Goal: Information Seeking & Learning: Learn about a topic

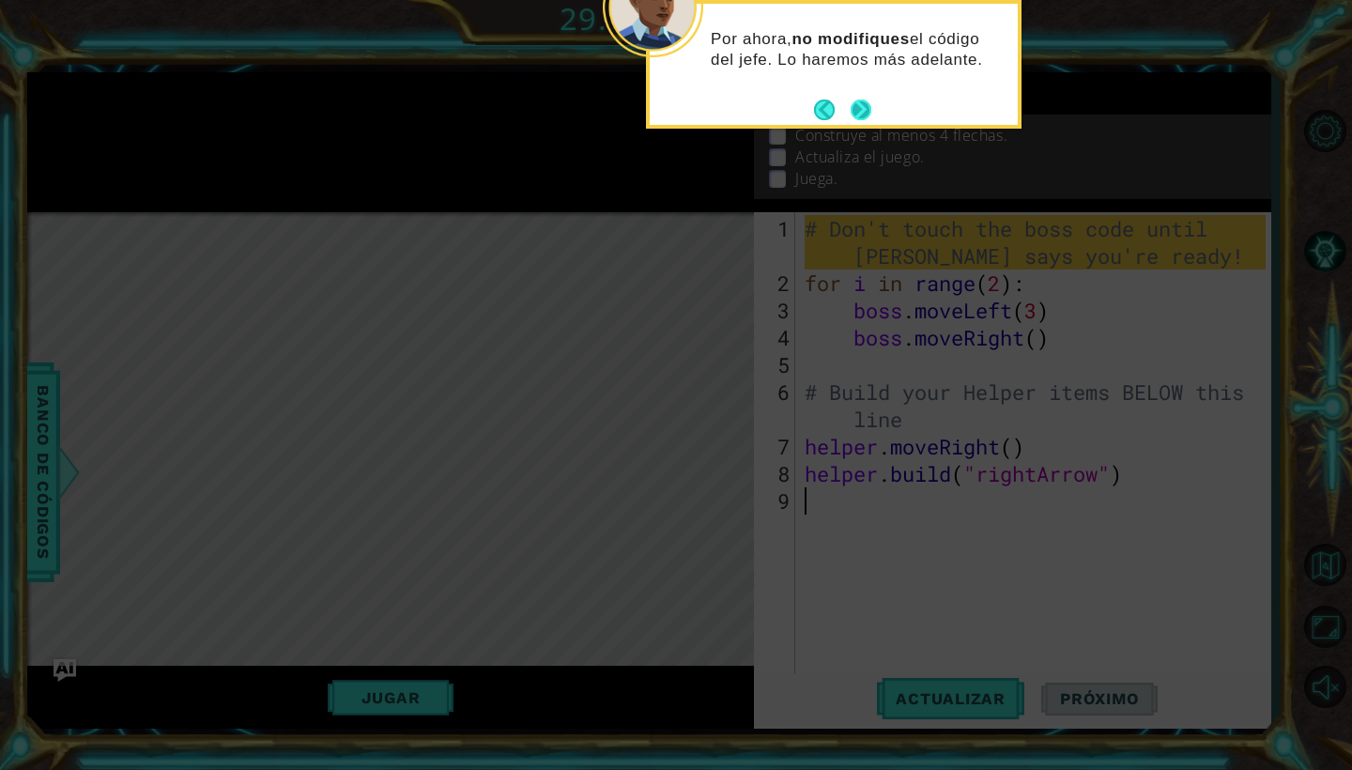
click at [858, 102] on button "Next" at bounding box center [861, 110] width 21 height 21
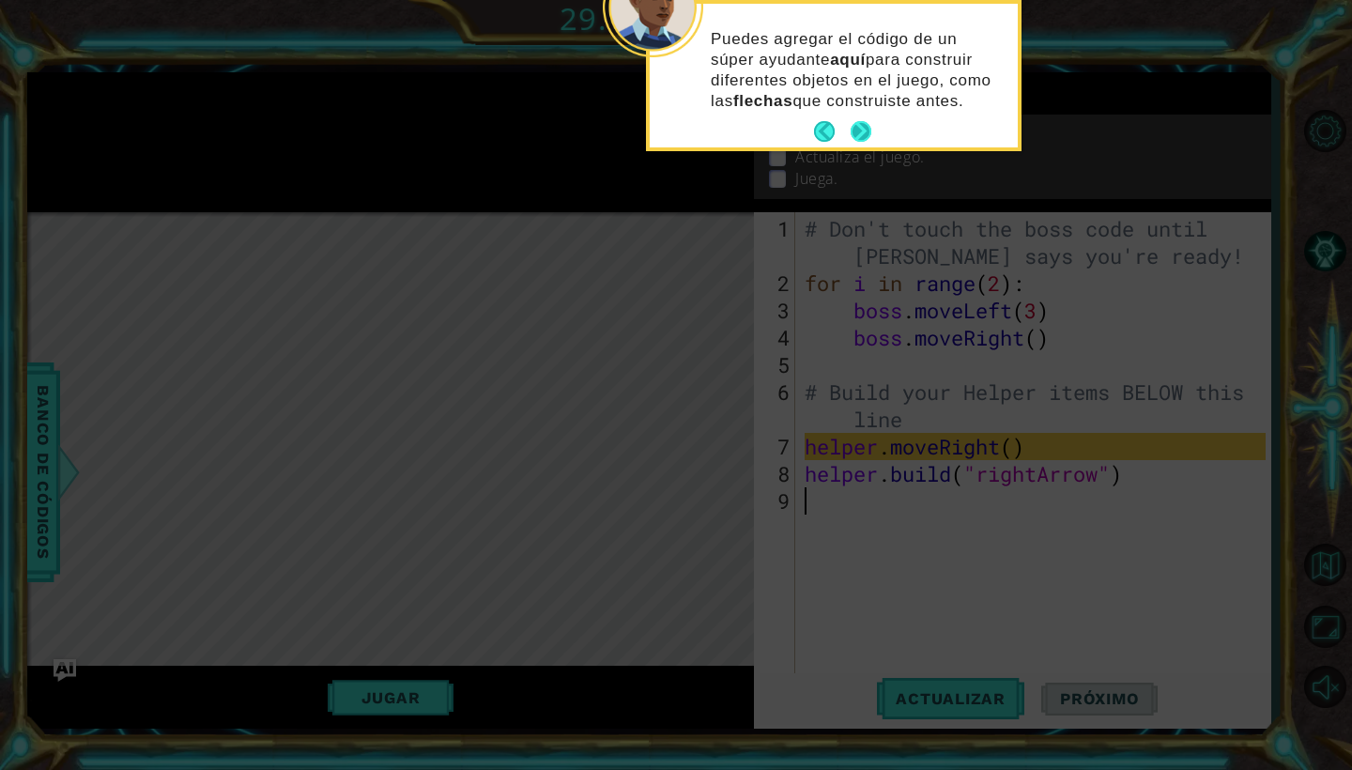
click at [862, 124] on button "Next" at bounding box center [861, 131] width 21 height 21
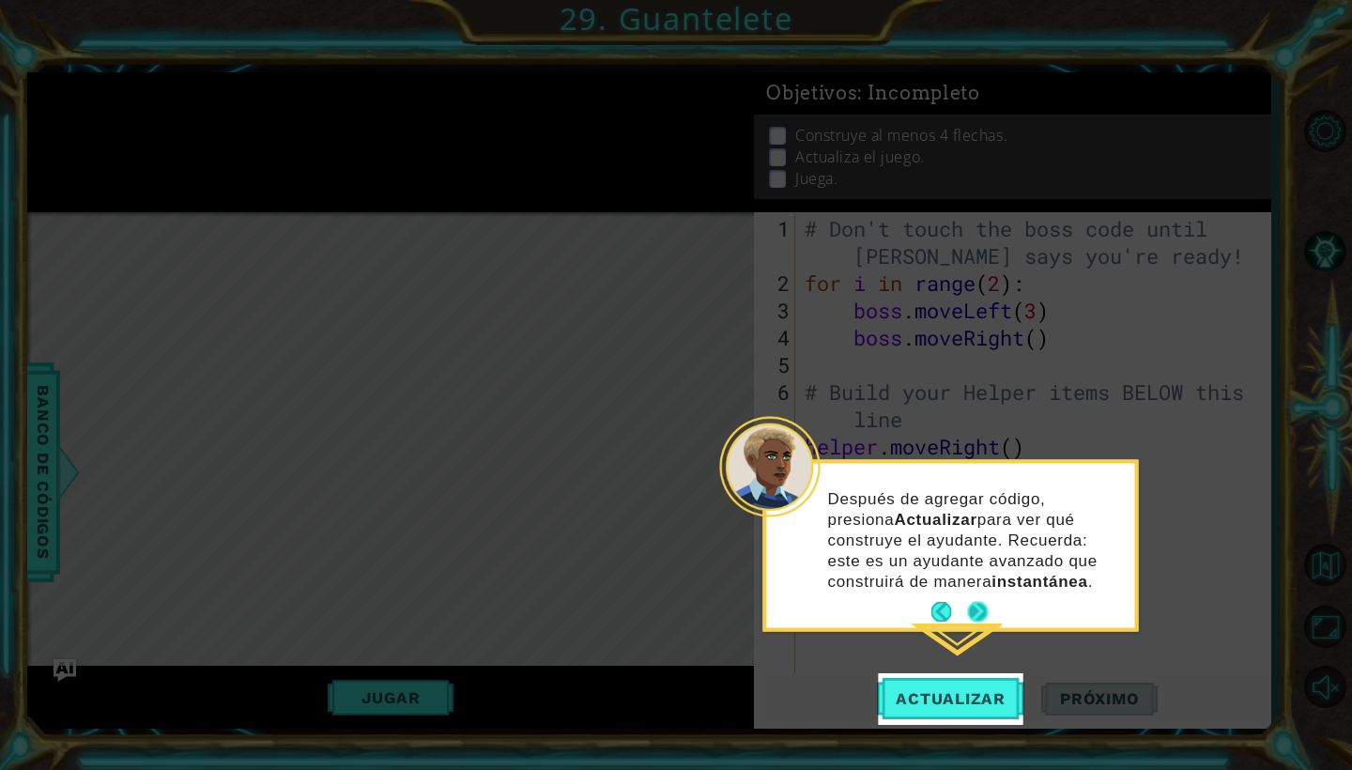
click at [978, 605] on button "Next" at bounding box center [978, 612] width 21 height 21
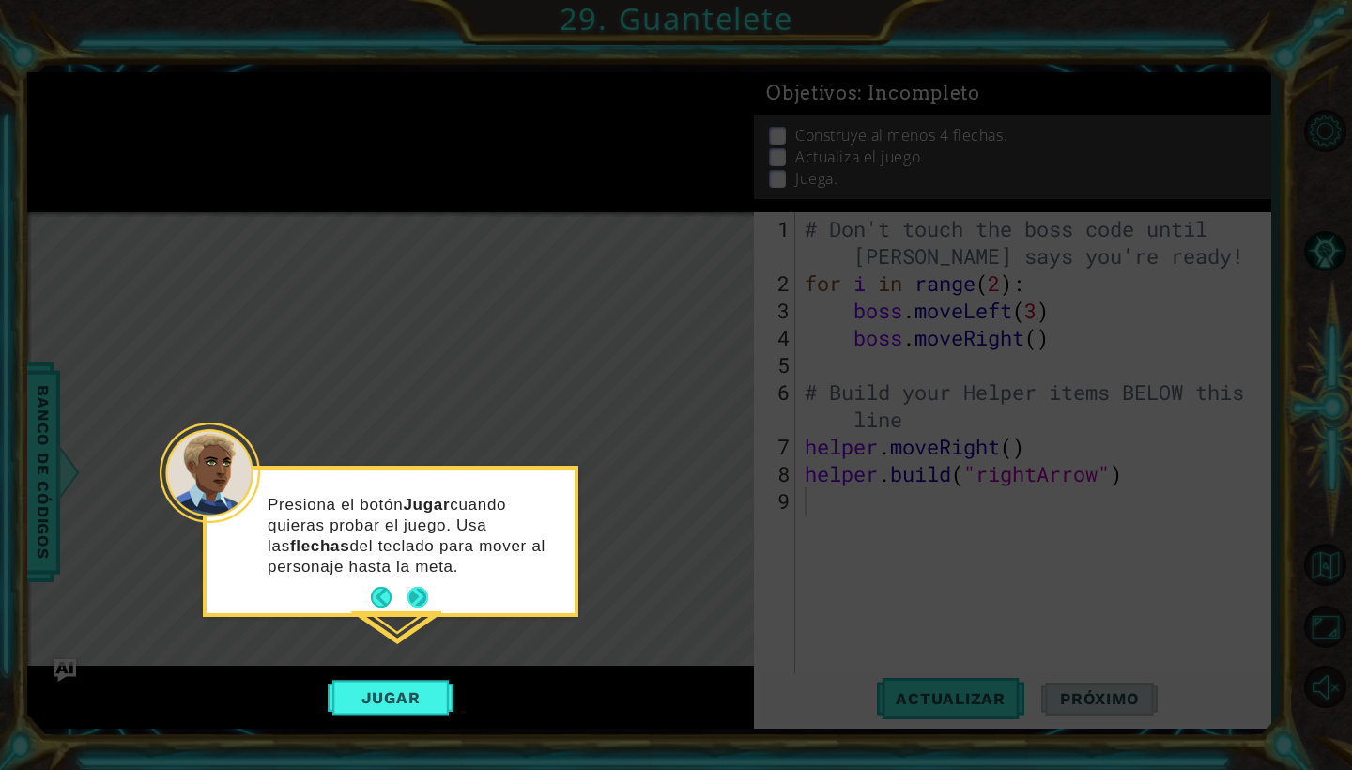
click at [417, 590] on button "Next" at bounding box center [417, 597] width 21 height 21
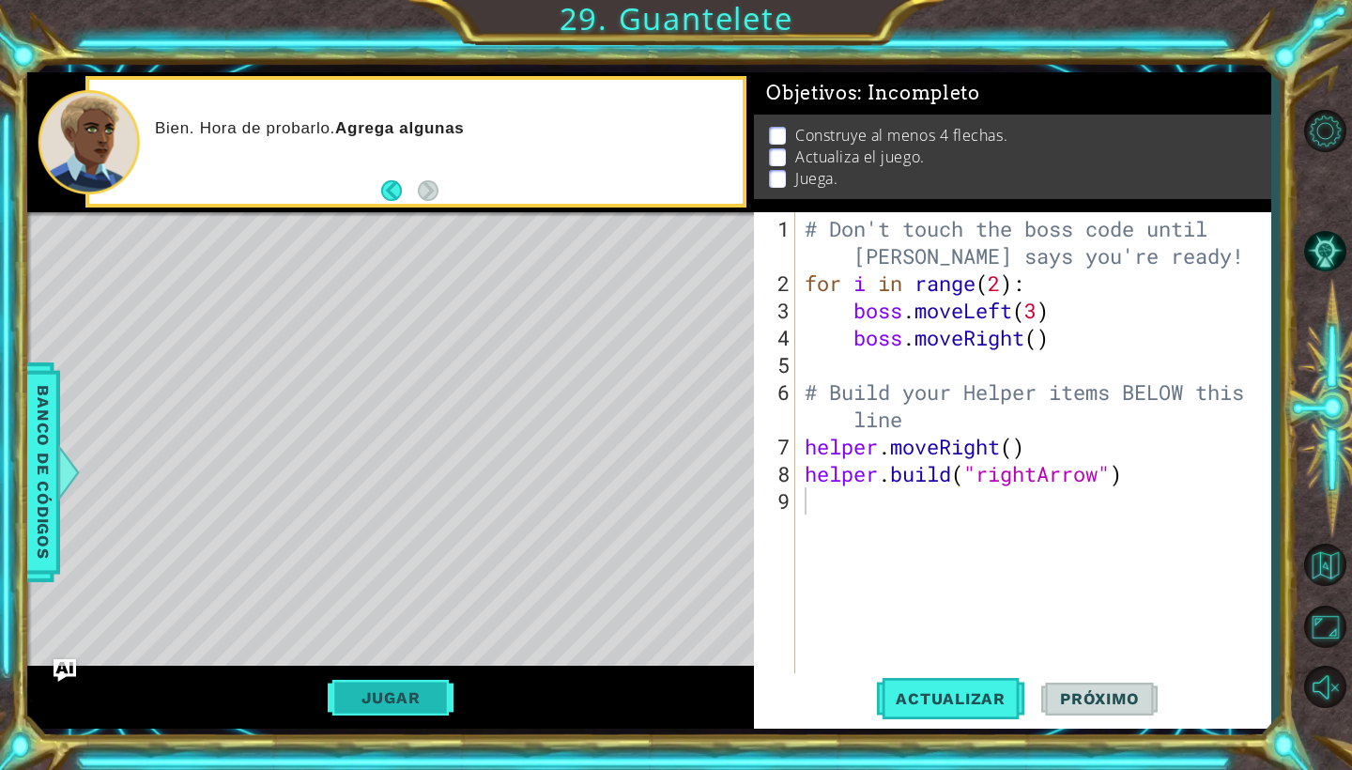
click at [425, 694] on button "Jugar" at bounding box center [391, 698] width 127 height 36
type textarea "[DOMAIN_NAME]("rightArrow")"
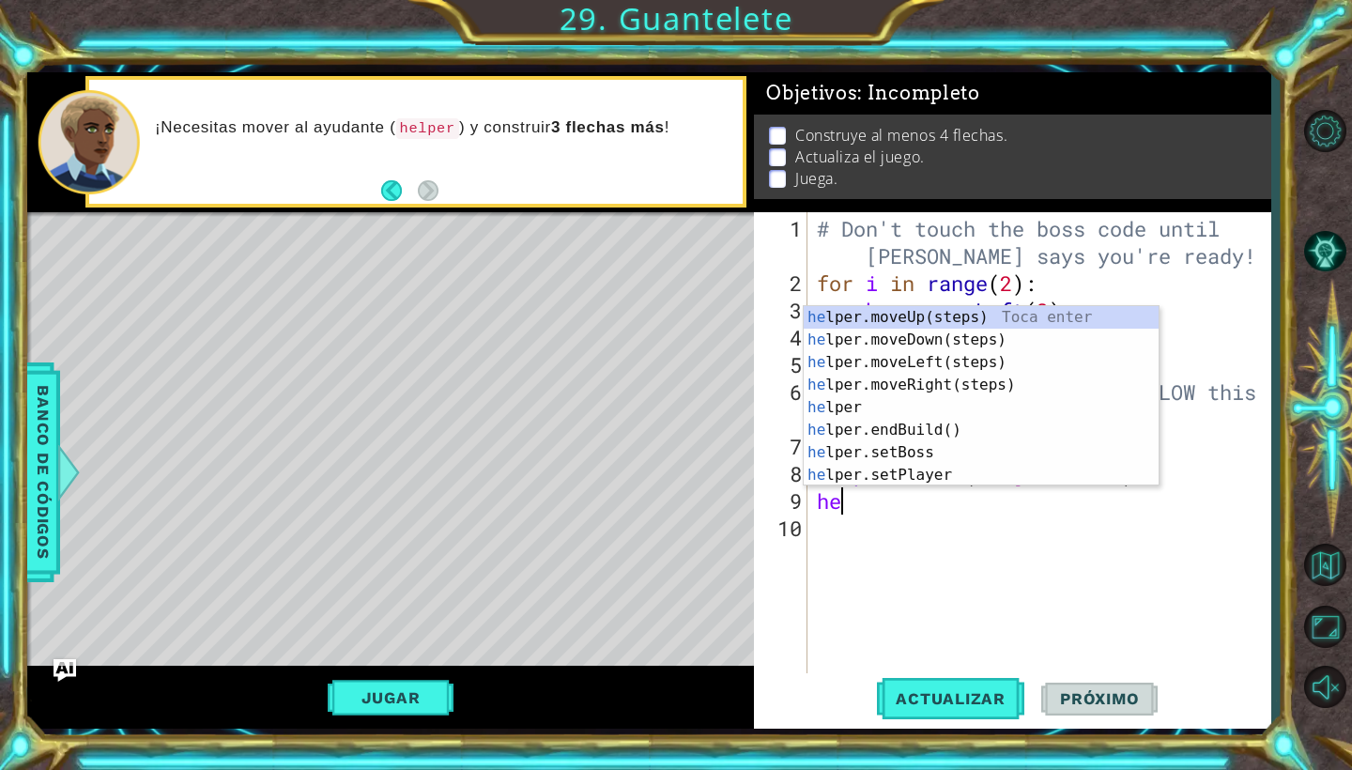
click at [651, 484] on div "Level Map" at bounding box center [460, 488] width 867 height 553
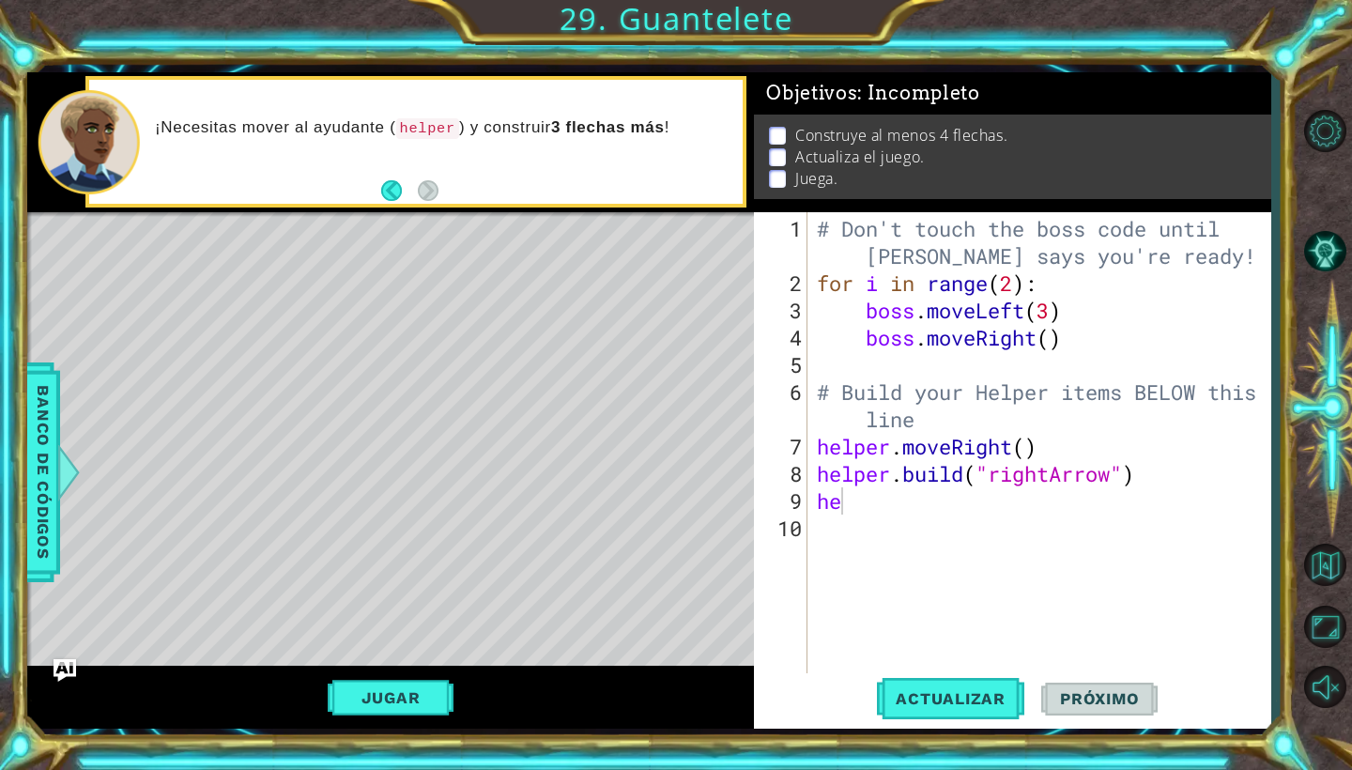
click at [852, 500] on div "# Don't touch the boss code until [PERSON_NAME] says you're ready! for i in ran…" at bounding box center [1044, 487] width 463 height 544
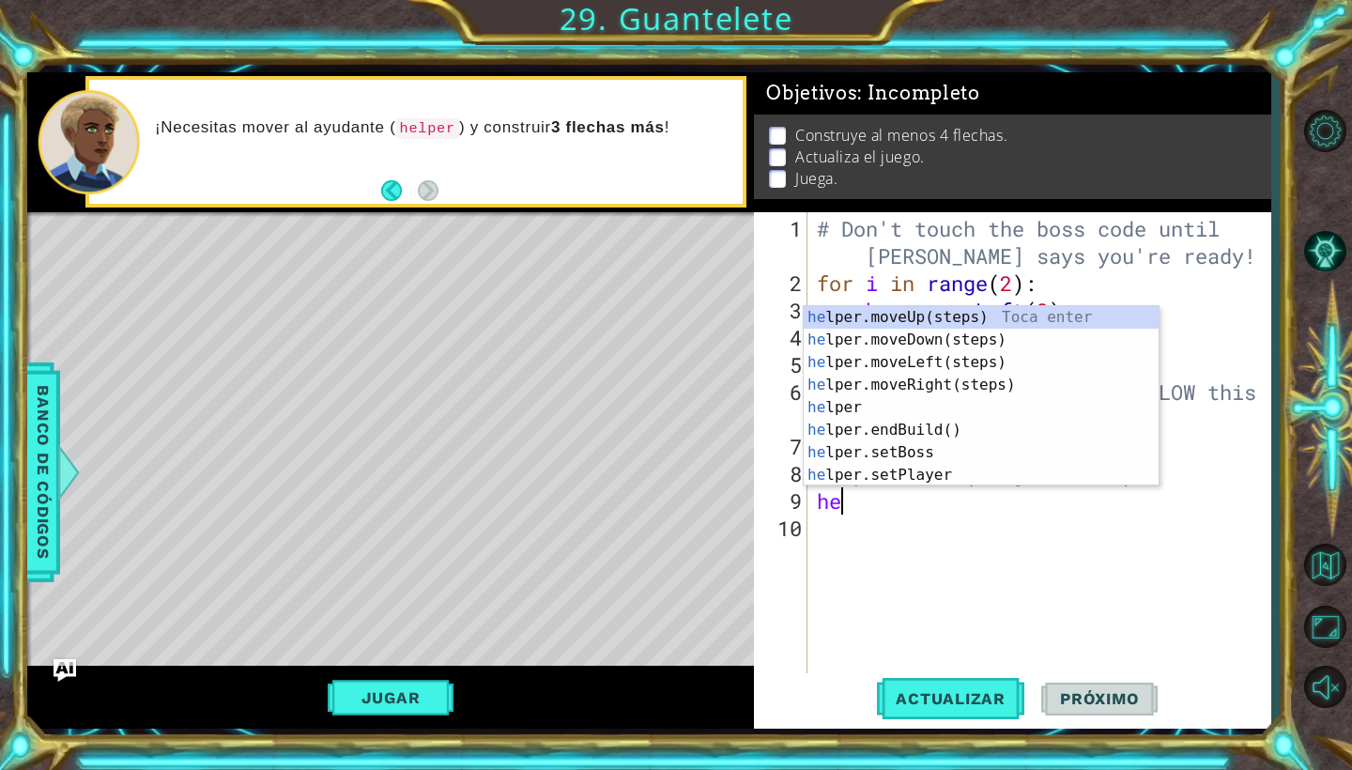
type textarea "hel"
click at [933, 311] on div "hel per.moveUp(steps) Toca enter hel per.moveDown(steps) Toca enter hel per.mov…" at bounding box center [981, 418] width 355 height 225
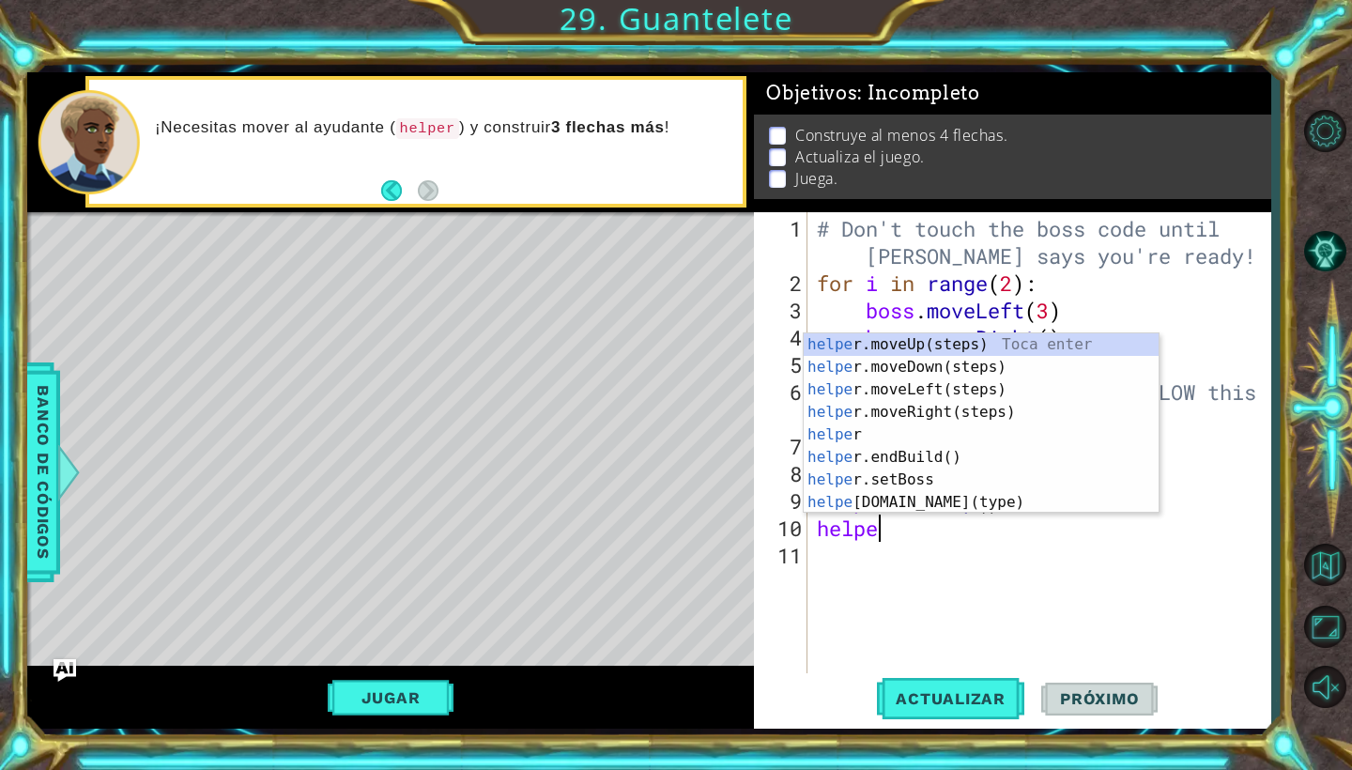
scroll to position [0, 3]
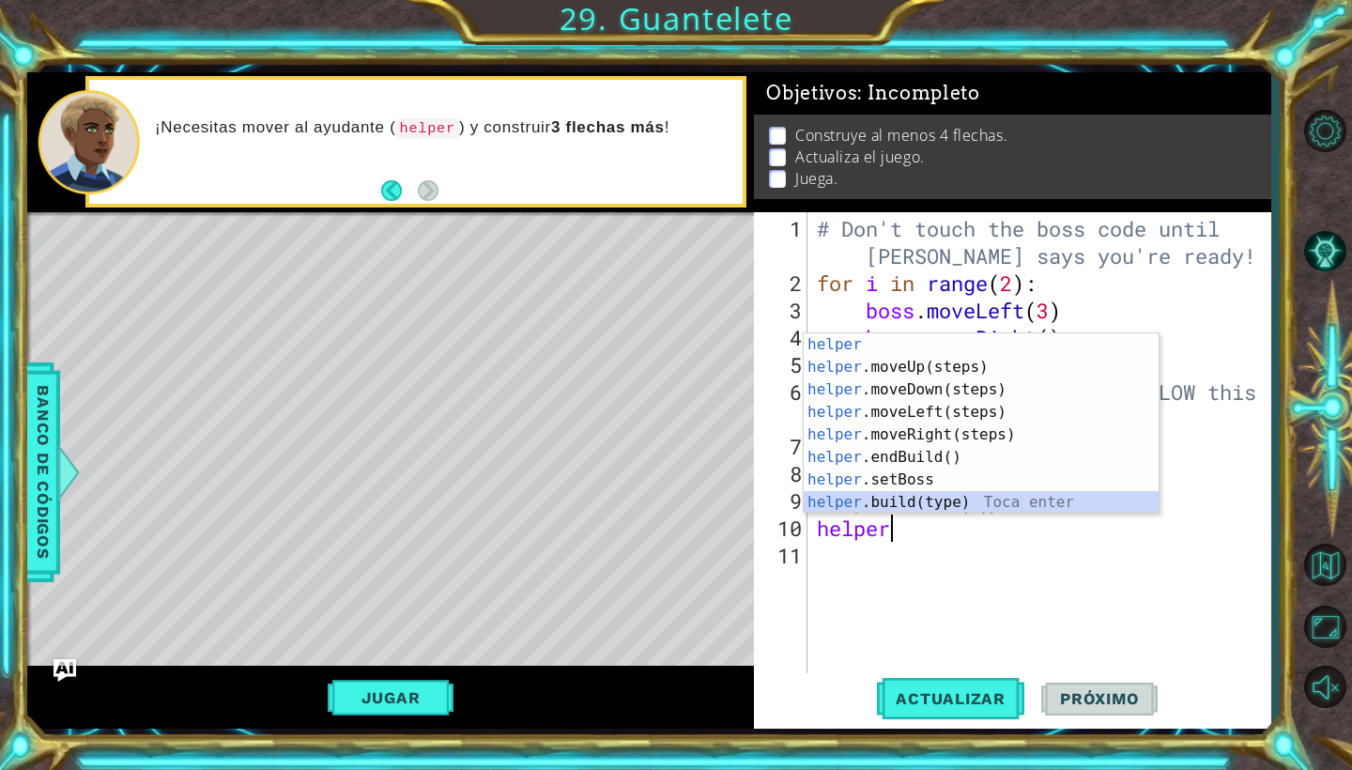
click at [933, 496] on div "helper Toca enter helper .moveUp(steps) Toca enter helper .moveDown(steps) Toca…" at bounding box center [981, 445] width 355 height 225
type textarea "[DOMAIN_NAME]("wall")"
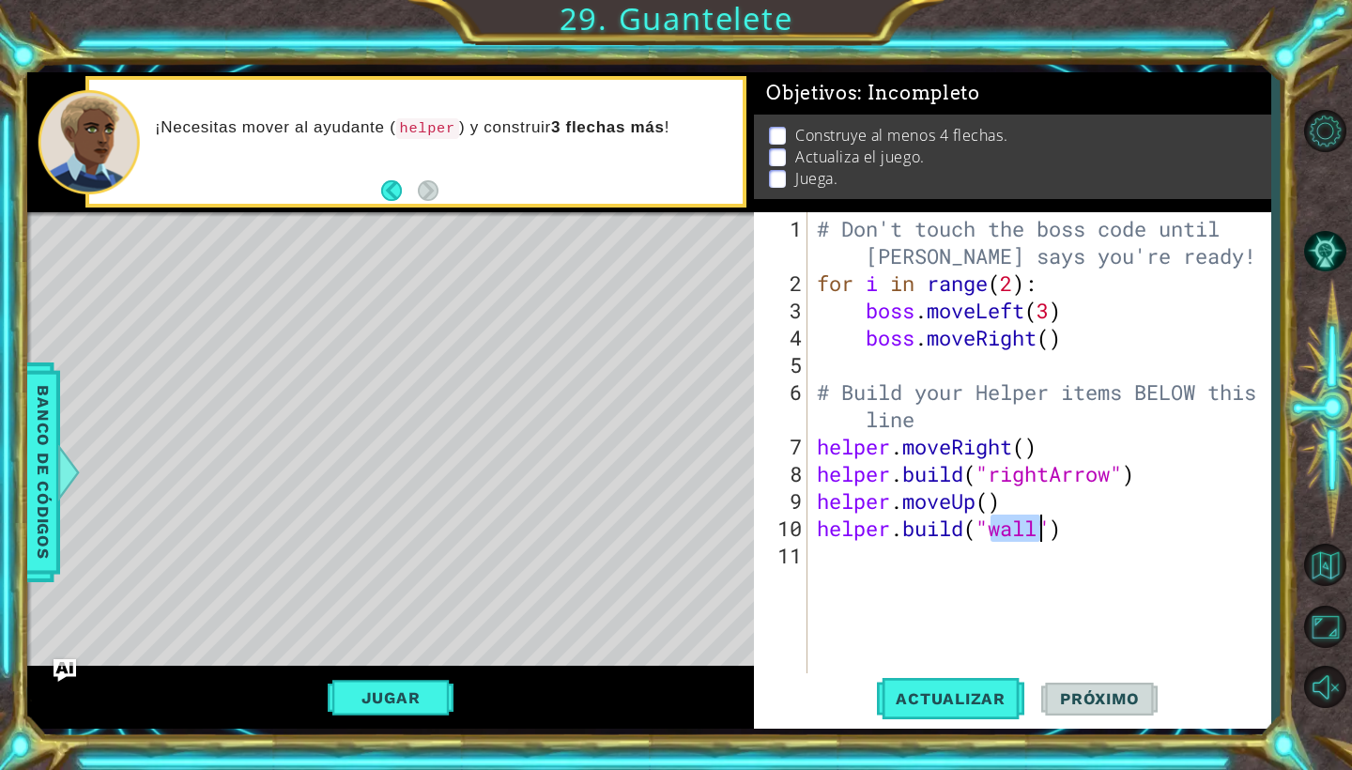
click at [1042, 530] on div "# Don't touch the boss code until [PERSON_NAME] says you're ready! for i in ran…" at bounding box center [1039, 443] width 453 height 463
click at [410, 685] on button "Jugar" at bounding box center [391, 698] width 127 height 36
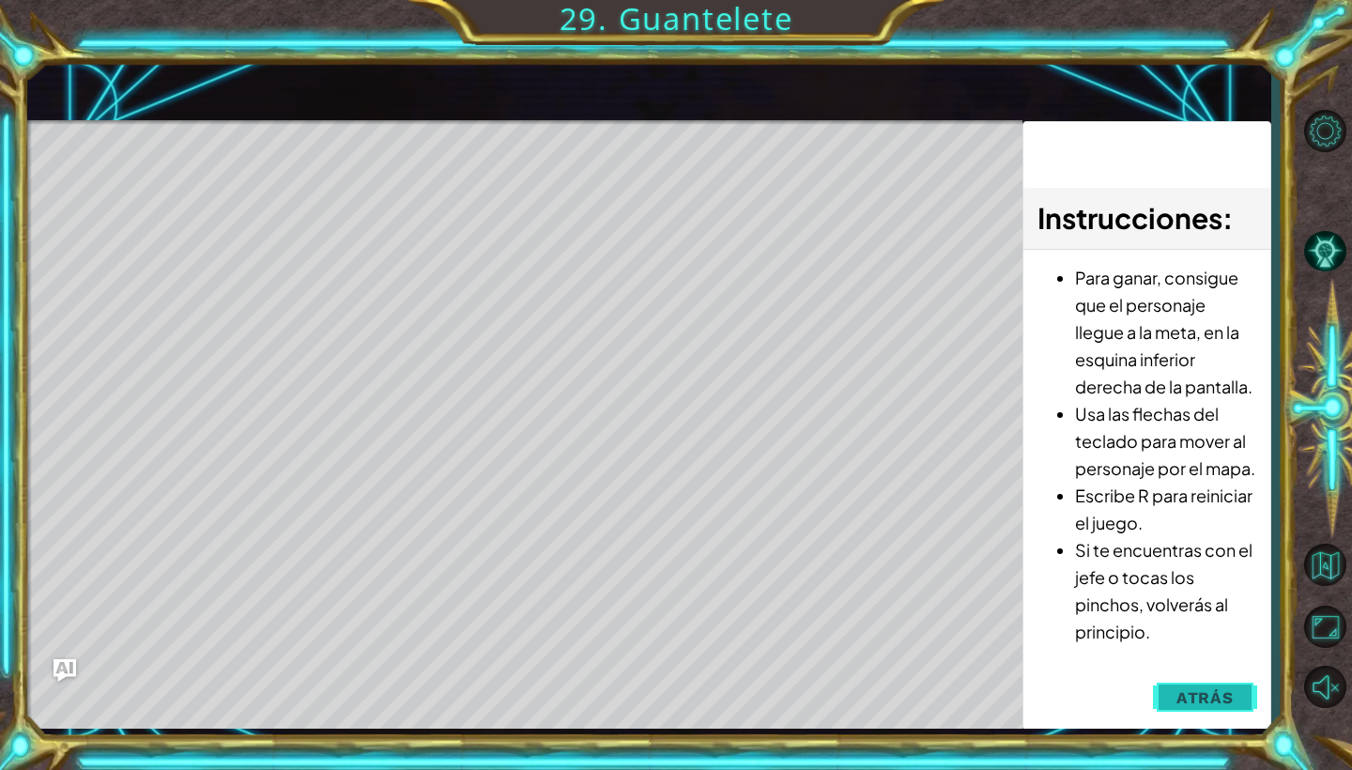
click at [1200, 698] on span "Atrás" at bounding box center [1204, 697] width 57 height 19
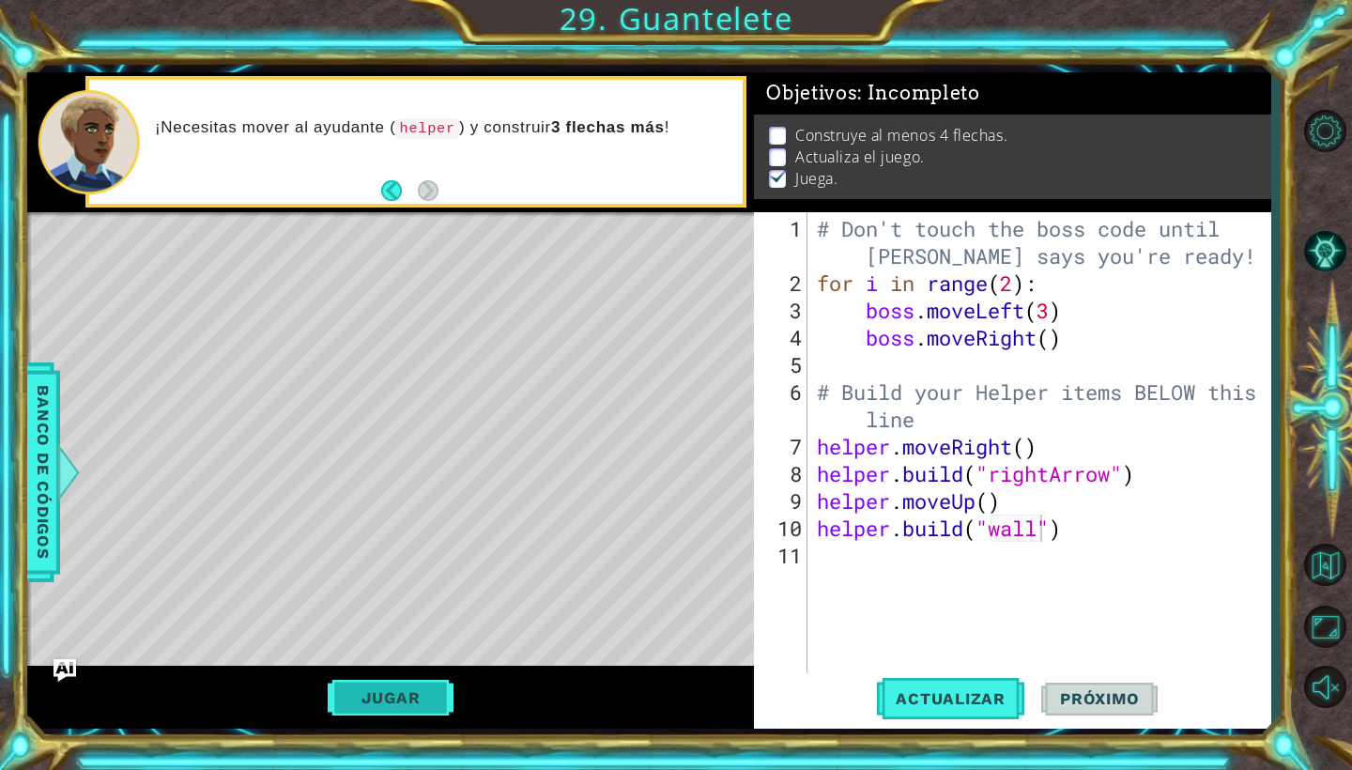
click at [353, 689] on button "Jugar" at bounding box center [391, 698] width 127 height 36
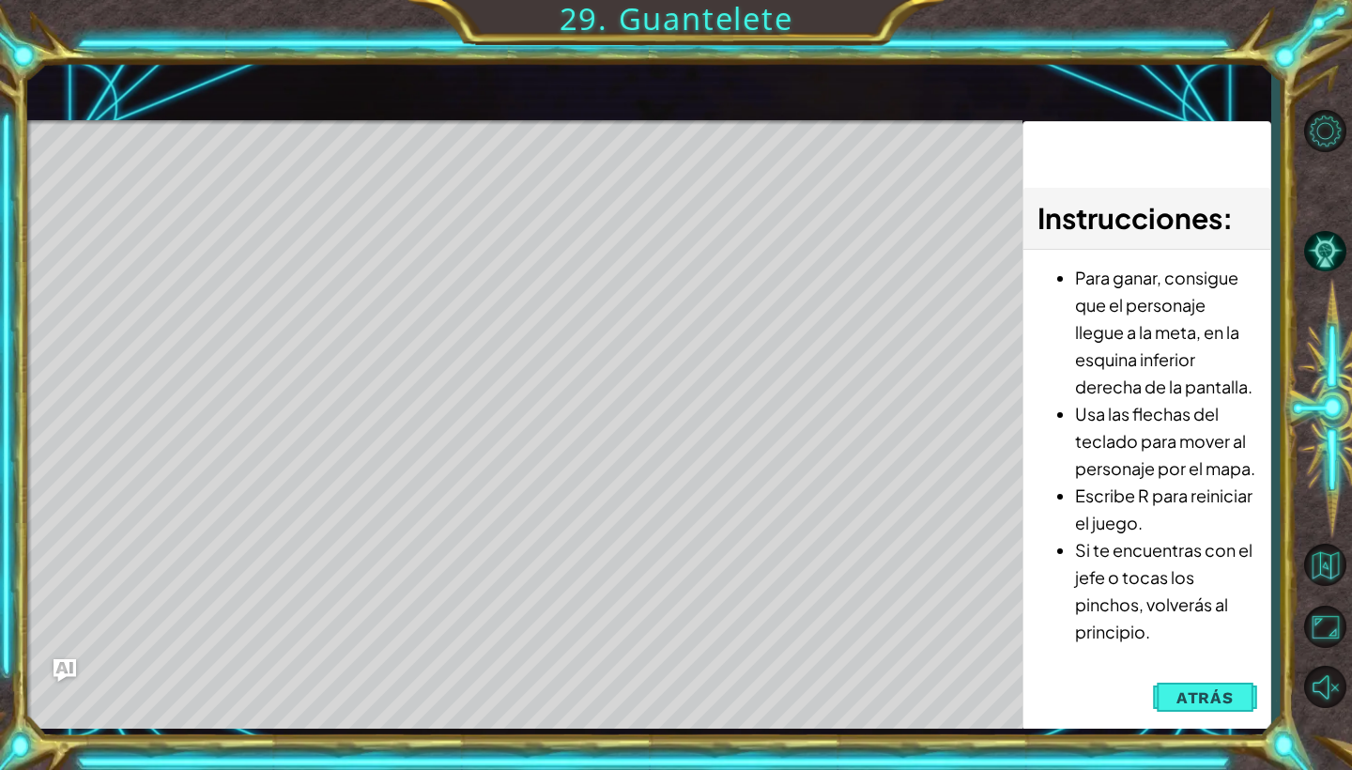
scroll to position [0, 10]
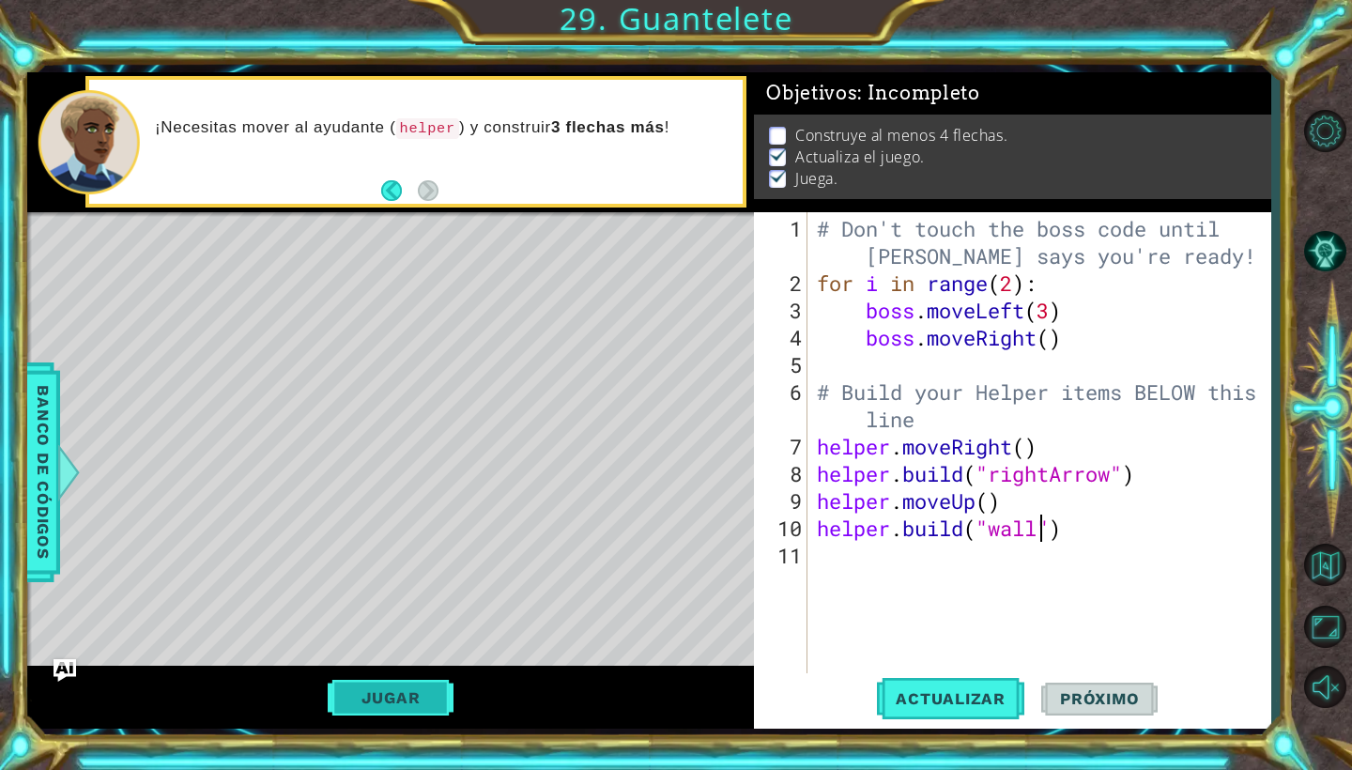
click at [369, 695] on button "Jugar" at bounding box center [391, 698] width 127 height 36
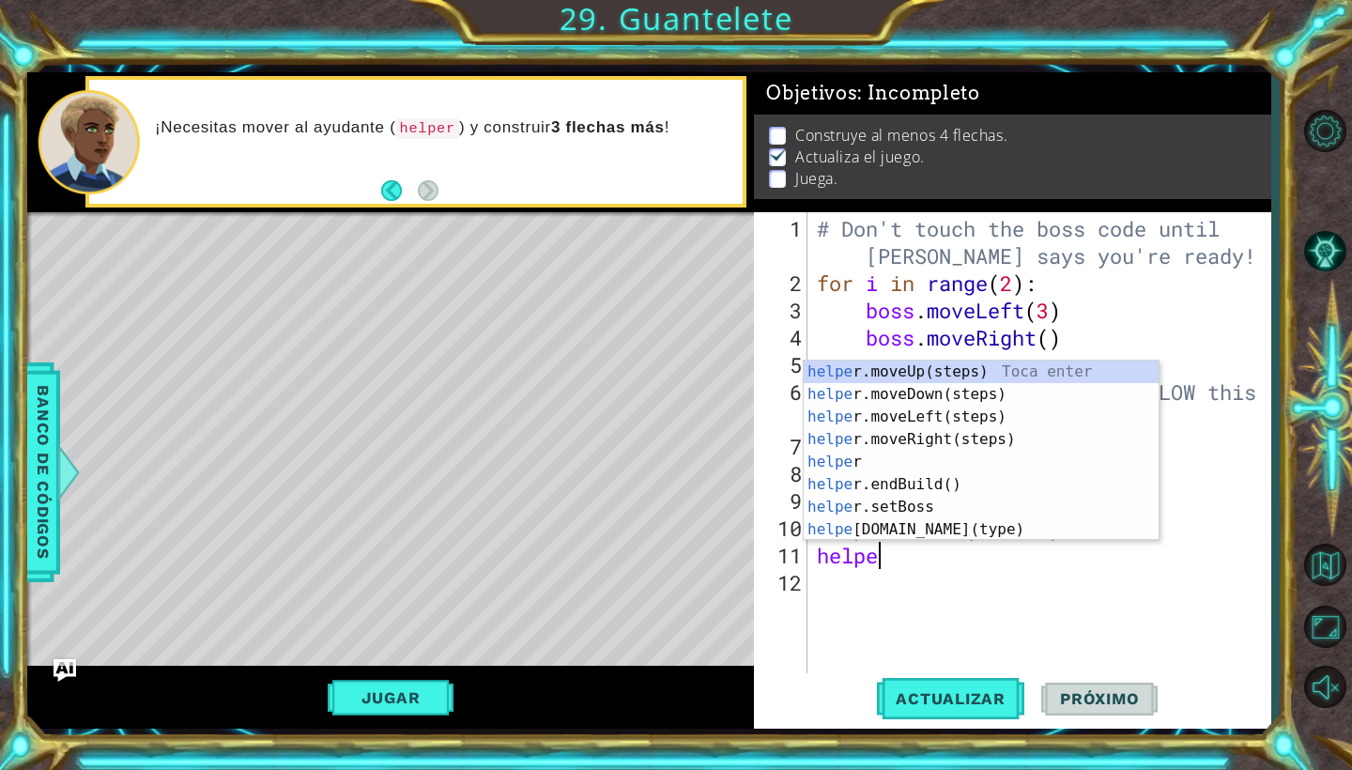
scroll to position [0, 3]
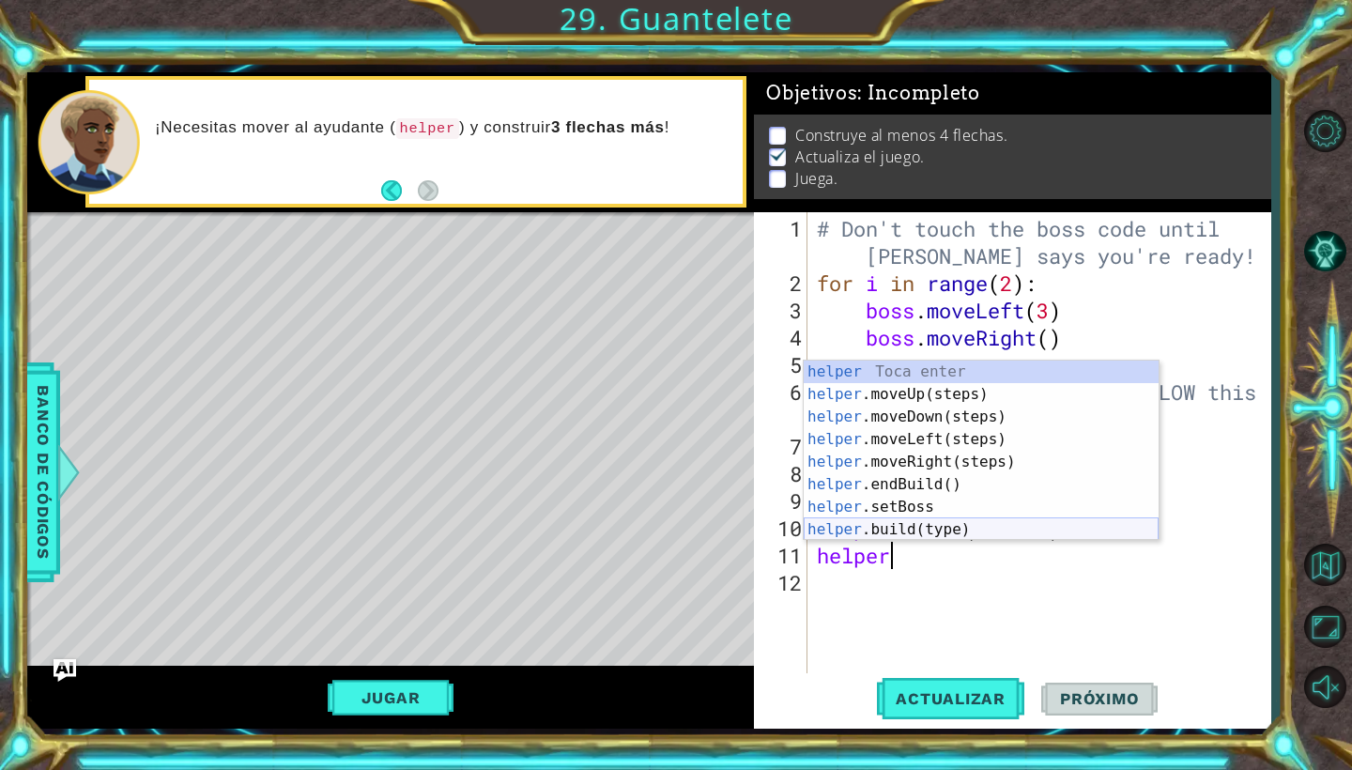
click at [928, 533] on div "helper Toca enter helper .moveUp(steps) Toca enter helper .moveDown(steps) Toca…" at bounding box center [981, 472] width 355 height 225
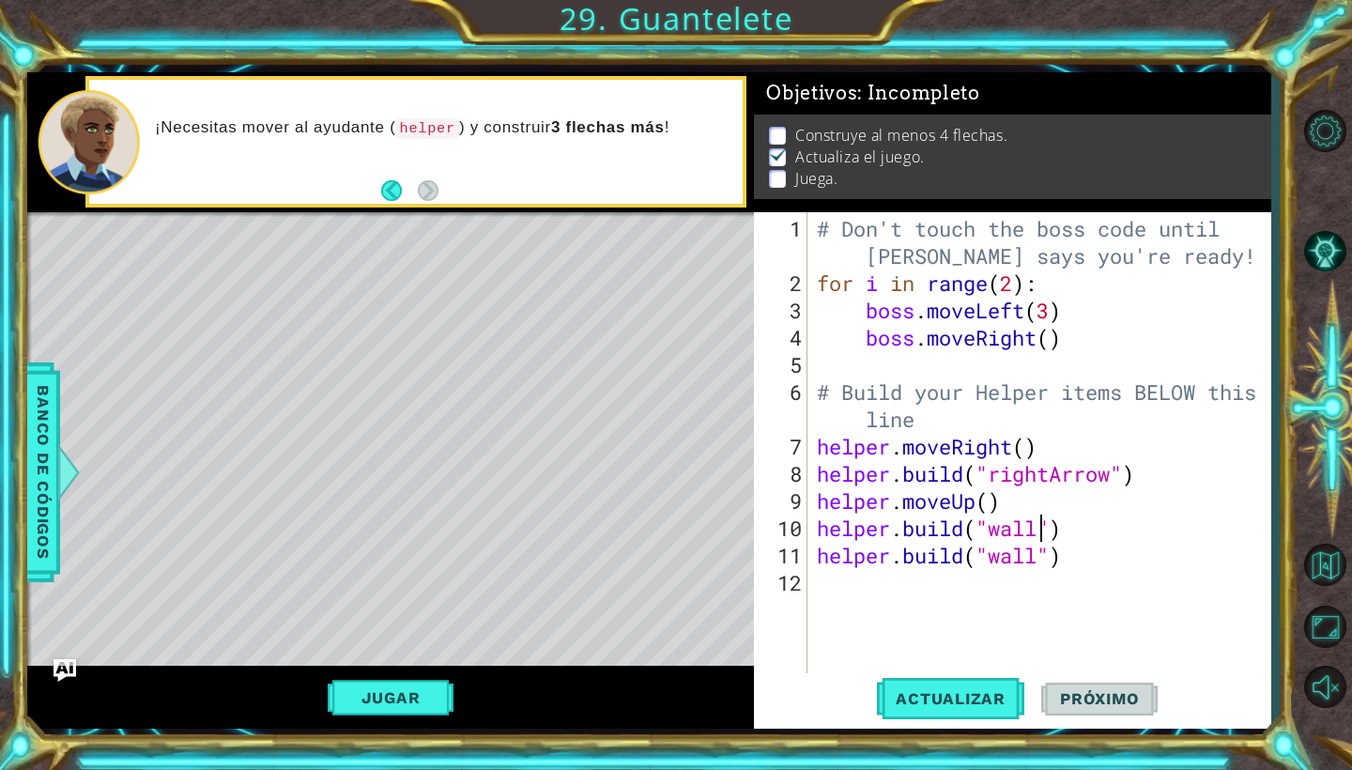
click at [1040, 531] on div "# Don't touch the boss code until [PERSON_NAME] says you're ready! for i in ran…" at bounding box center [1044, 487] width 462 height 544
click at [1069, 500] on div "" rightArrow" Toca enter" at bounding box center [1142, 525] width 355 height 68
click at [1040, 561] on div "# Don't touch the boss code until [PERSON_NAME] says you're ready! for i in ran…" at bounding box center [1044, 487] width 462 height 544
click at [1062, 524] on div "" rightArrow" Toca enter" at bounding box center [1142, 552] width 355 height 68
type textarea "[DOMAIN_NAME]("rightArrow")"
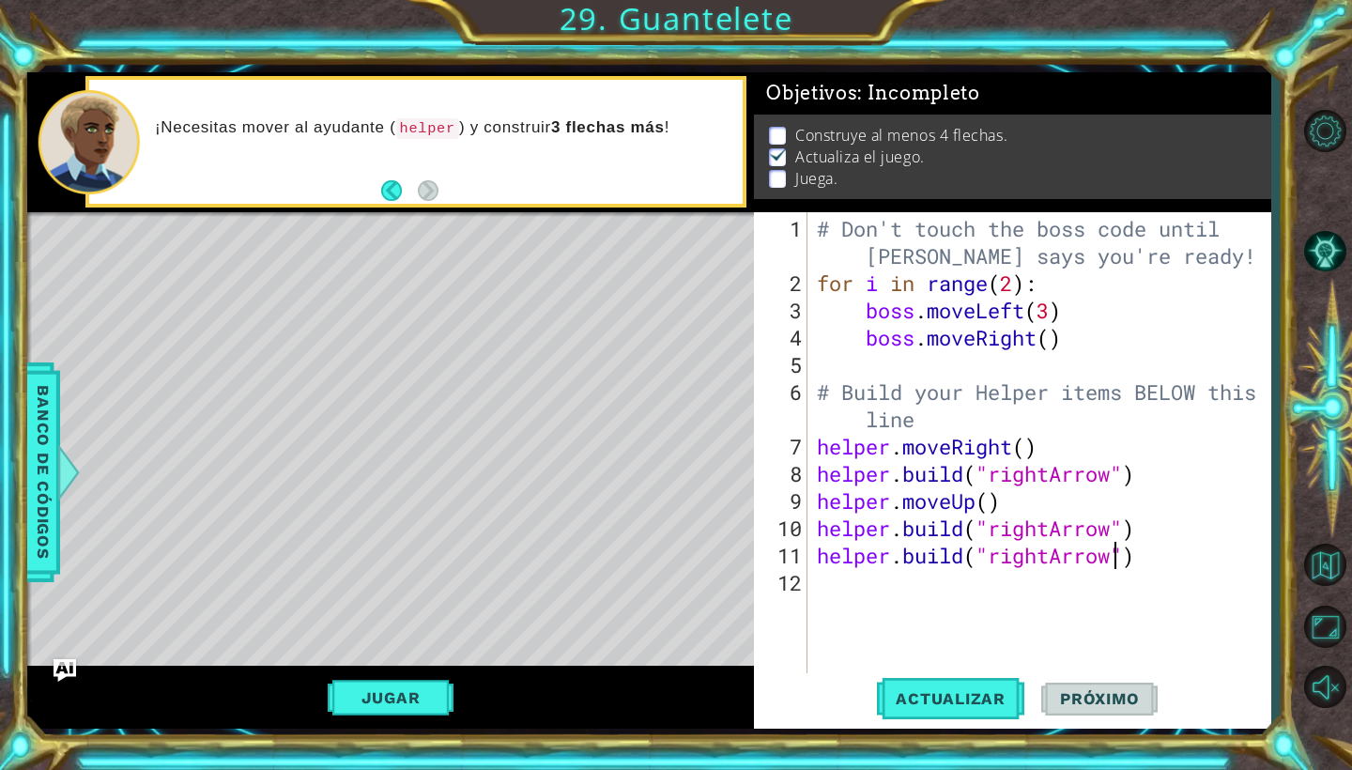
click at [819, 581] on div "# Don't touch the boss code until [PERSON_NAME] says you're ready! for i in ran…" at bounding box center [1044, 487] width 462 height 544
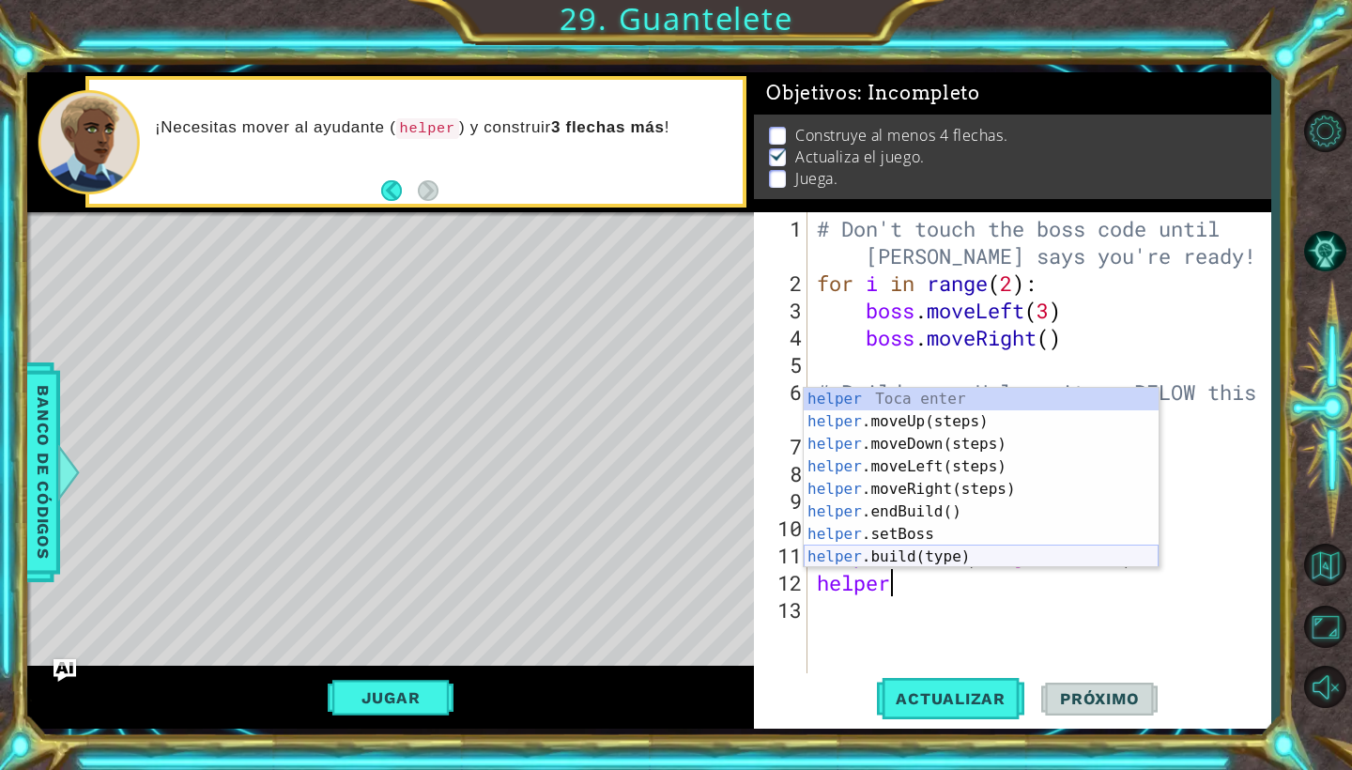
click at [943, 554] on div "helper Toca enter helper .moveUp(steps) Toca enter helper .moveDown(steps) Toca…" at bounding box center [981, 500] width 355 height 225
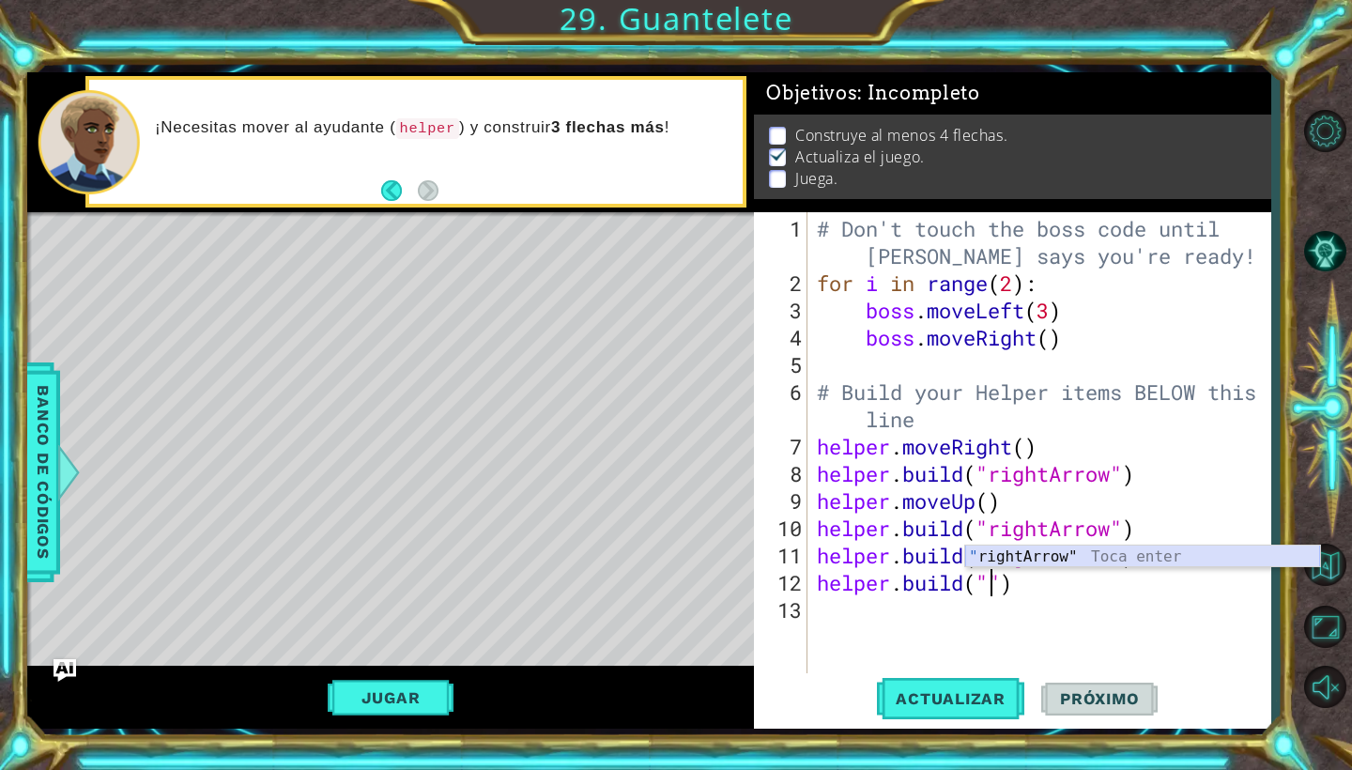
click at [1019, 554] on div "" rightArrow" Toca enter" at bounding box center [1142, 579] width 355 height 68
type textarea "[DOMAIN_NAME]("rightArrow")"
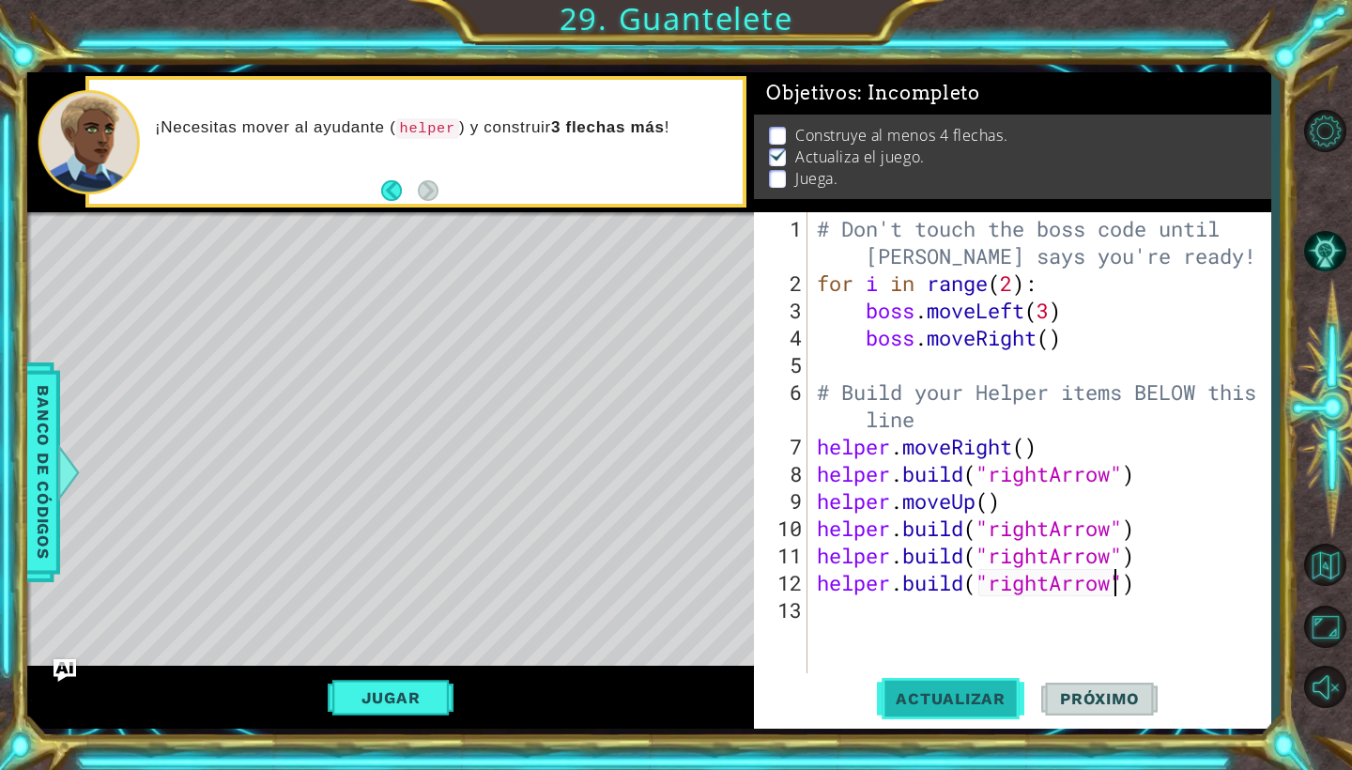
click at [972, 689] on span "Actualizar" at bounding box center [950, 698] width 147 height 19
click at [351, 682] on button "Jugar" at bounding box center [391, 698] width 127 height 36
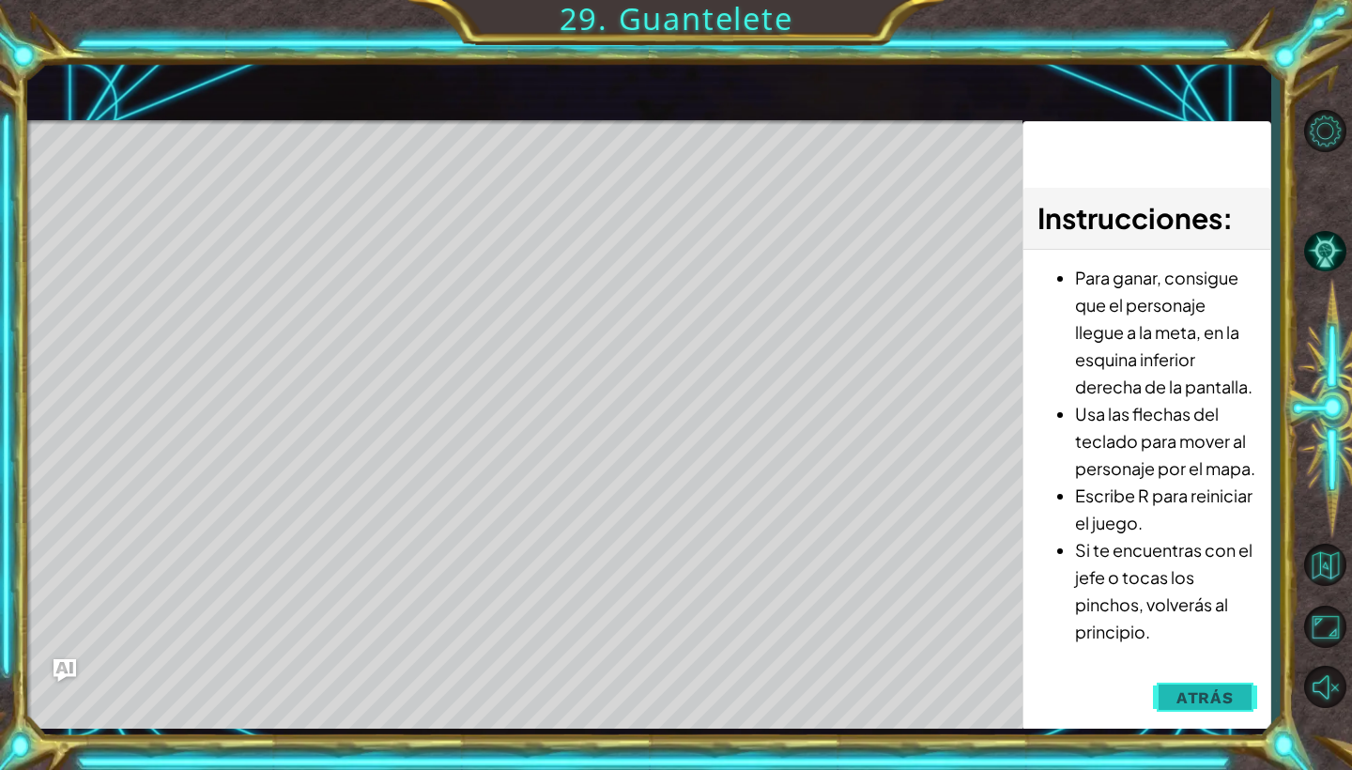
click at [1248, 691] on button "Atrás" at bounding box center [1205, 698] width 104 height 38
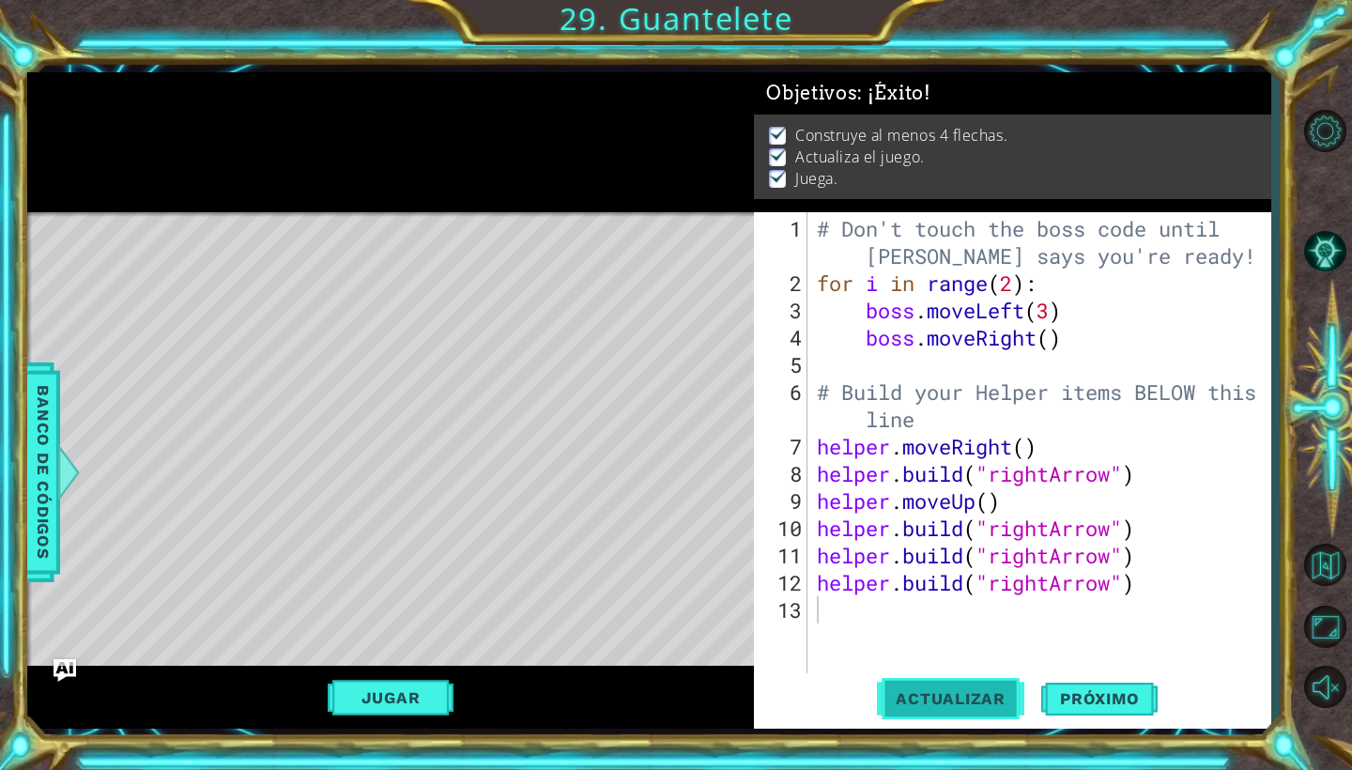
click at [955, 704] on span "Actualizar" at bounding box center [950, 698] width 147 height 19
click at [977, 706] on span "Actualizar" at bounding box center [950, 698] width 147 height 19
click at [963, 701] on span "Actualizar" at bounding box center [950, 698] width 147 height 19
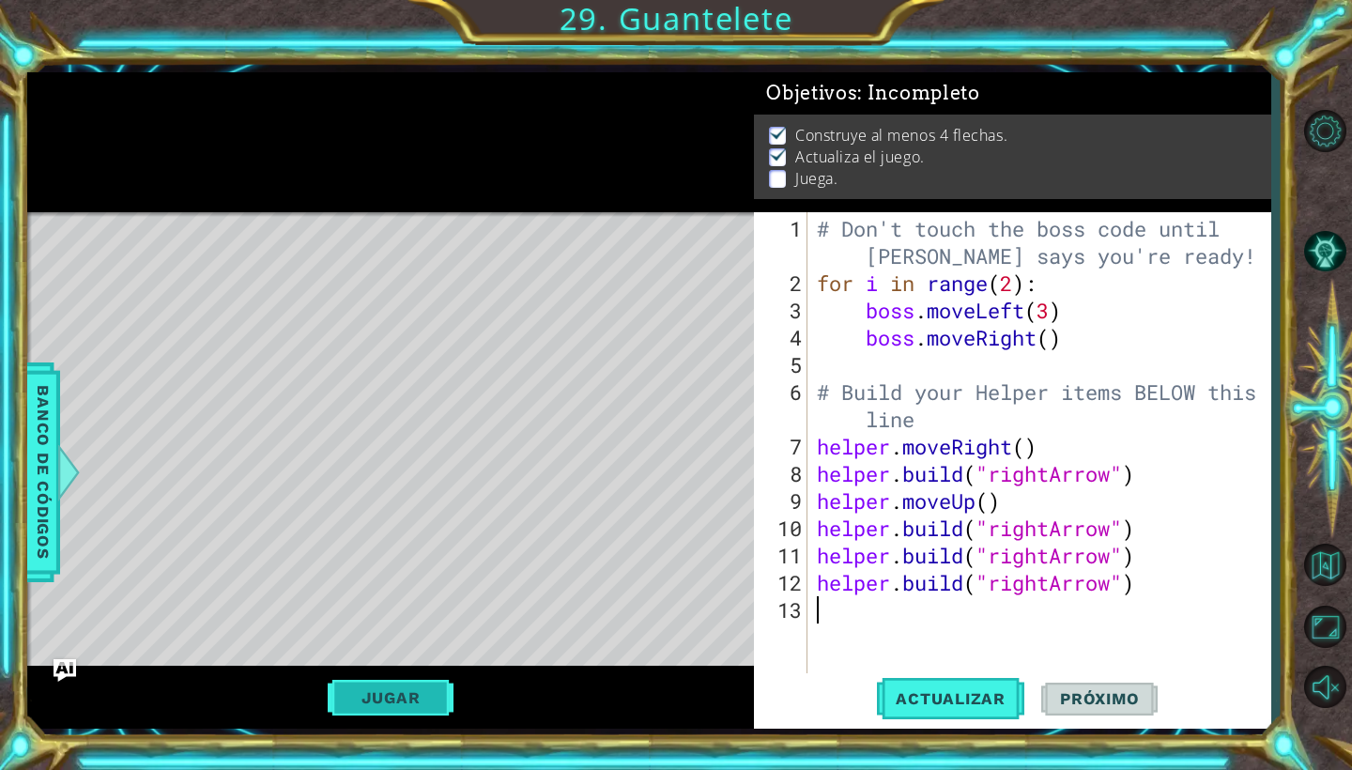
click at [422, 693] on button "Jugar" at bounding box center [391, 698] width 127 height 36
click at [1113, 697] on span "Próximo" at bounding box center [1099, 699] width 116 height 19
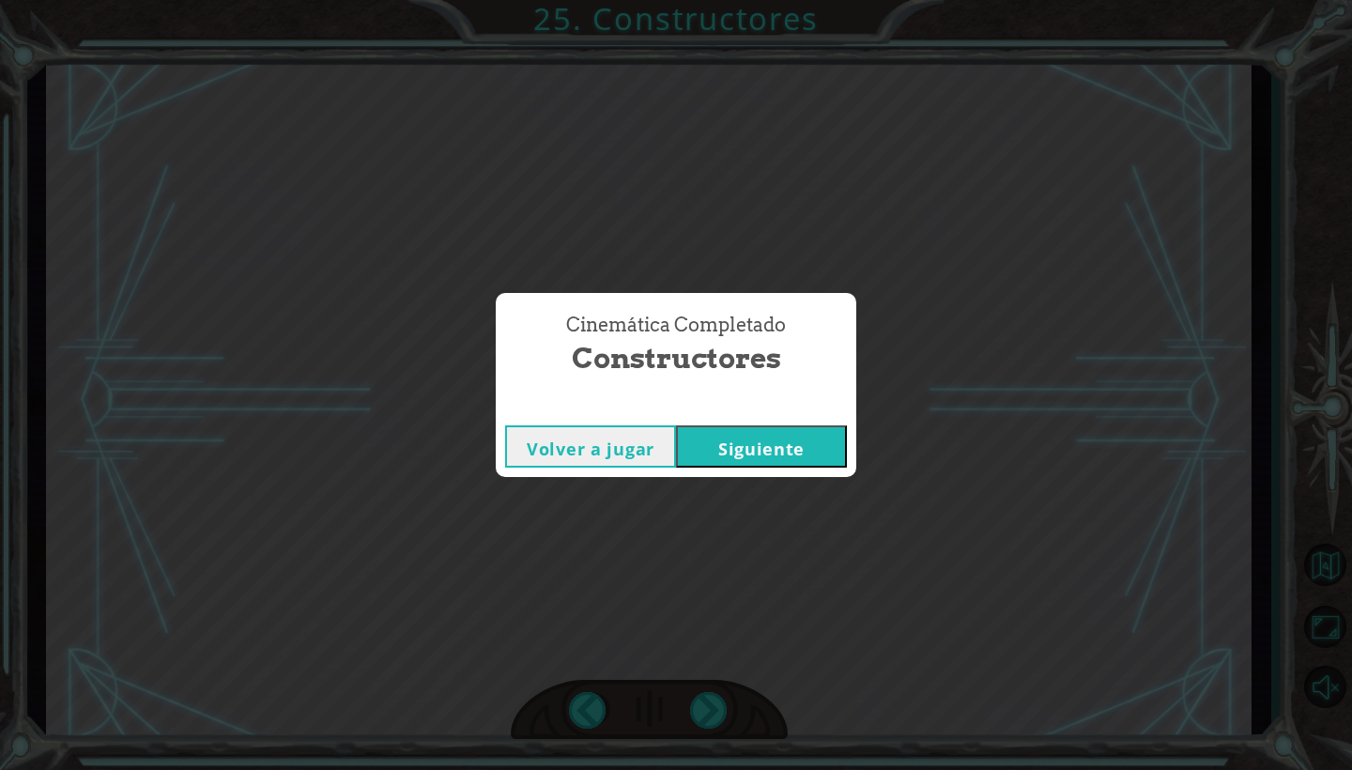
click at [823, 437] on button "Siguiente" at bounding box center [761, 446] width 171 height 42
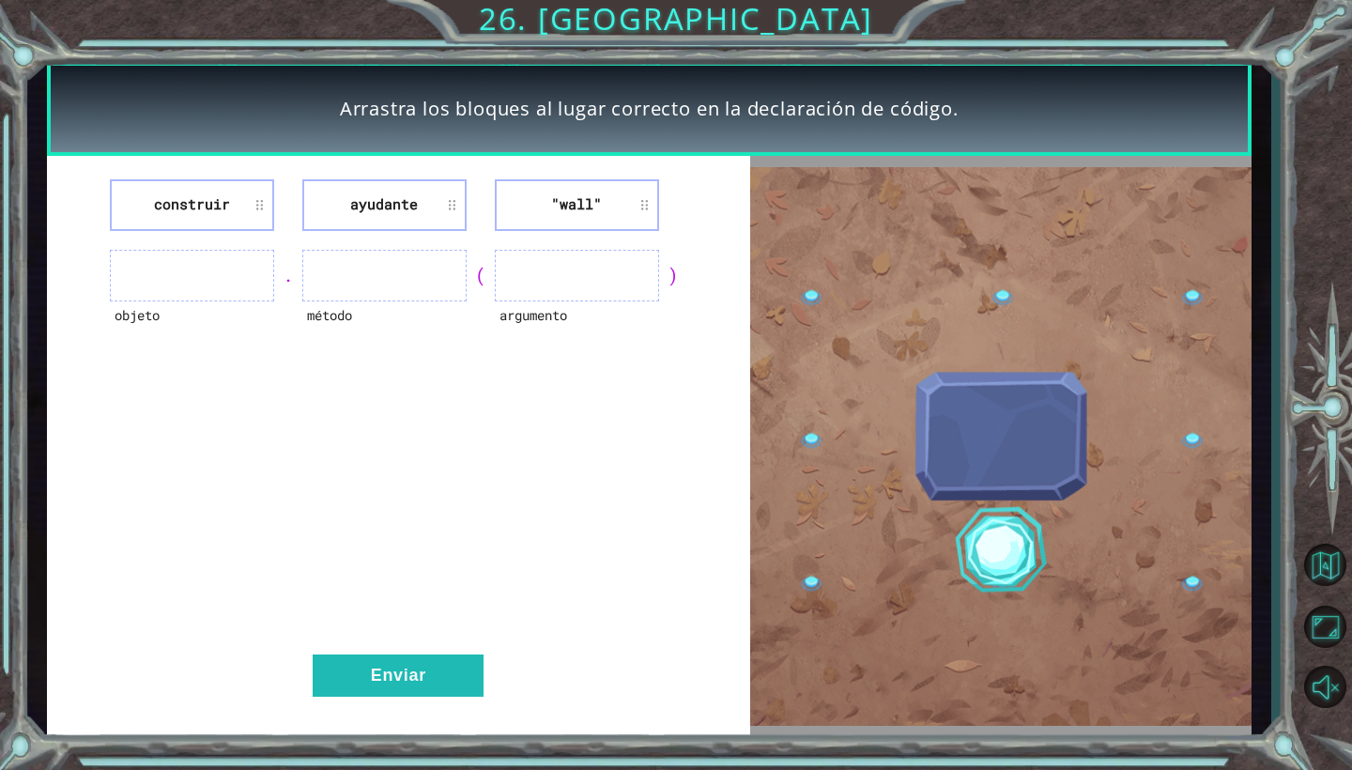
drag, startPoint x: 397, startPoint y: 205, endPoint x: 123, endPoint y: 285, distance: 285.8
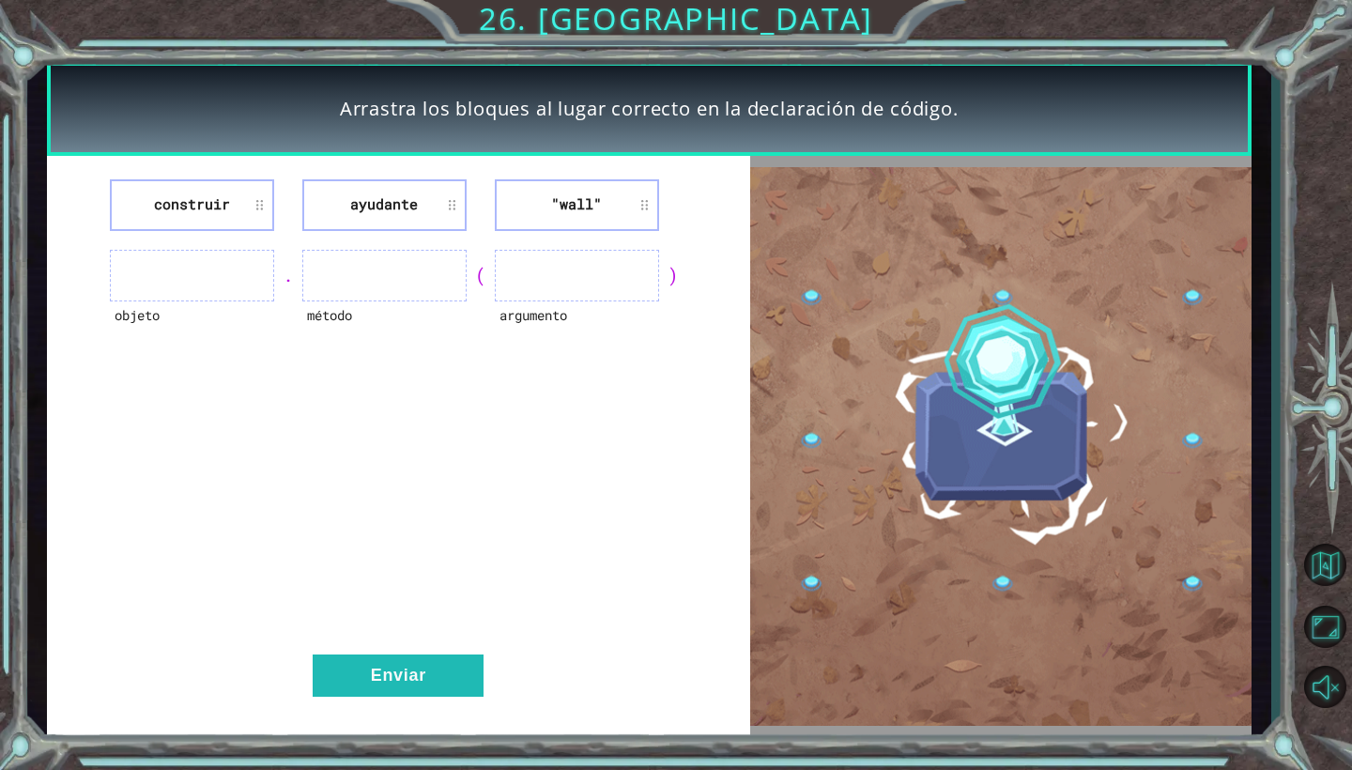
click at [123, 286] on div "construir ayudante "wall" objeto . método ( argumento ) Enviar" at bounding box center [398, 447] width 703 height 582
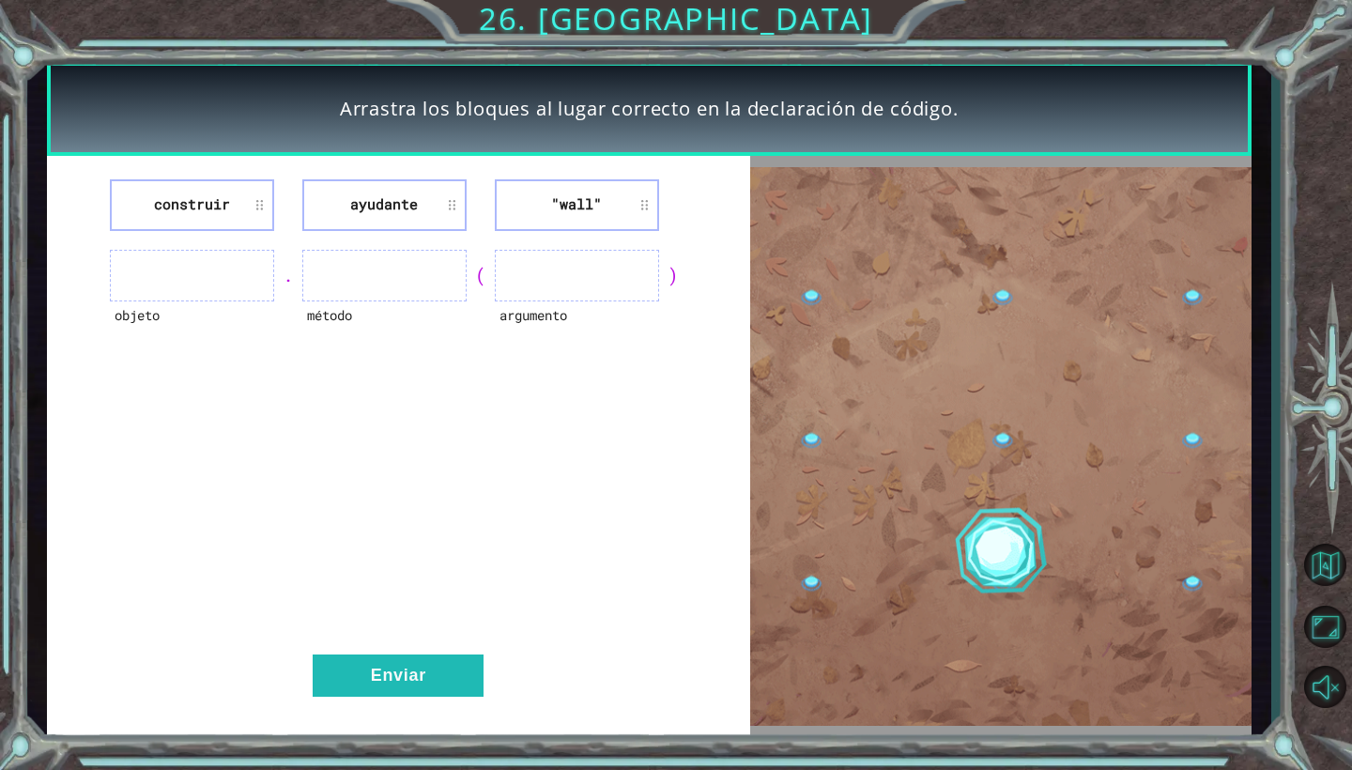
click at [246, 408] on div "construir ayudante "wall" objeto . método ( argumento ) Enviar" at bounding box center [398, 447] width 703 height 582
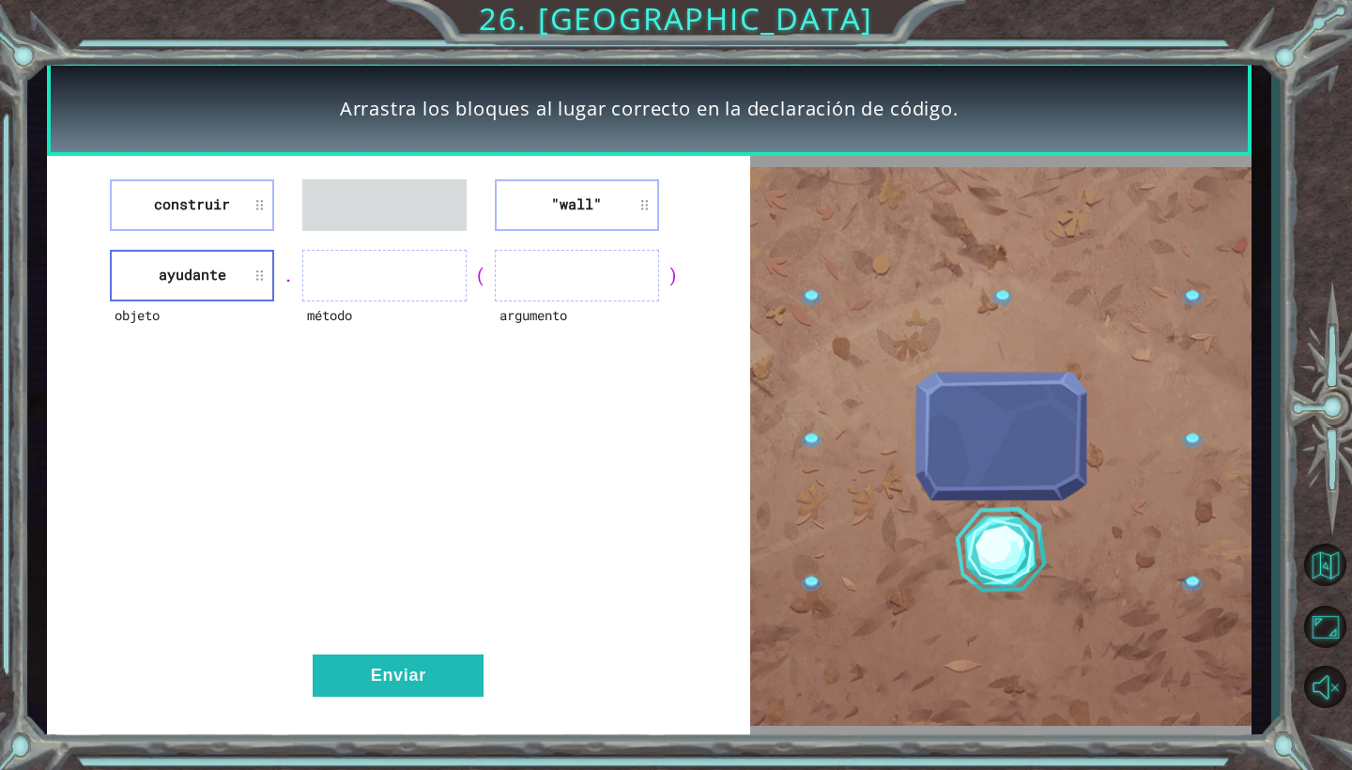
drag, startPoint x: 254, startPoint y: 197, endPoint x: 427, endPoint y: 261, distance: 184.1
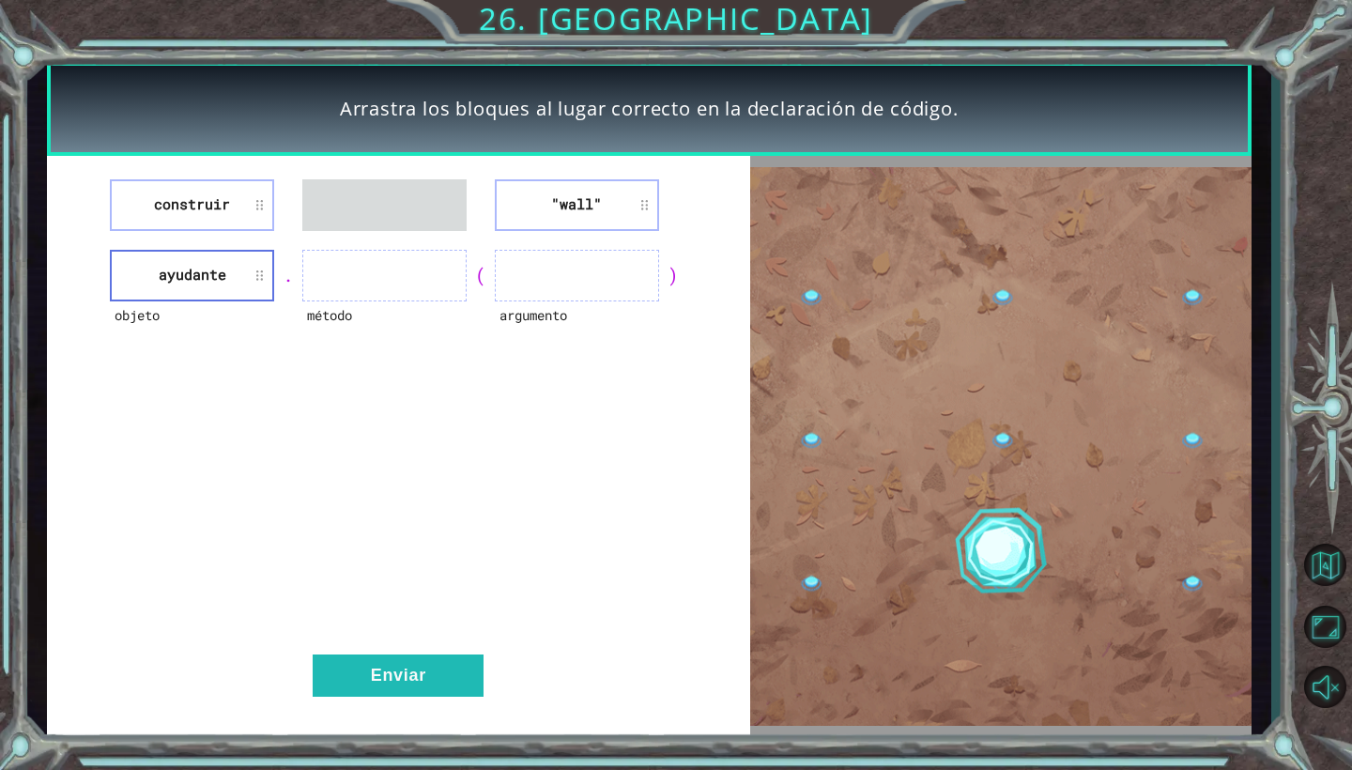
click at [427, 261] on div "construir "wall" objeto ayudante . método ( argumento ) Enviar" at bounding box center [398, 447] width 703 height 582
click at [356, 401] on div "construir "wall" objeto ayudante . método ( argumento ) Enviar" at bounding box center [398, 447] width 703 height 582
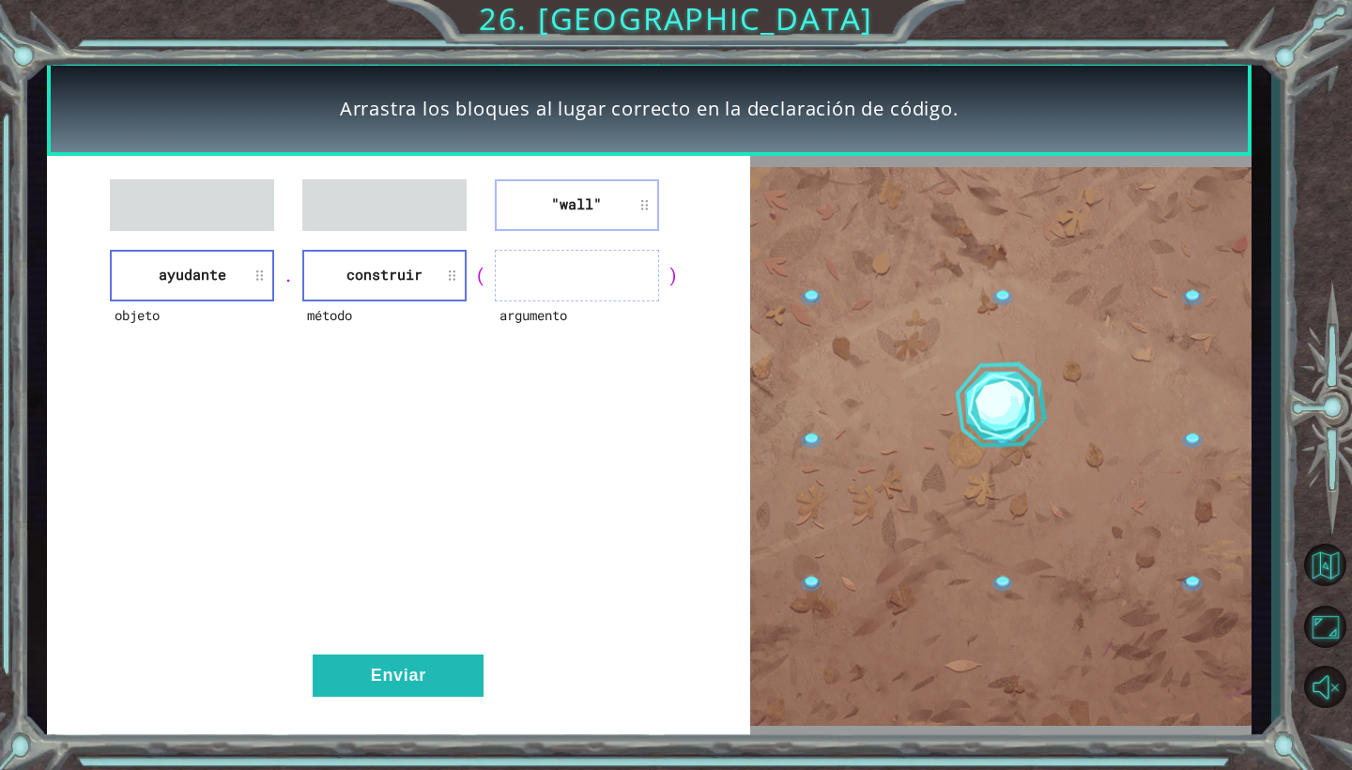
drag, startPoint x: 649, startPoint y: 198, endPoint x: 638, endPoint y: 294, distance: 96.3
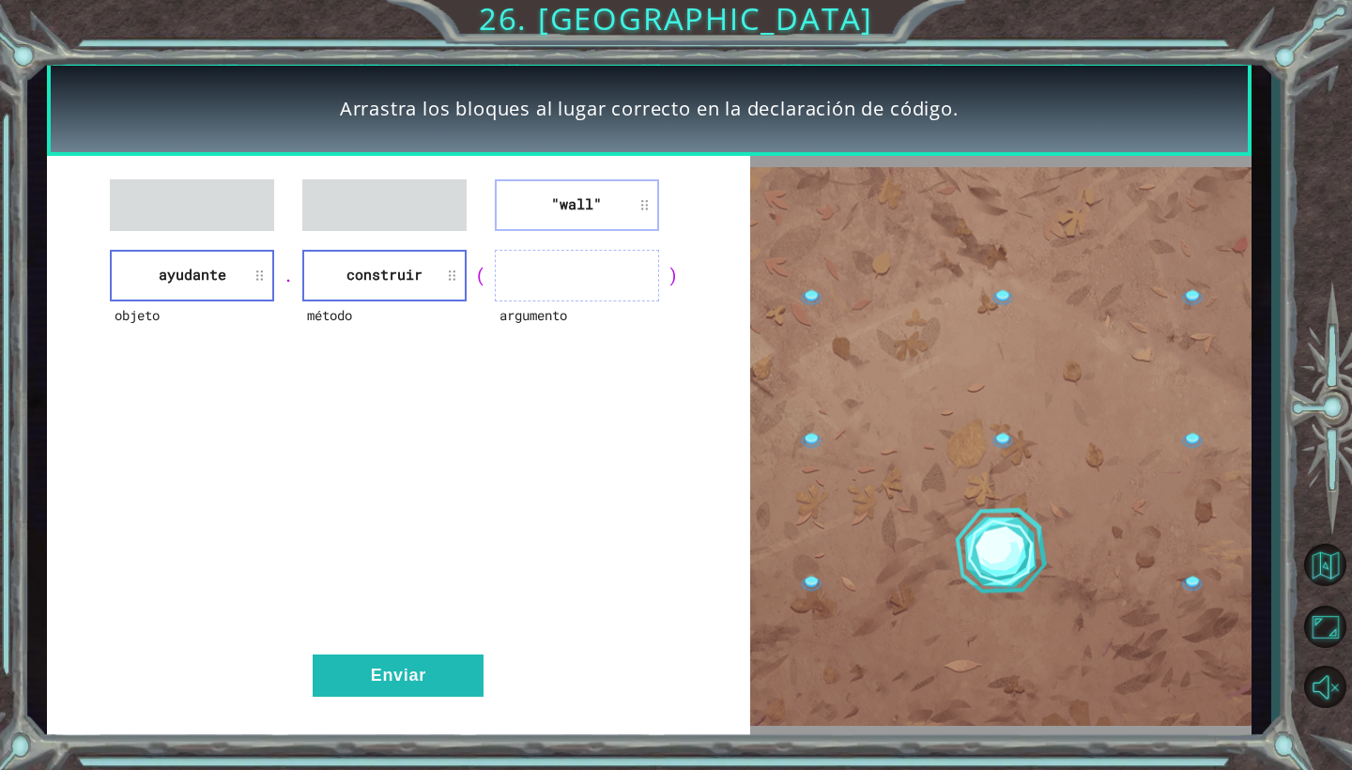
click at [639, 296] on div ""wall" objeto ayudante . método construir ( argumento ) Enviar" at bounding box center [398, 447] width 703 height 582
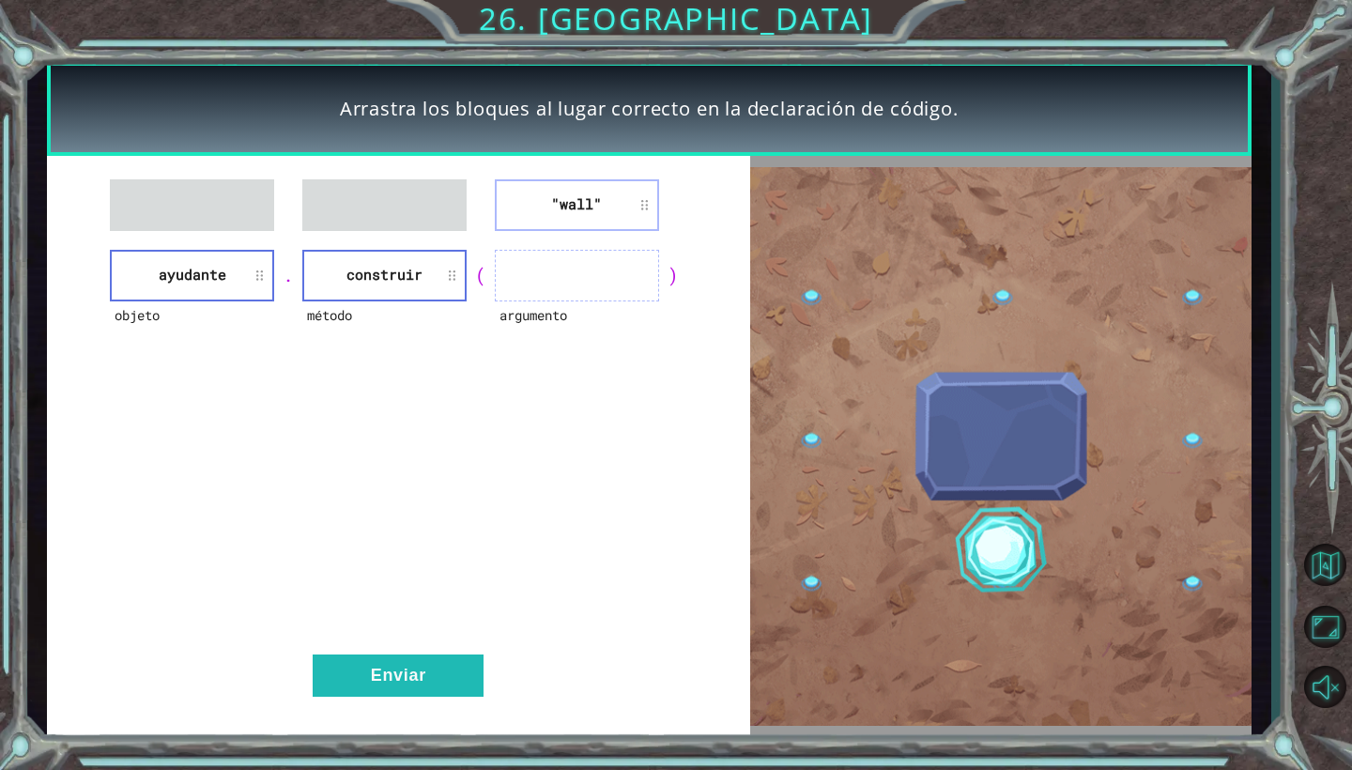
click at [638, 294] on ul at bounding box center [577, 276] width 164 height 52
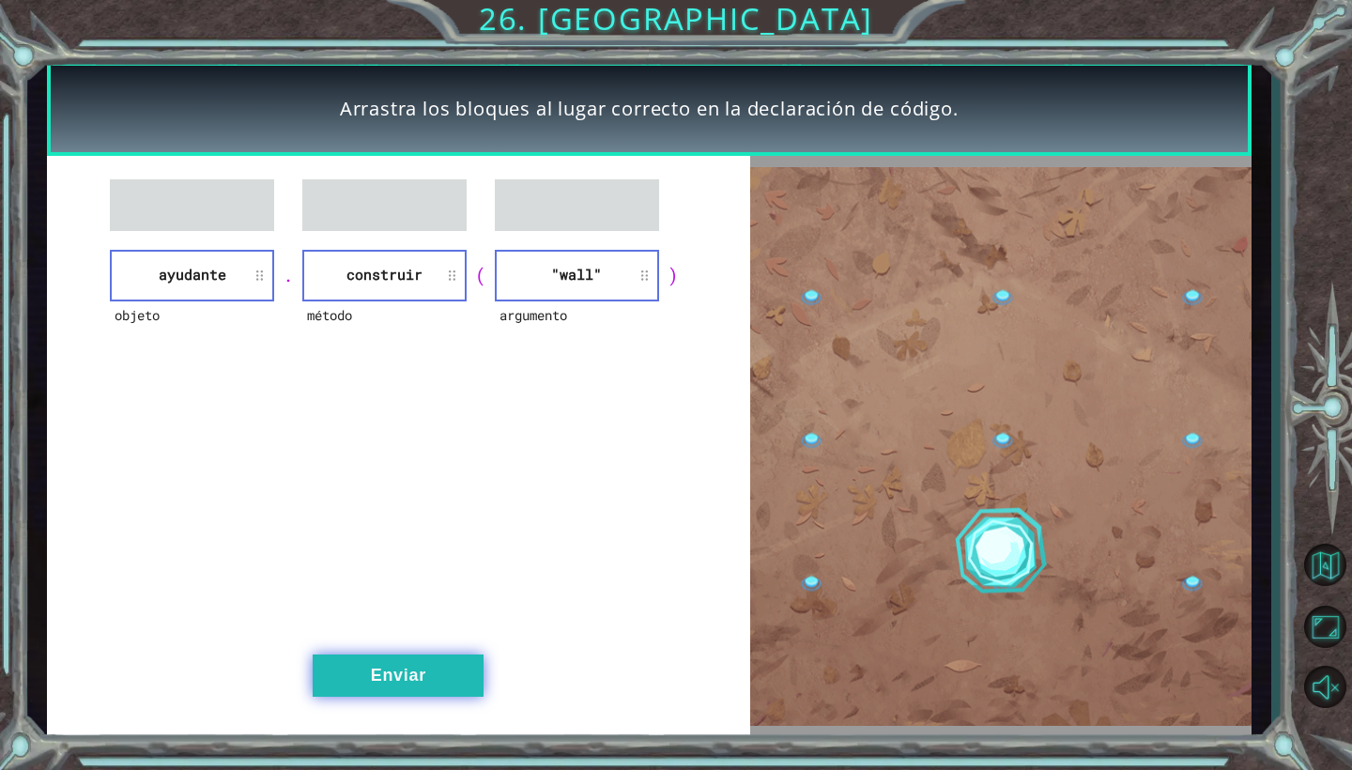
click at [363, 663] on button "Enviar" at bounding box center [398, 675] width 171 height 42
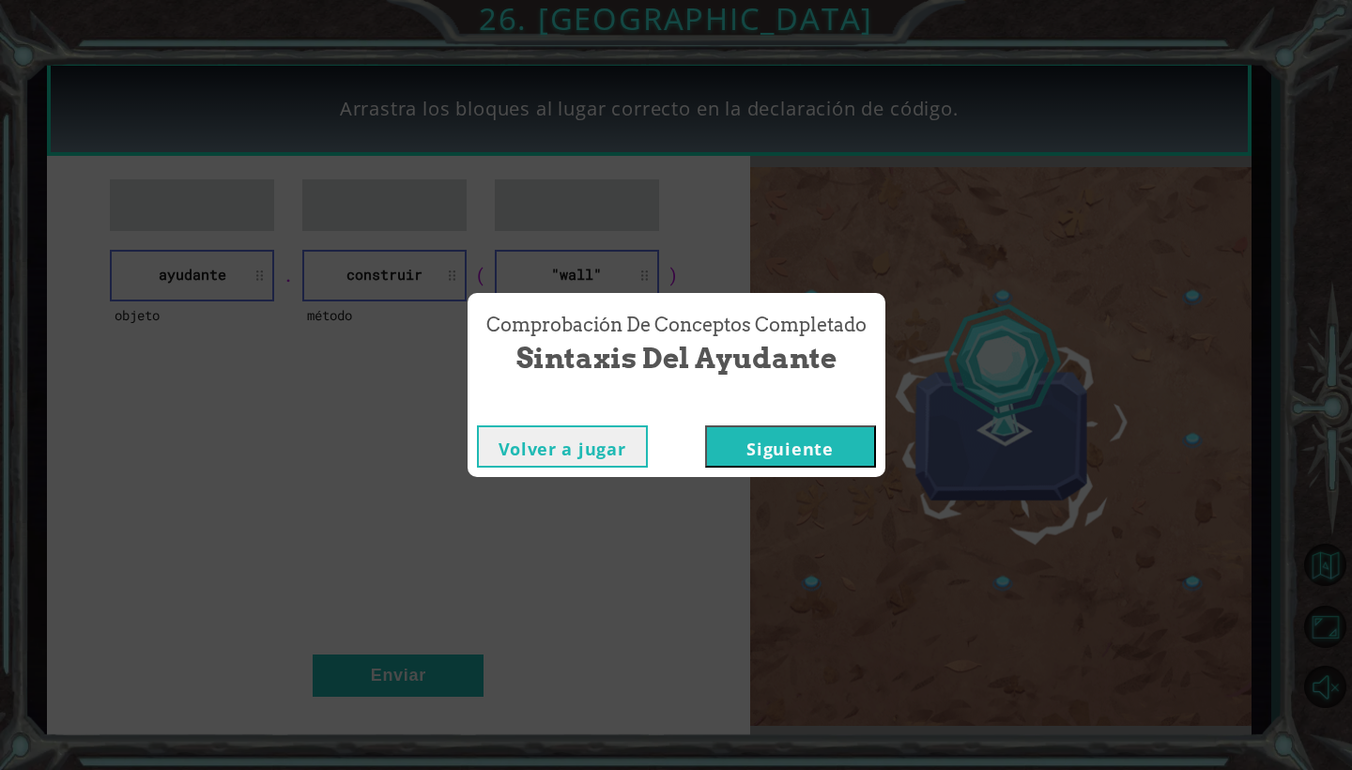
click at [783, 440] on button "Siguiente" at bounding box center [790, 446] width 171 height 42
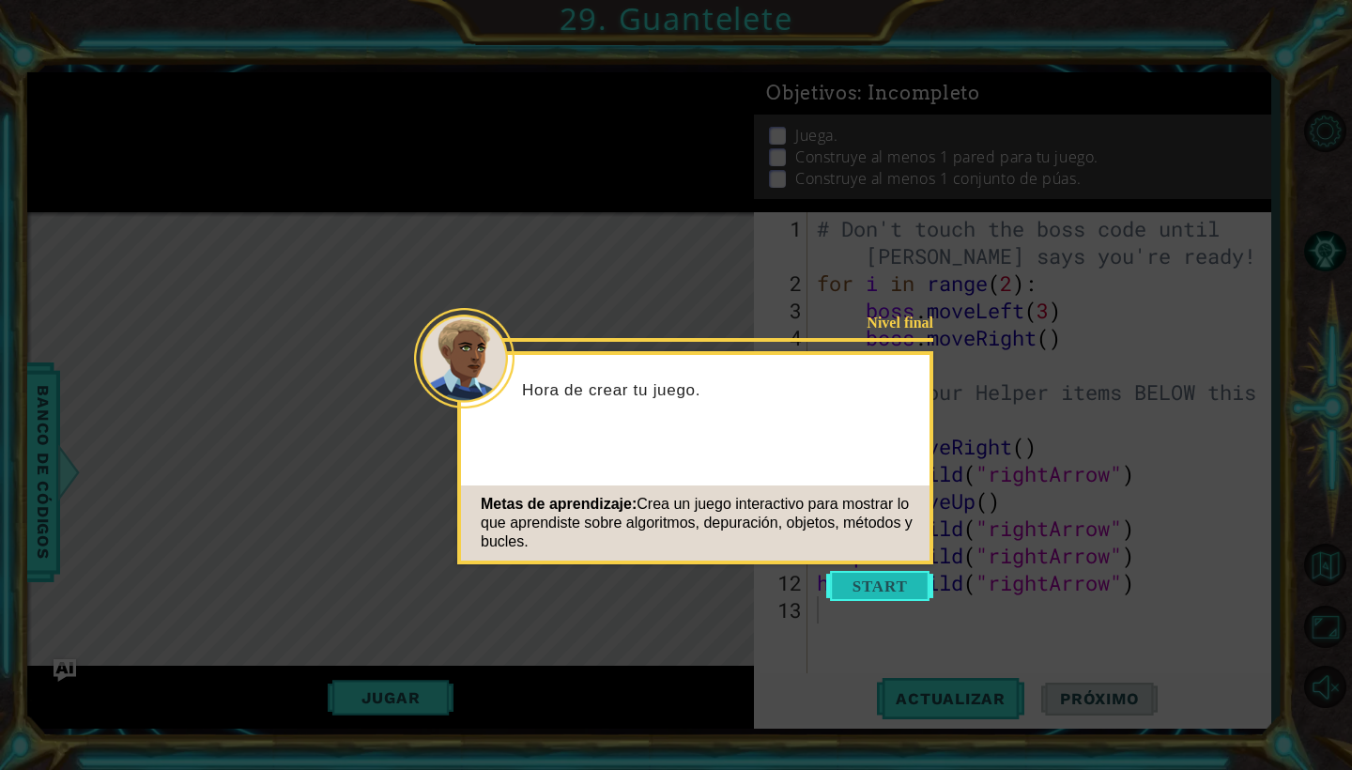
click at [889, 592] on button "Start" at bounding box center [879, 586] width 107 height 30
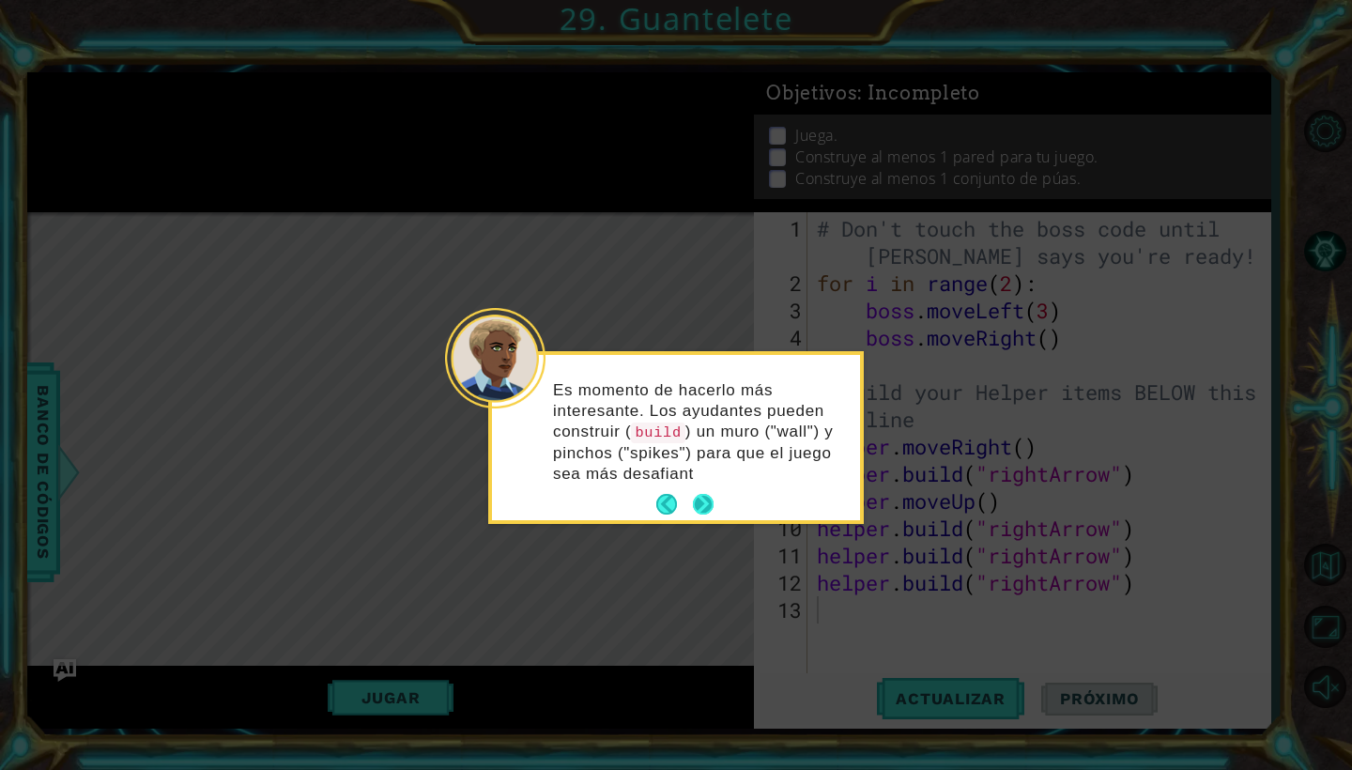
click at [699, 505] on button "Next" at bounding box center [703, 504] width 21 height 21
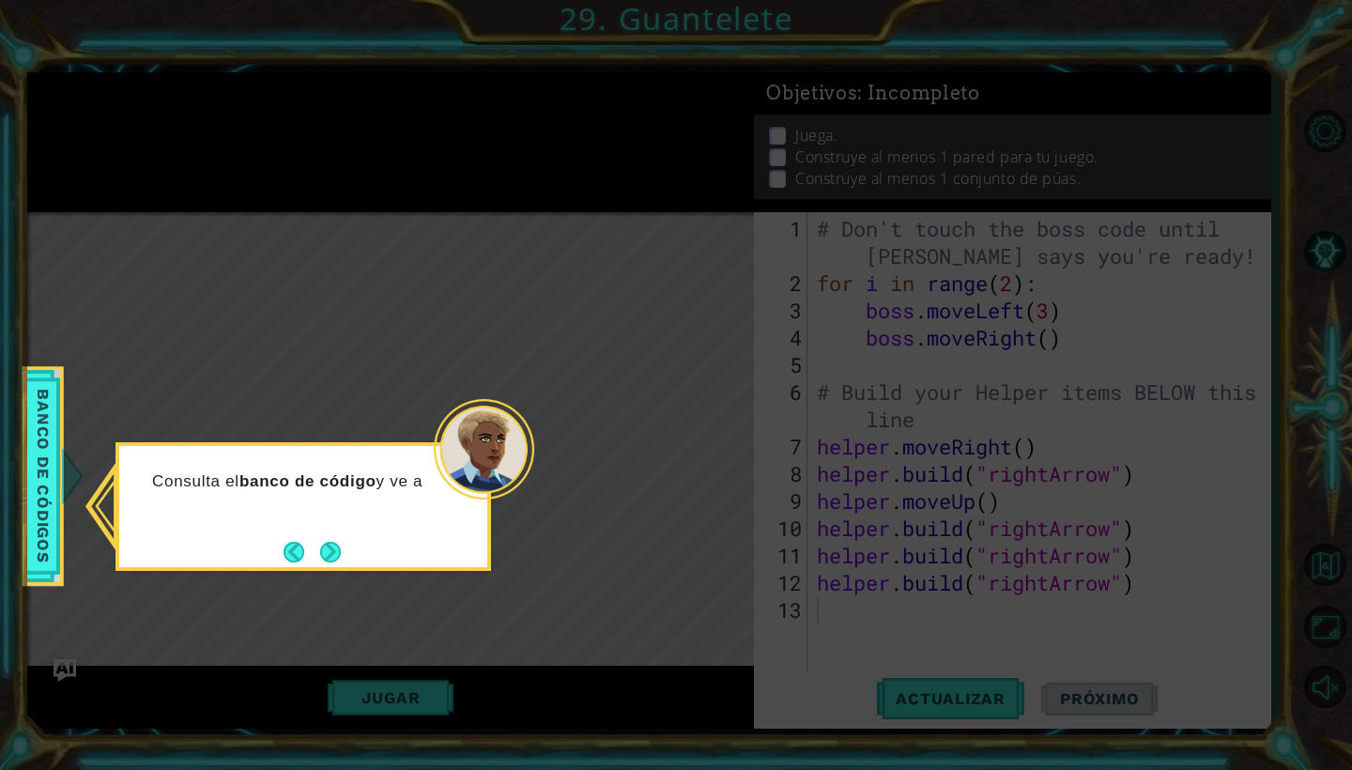
click at [328, 543] on button "Next" at bounding box center [330, 552] width 21 height 21
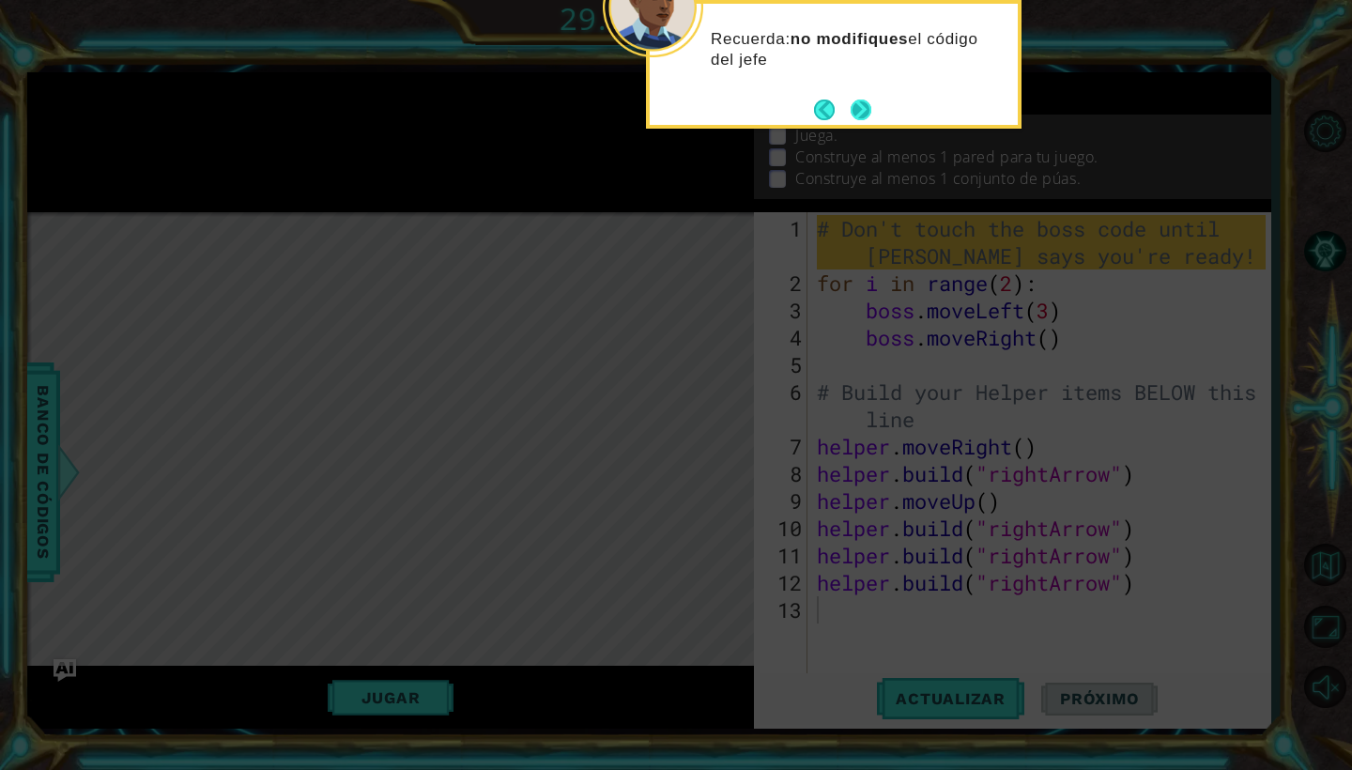
click at [859, 111] on button "Next" at bounding box center [861, 110] width 21 height 21
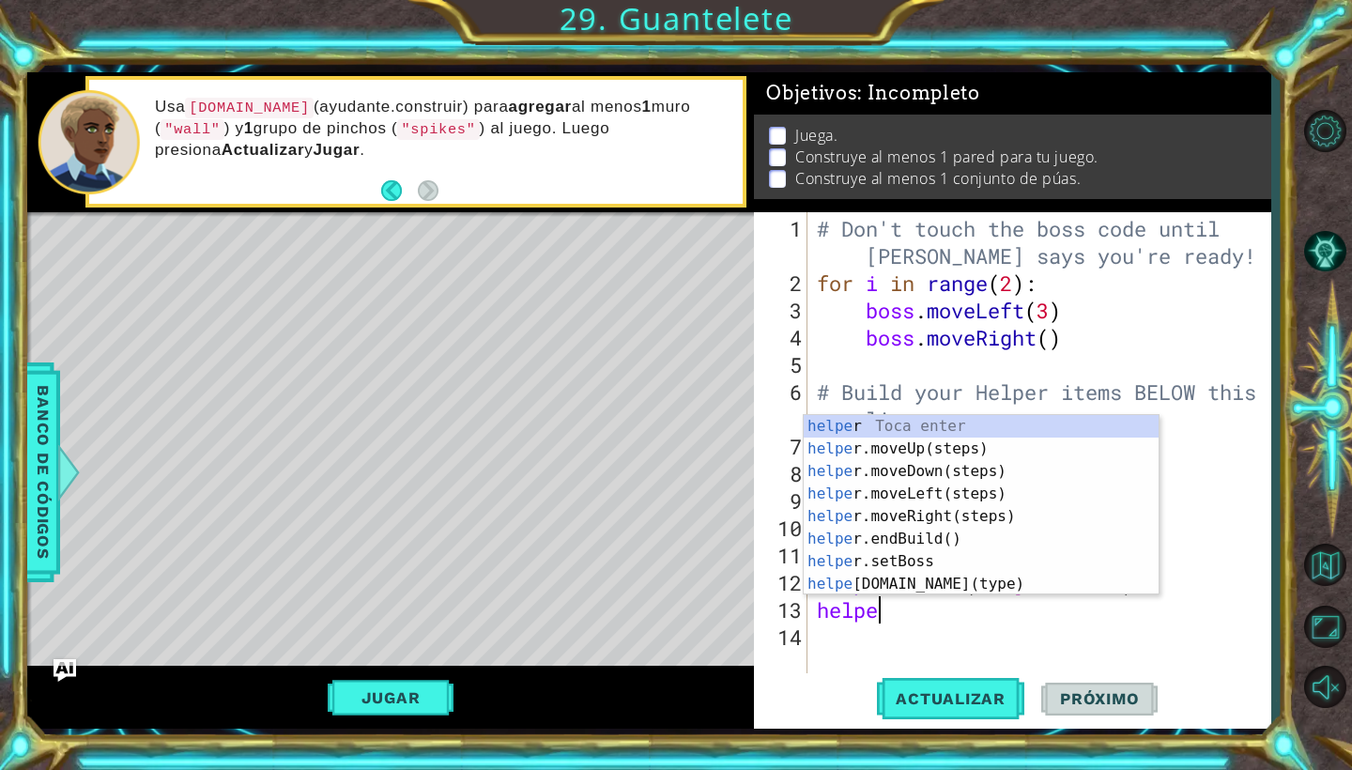
scroll to position [0, 3]
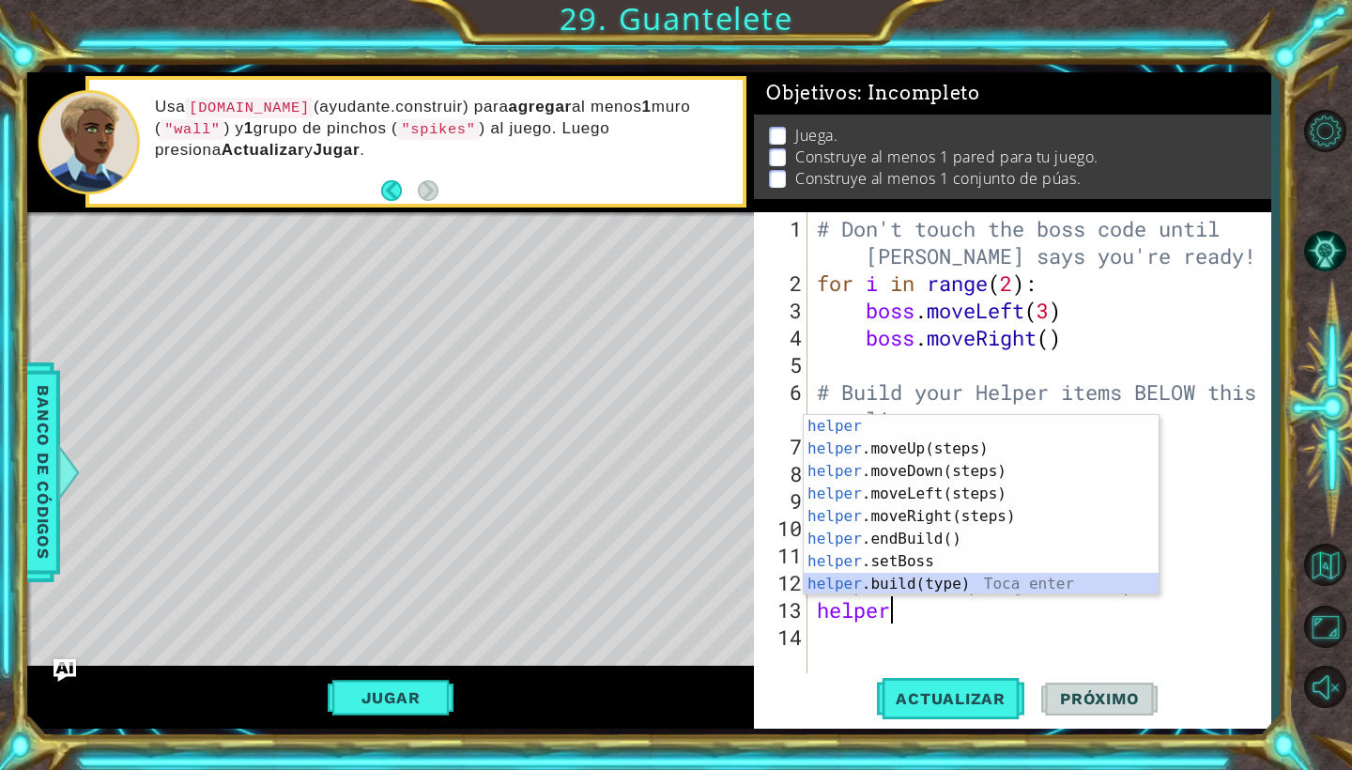
click at [953, 583] on div "helper Toca enter helper .moveUp(steps) Toca enter helper .moveDown(steps) Toca…" at bounding box center [981, 527] width 355 height 225
type textarea "[DOMAIN_NAME]("wall")"
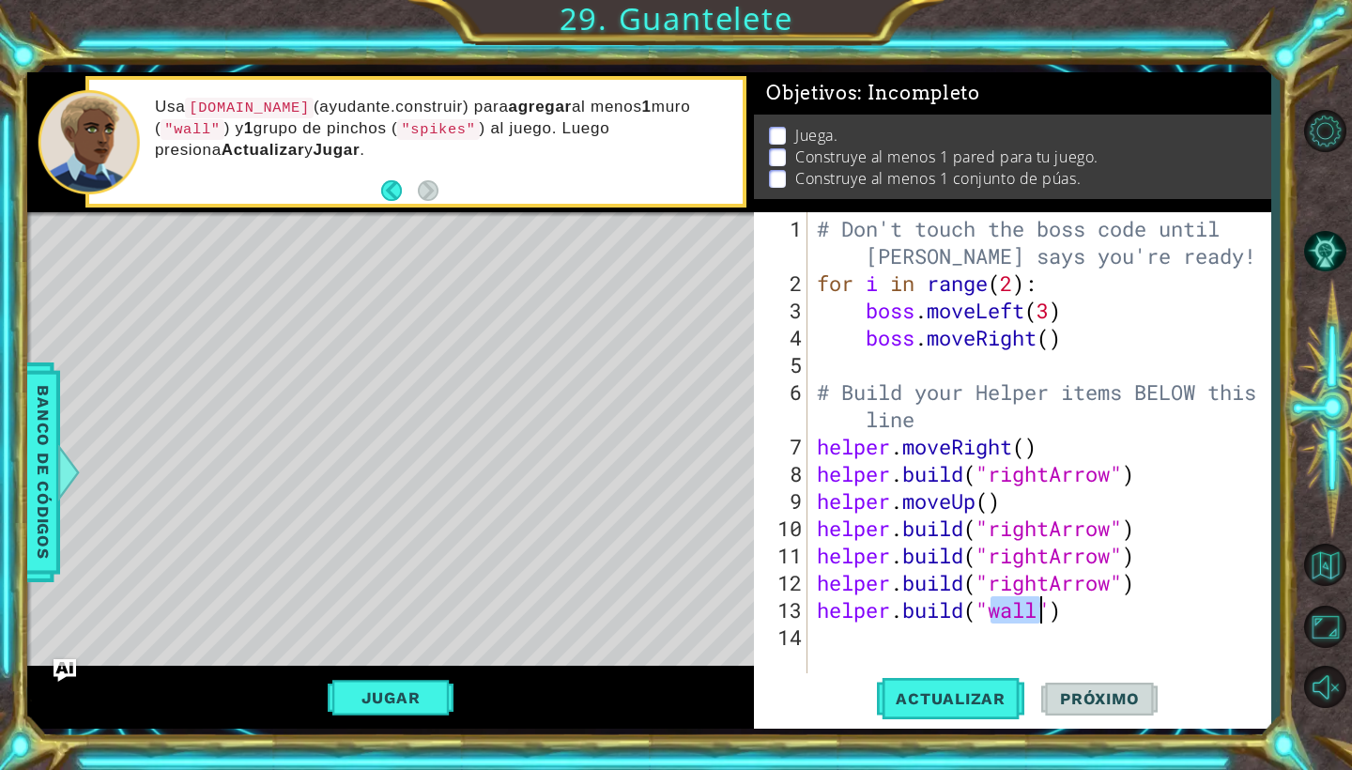
click at [827, 639] on div "# Don't touch the boss code until [PERSON_NAME] says you're ready! for i in ran…" at bounding box center [1044, 487] width 462 height 544
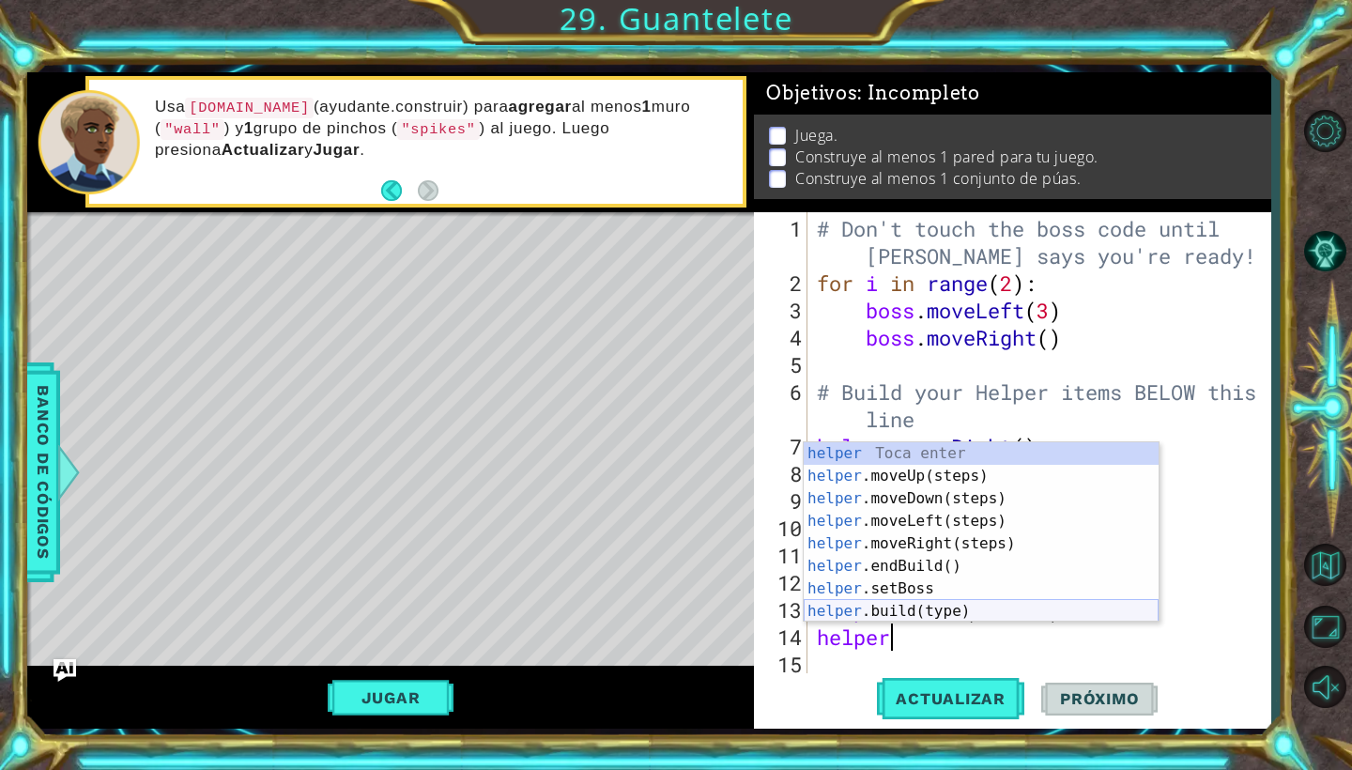
click at [893, 612] on div "helper Toca enter helper .moveUp(steps) Toca enter helper .moveDown(steps) Toca…" at bounding box center [981, 554] width 355 height 225
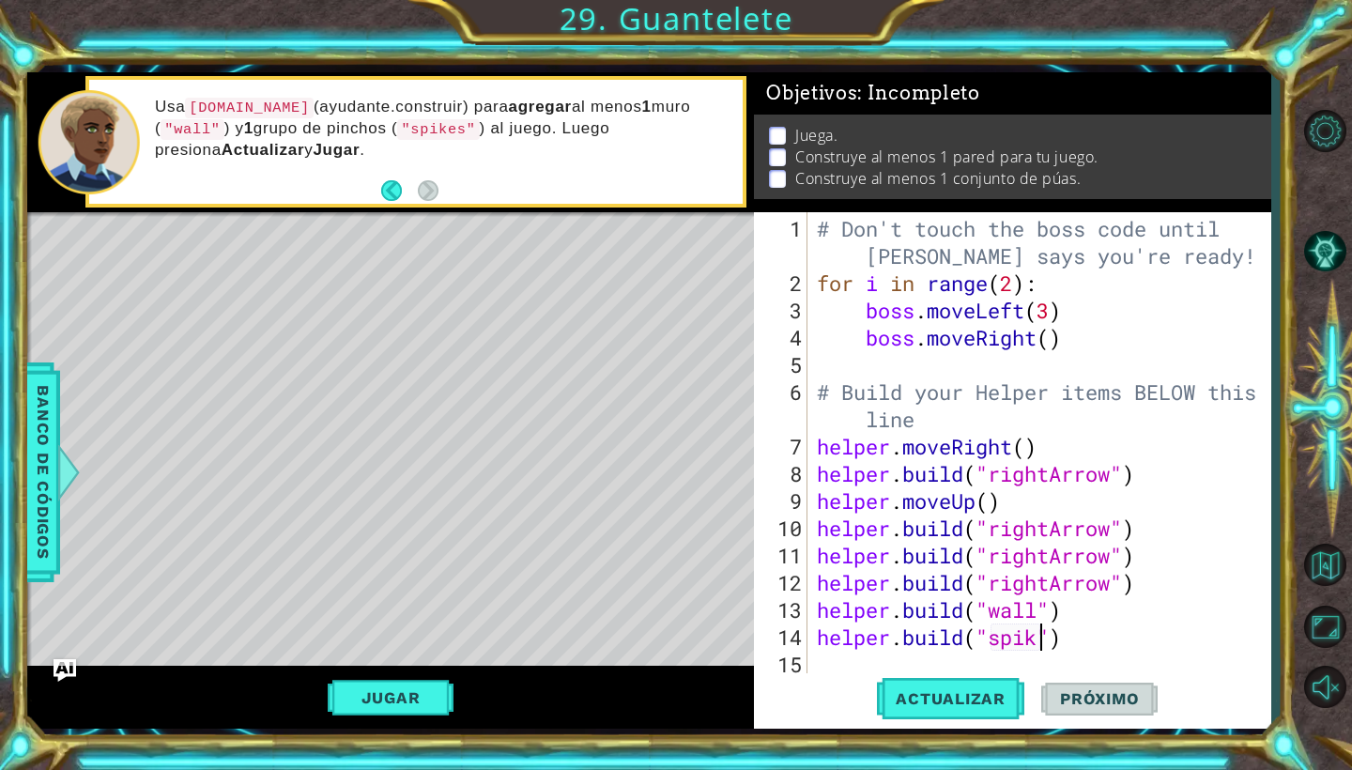
scroll to position [0, 11]
type textarea "[DOMAIN_NAME]("spikes")"
click at [978, 668] on div "# Don't touch the boss code until [PERSON_NAME] says you're ready! for i in ran…" at bounding box center [1044, 487] width 462 height 544
click at [980, 695] on span "Actualizar" at bounding box center [950, 698] width 147 height 19
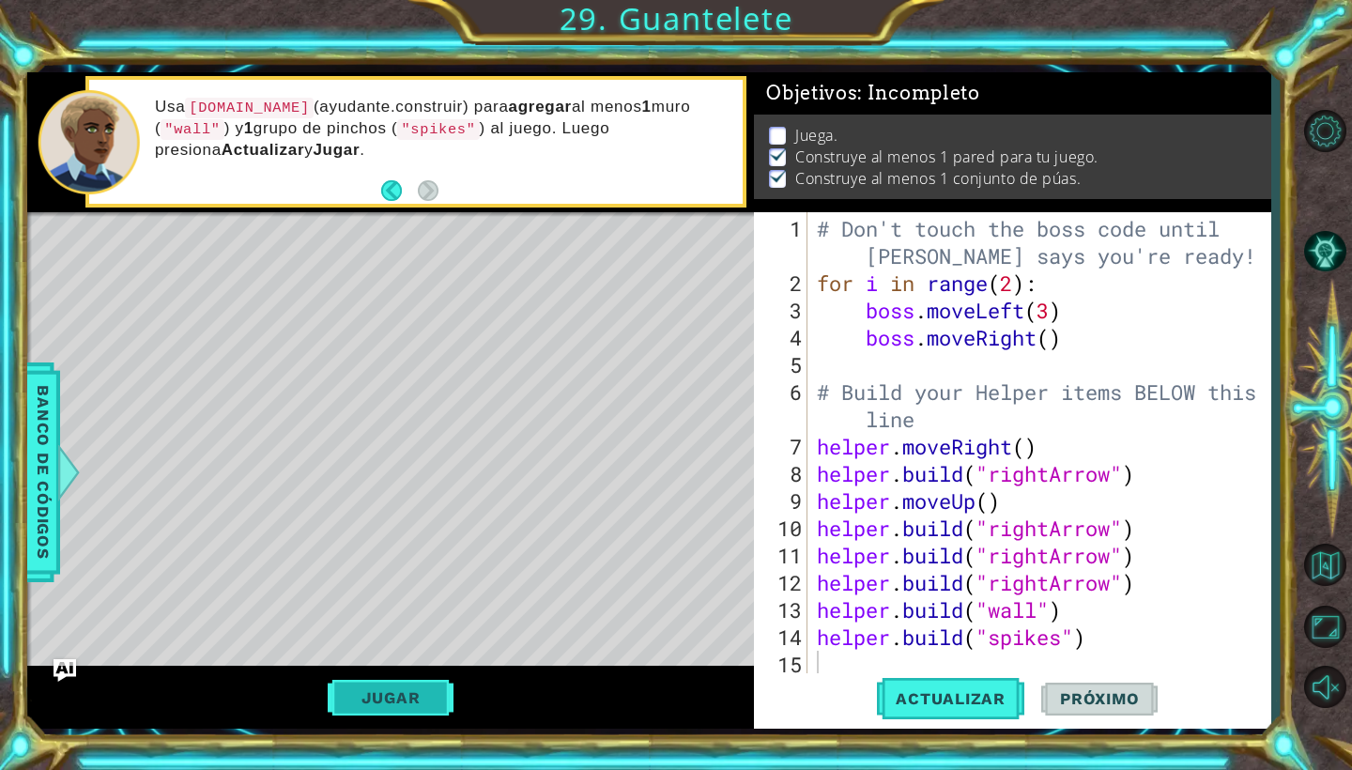
click at [368, 705] on button "Jugar" at bounding box center [391, 698] width 127 height 36
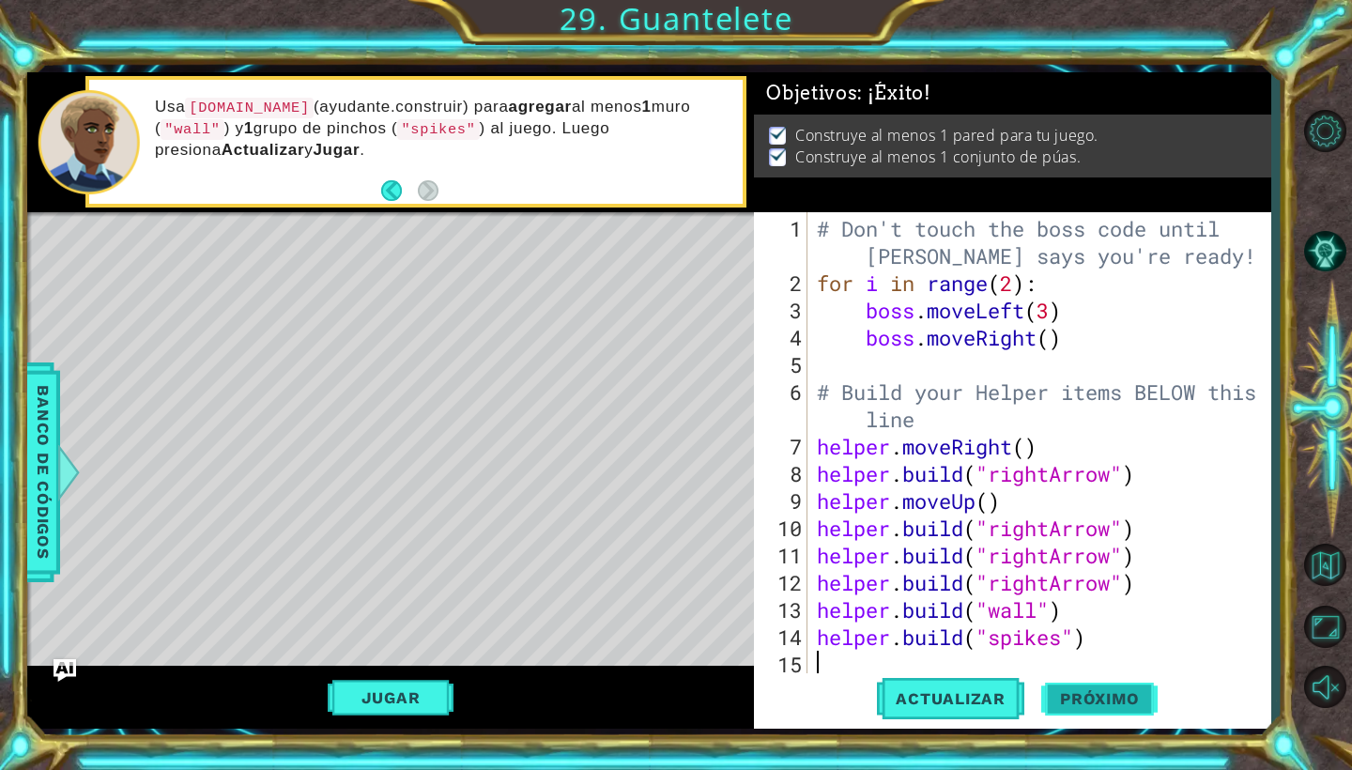
click at [1142, 707] on button "Próximo" at bounding box center [1099, 700] width 116 height 52
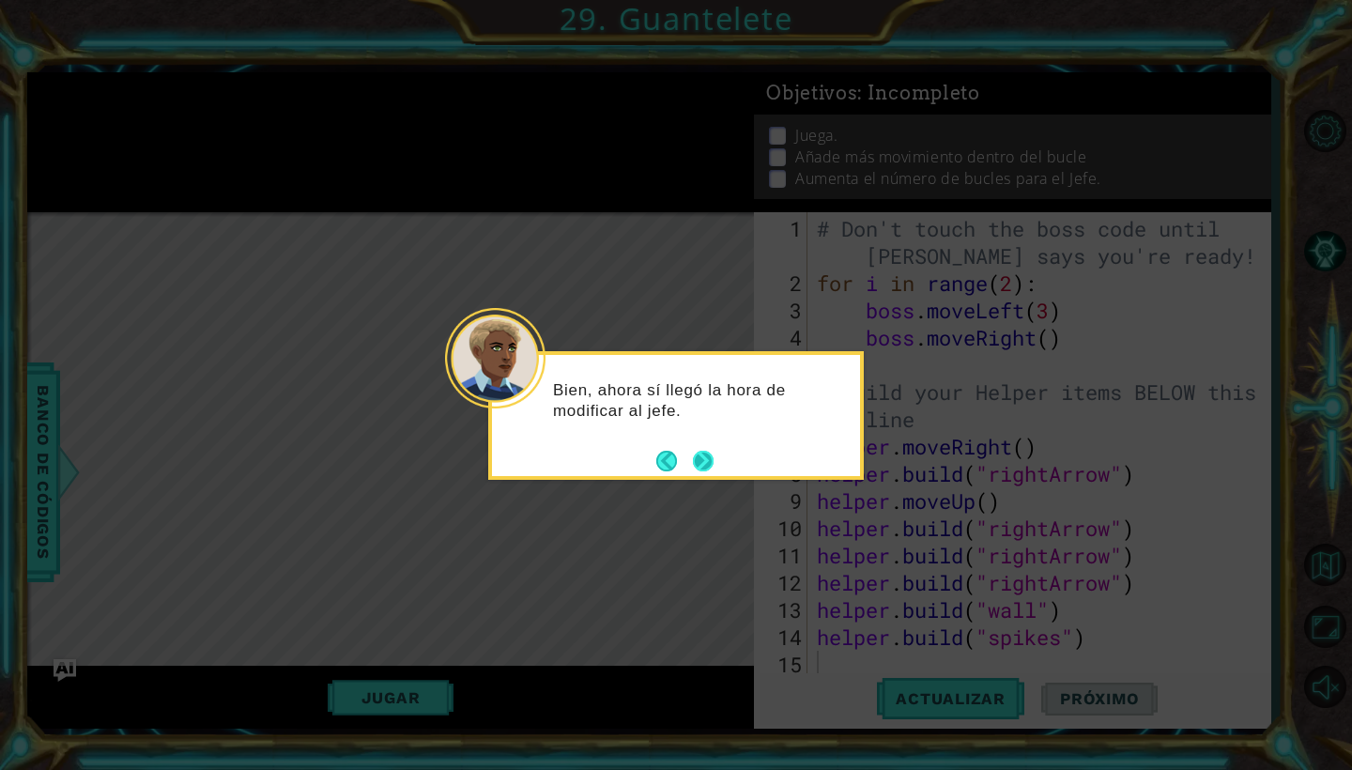
click at [697, 459] on button "Next" at bounding box center [703, 461] width 21 height 21
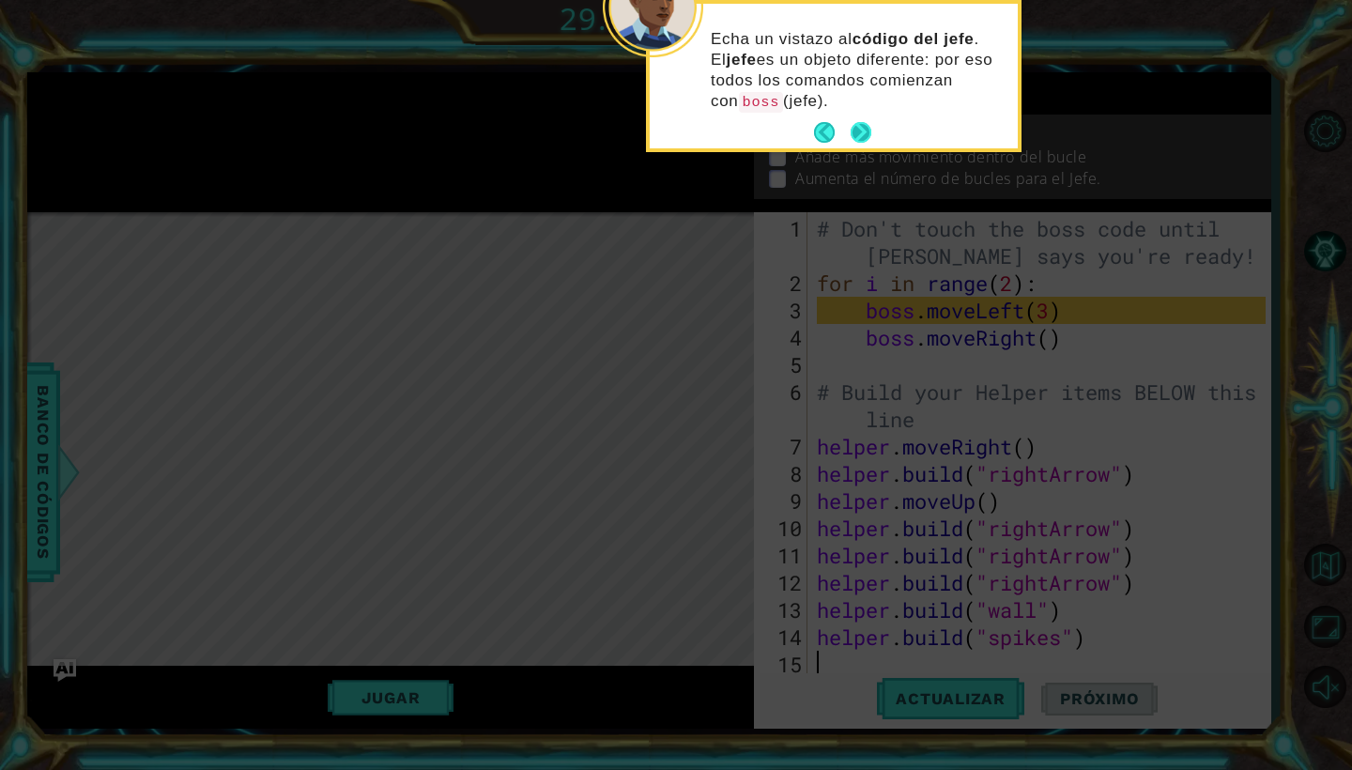
click at [862, 134] on button "Next" at bounding box center [861, 132] width 21 height 21
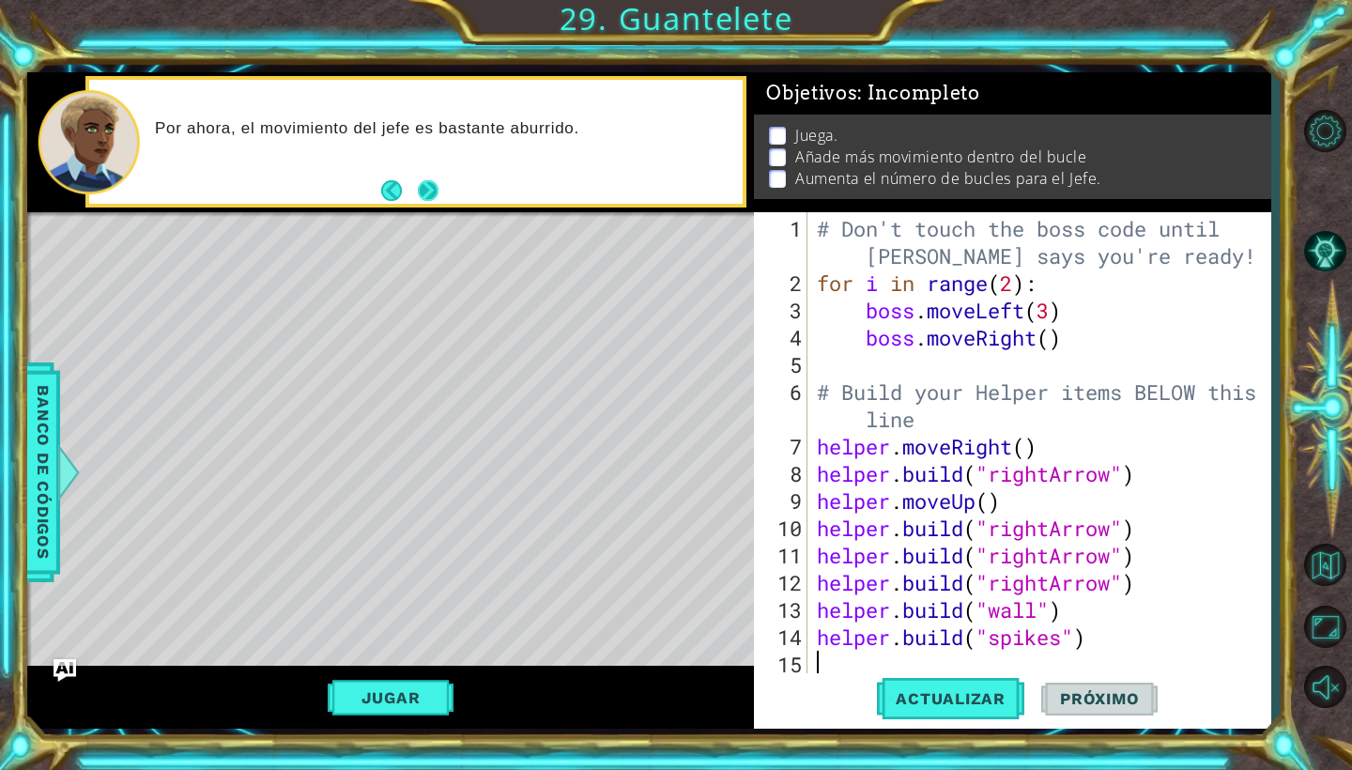
click at [431, 186] on button "Next" at bounding box center [428, 190] width 21 height 21
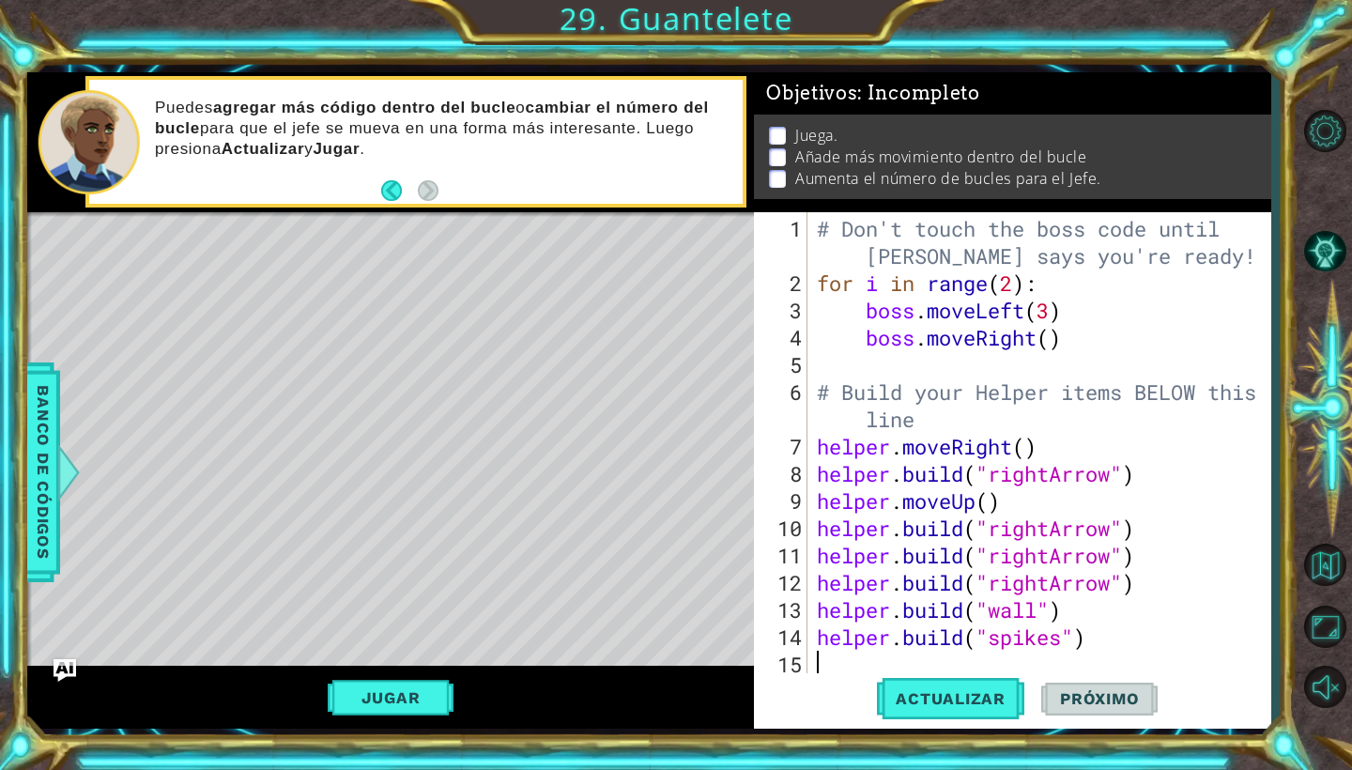
click at [1054, 316] on div "# Don't touch the boss code until [PERSON_NAME] says you're ready! for i in ran…" at bounding box center [1044, 487] width 462 height 544
click at [962, 693] on span "Actualizar" at bounding box center [950, 698] width 147 height 19
click at [1029, 452] on div "# Don't touch the boss code until [PERSON_NAME] says you're ready! for i in ran…" at bounding box center [1044, 487] width 462 height 544
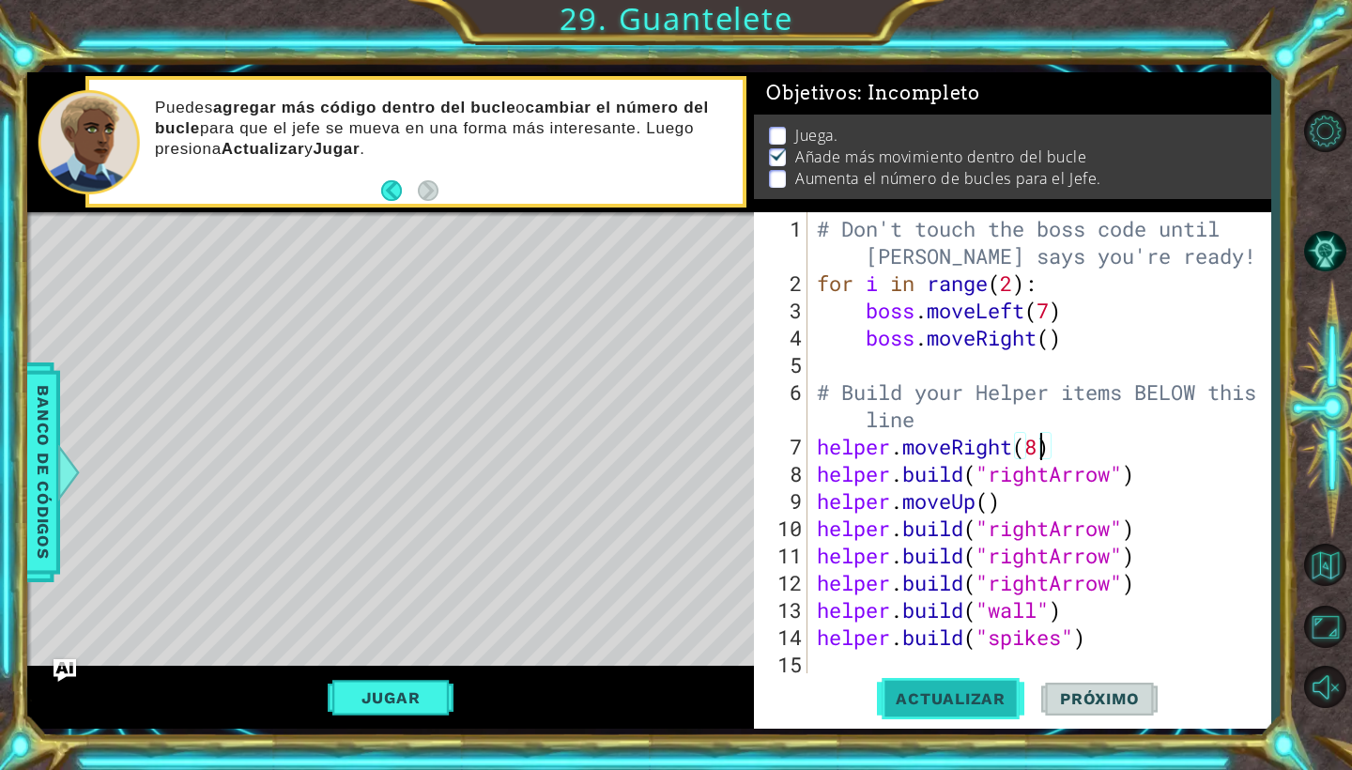
click at [991, 688] on button "Actualizar" at bounding box center [950, 699] width 147 height 52
click at [1052, 339] on div "# Don't touch the boss code until [PERSON_NAME] says you're ready! for i in ran…" at bounding box center [1044, 487] width 462 height 544
click at [969, 673] on button "Actualizar" at bounding box center [950, 699] width 147 height 52
type textarea "boss.moveRight()"
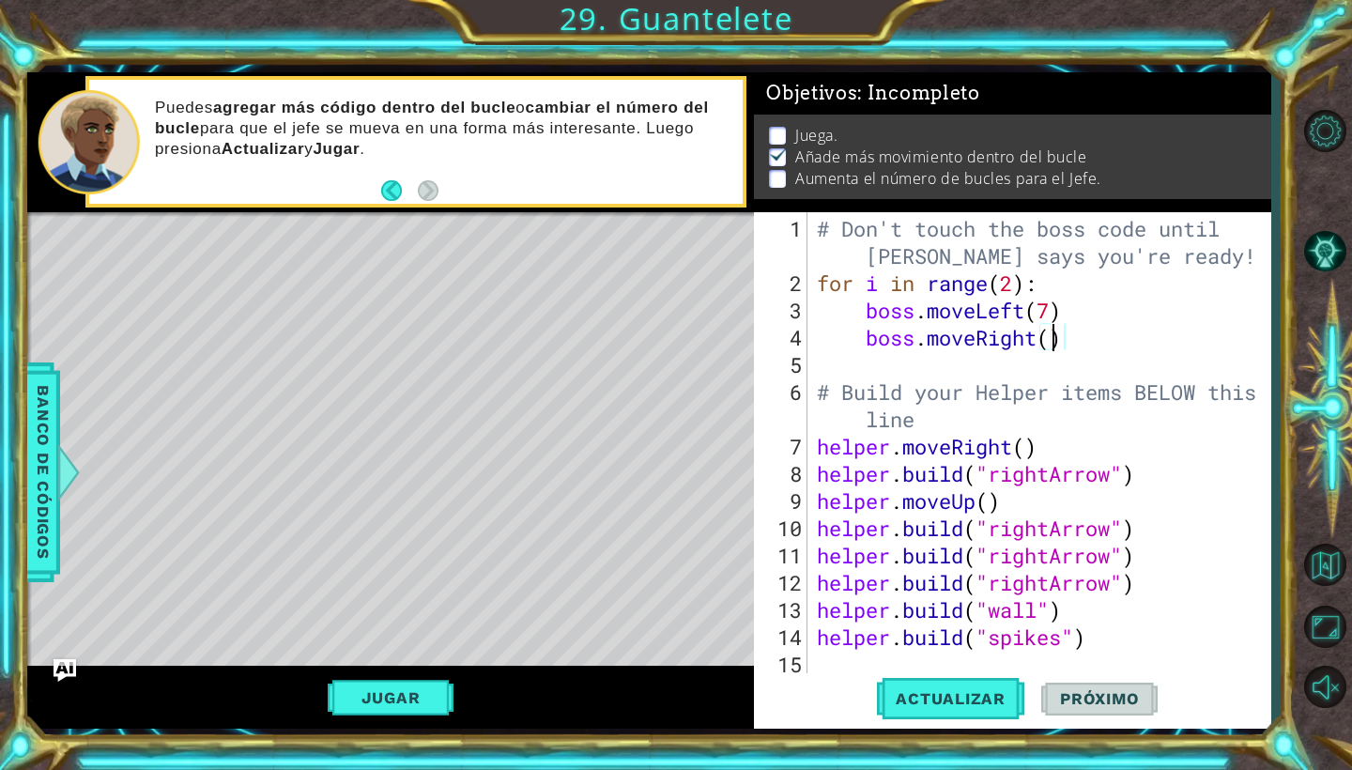
scroll to position [0, 10]
click at [409, 695] on button "Jugar" at bounding box center [391, 698] width 127 height 36
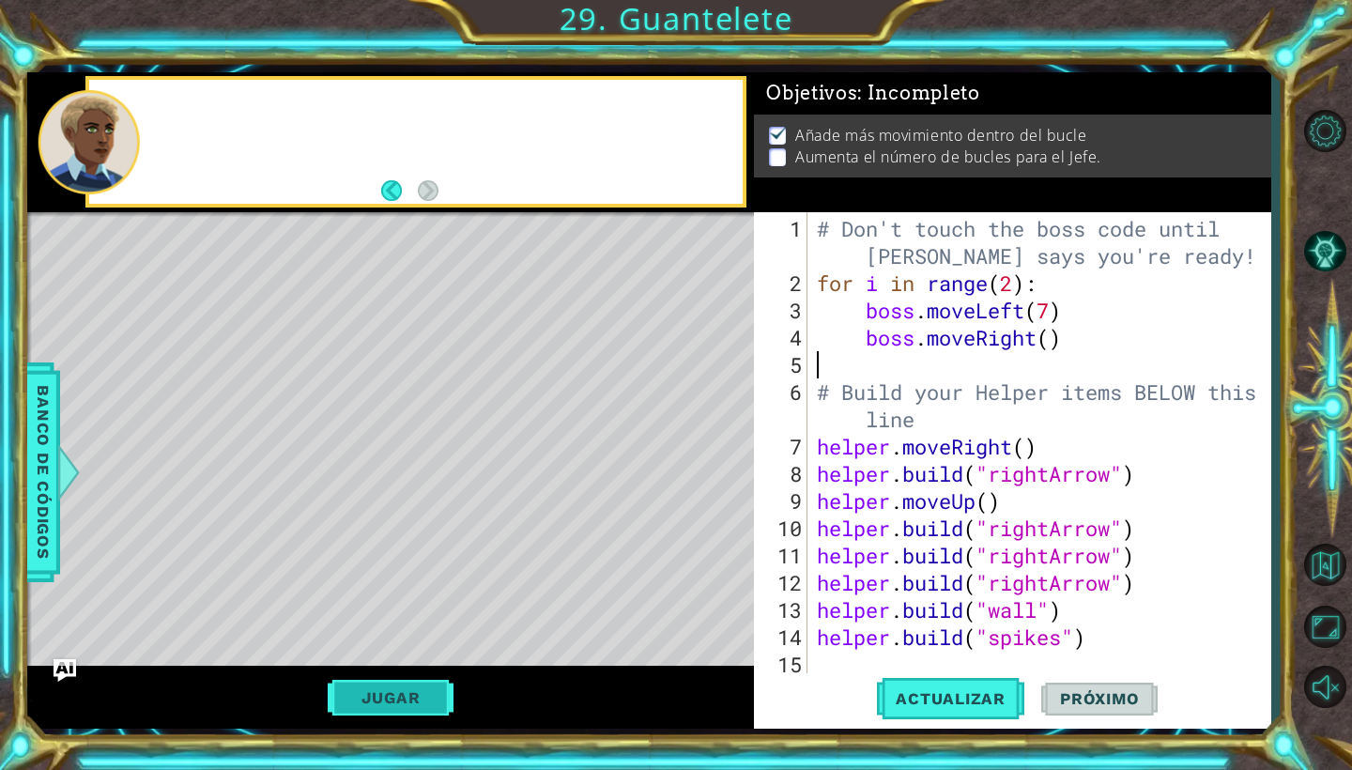
scroll to position [0, 0]
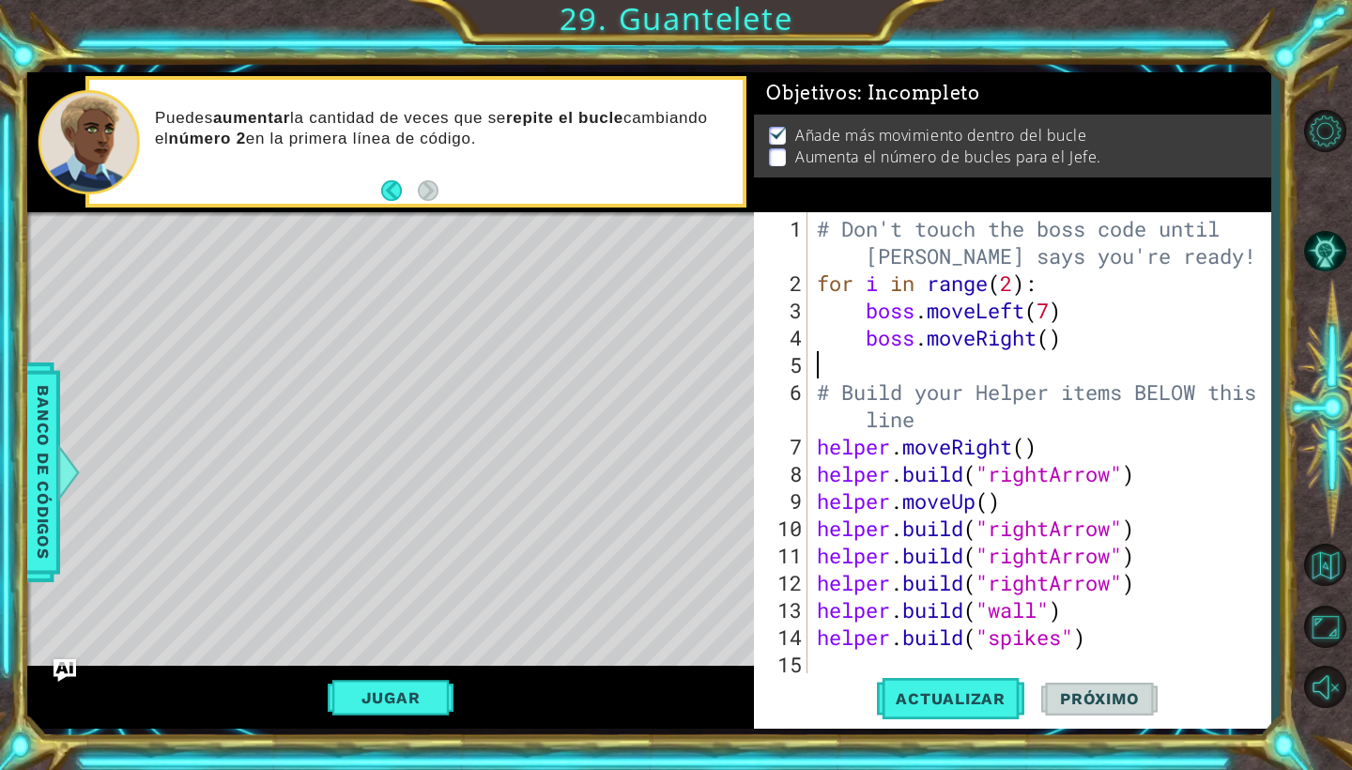
click at [1017, 288] on div "# Don't touch the boss code until [PERSON_NAME] says you're ready! for i in ran…" at bounding box center [1044, 487] width 462 height 544
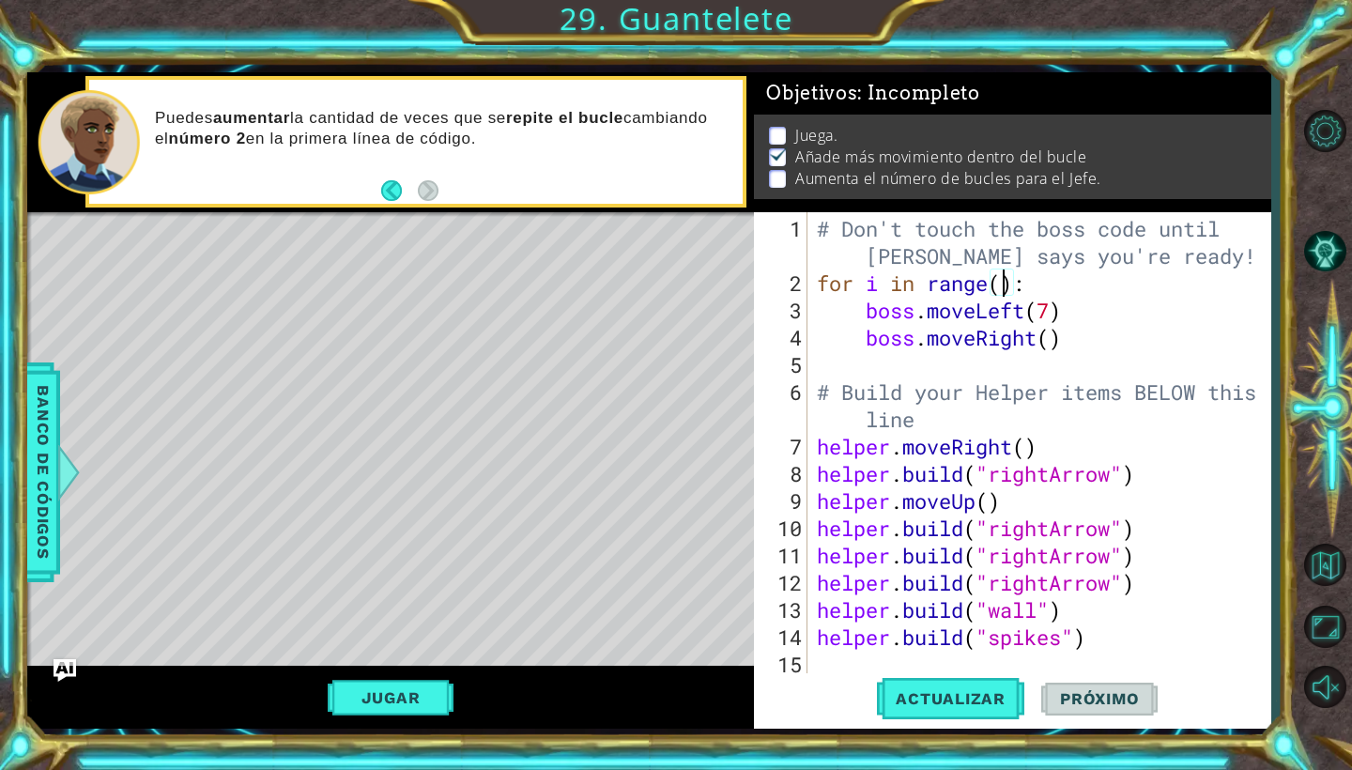
scroll to position [0, 9]
type textarea "for i in range(5):"
click at [967, 709] on button "Actualizar" at bounding box center [950, 699] width 147 height 52
click at [374, 682] on button "Jugar" at bounding box center [391, 698] width 127 height 36
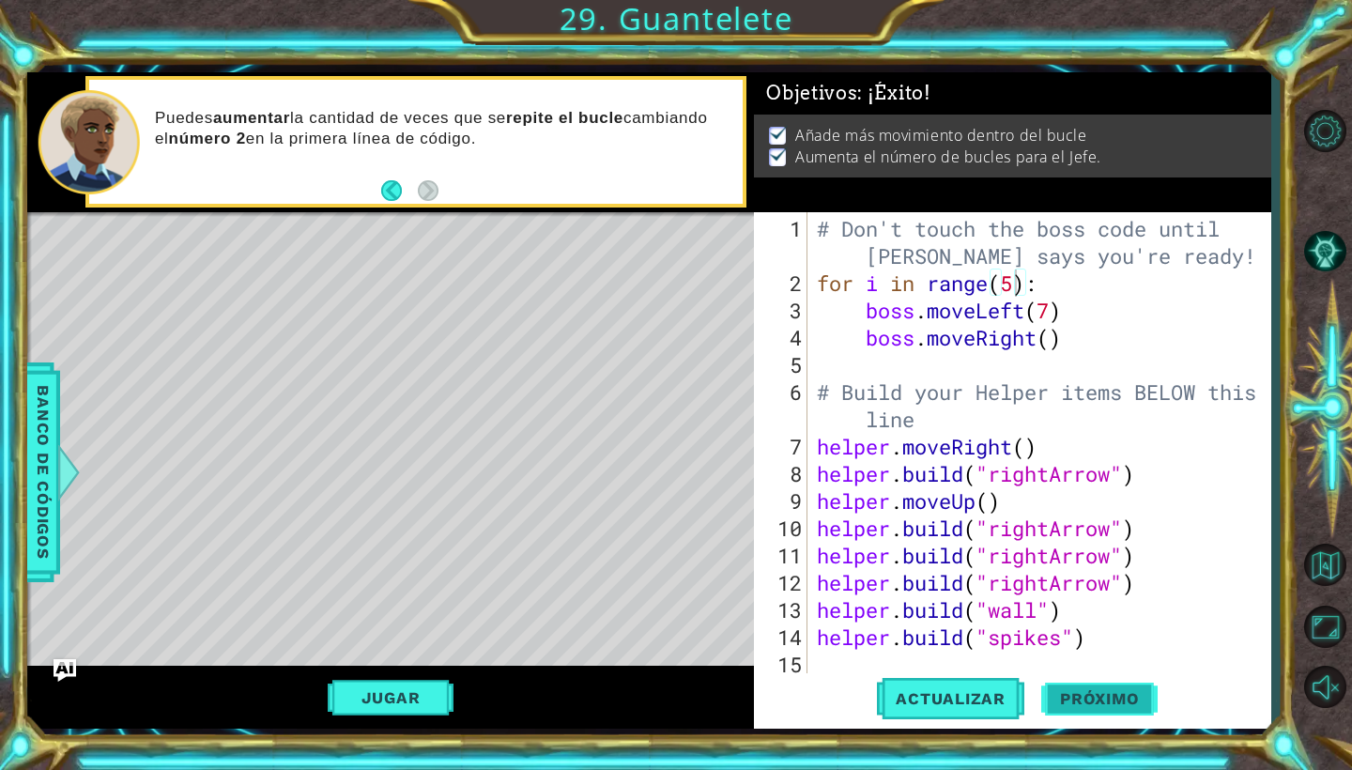
click at [1080, 687] on button "Próximo" at bounding box center [1099, 701] width 116 height 52
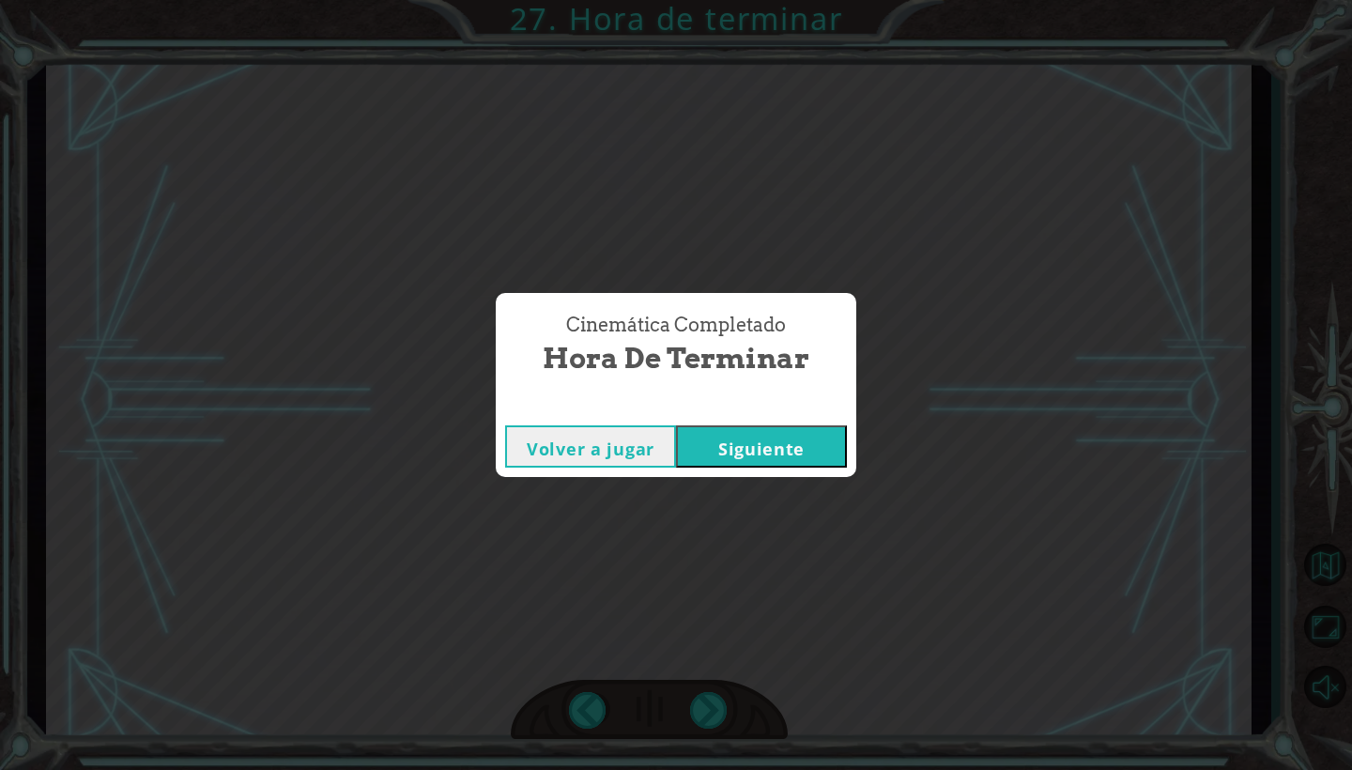
click at [793, 434] on button "Siguiente" at bounding box center [761, 446] width 171 height 42
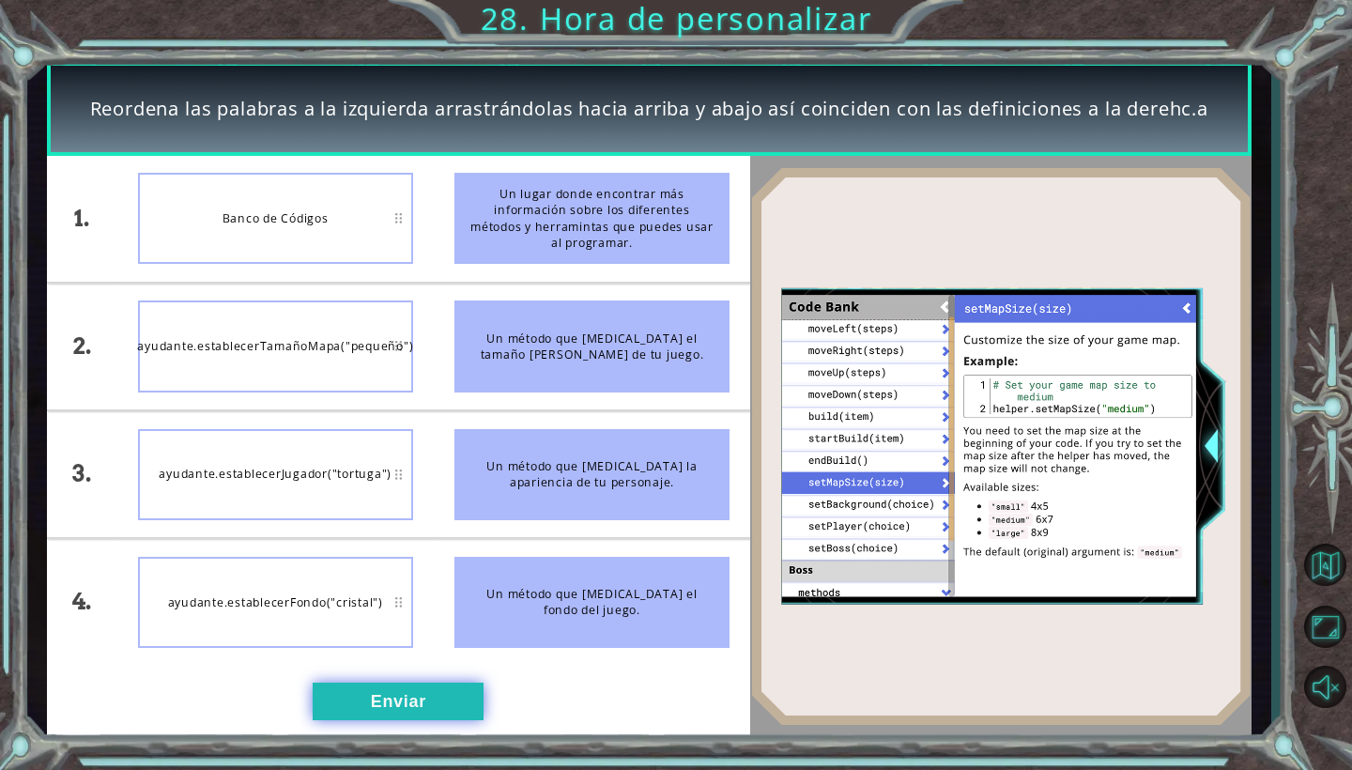
click at [424, 703] on button "Enviar" at bounding box center [398, 701] width 171 height 38
click at [427, 699] on button "Enviar" at bounding box center [398, 701] width 171 height 38
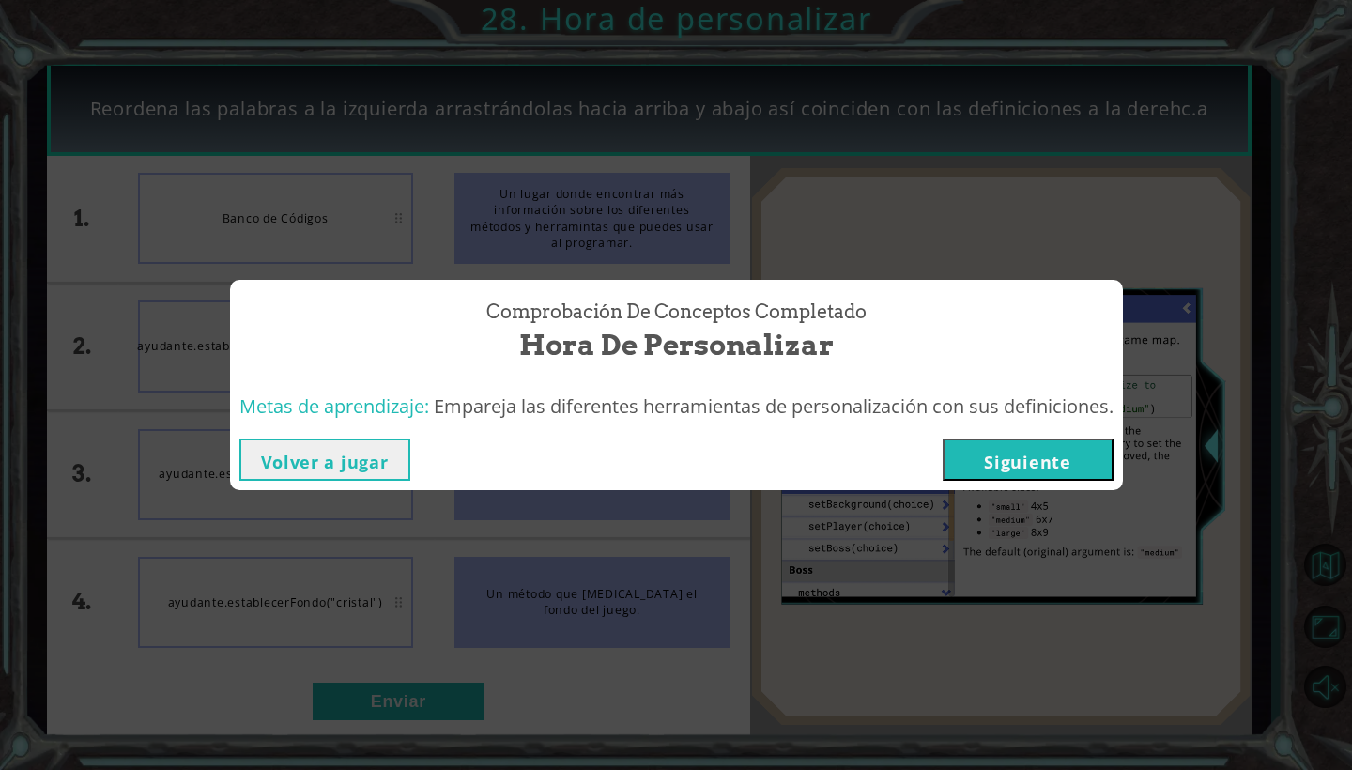
click at [978, 469] on button "Siguiente" at bounding box center [1028, 459] width 171 height 42
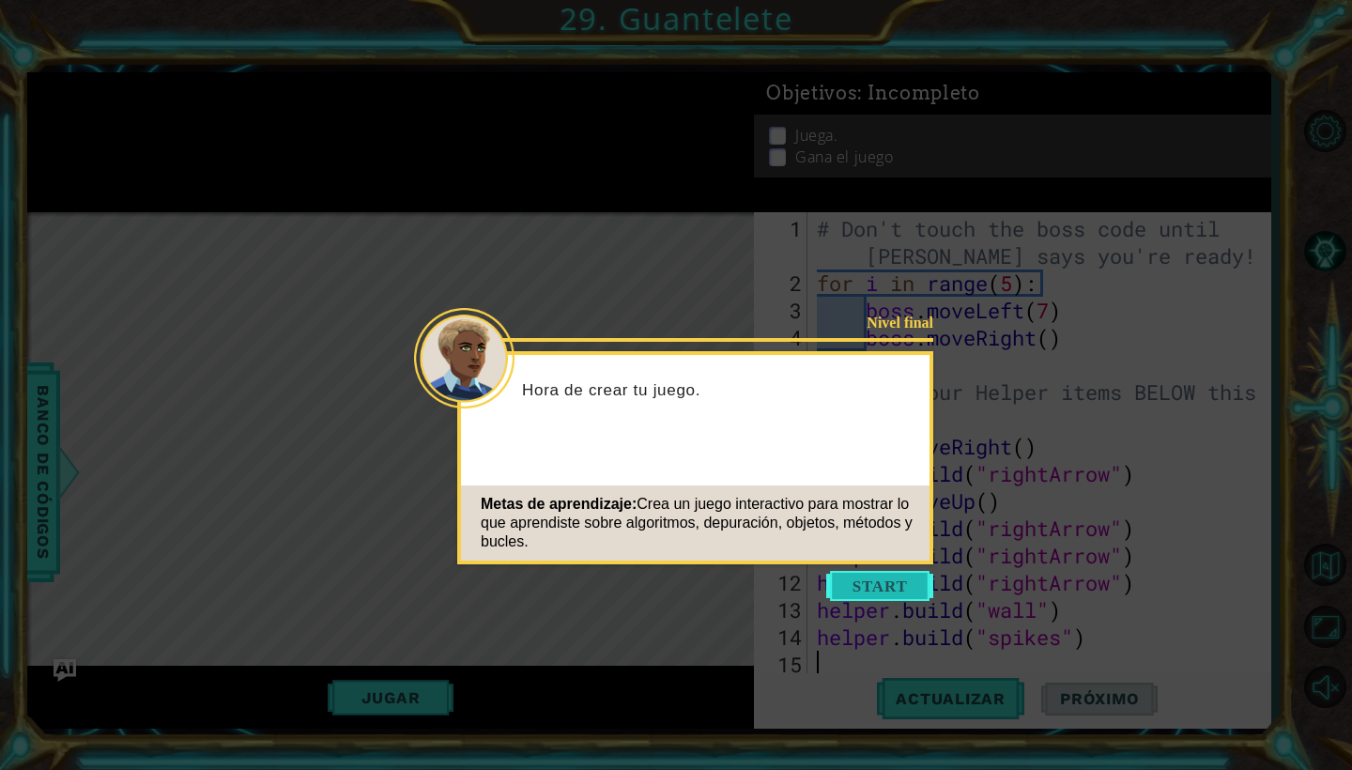
click at [866, 592] on button "Start" at bounding box center [879, 586] width 107 height 30
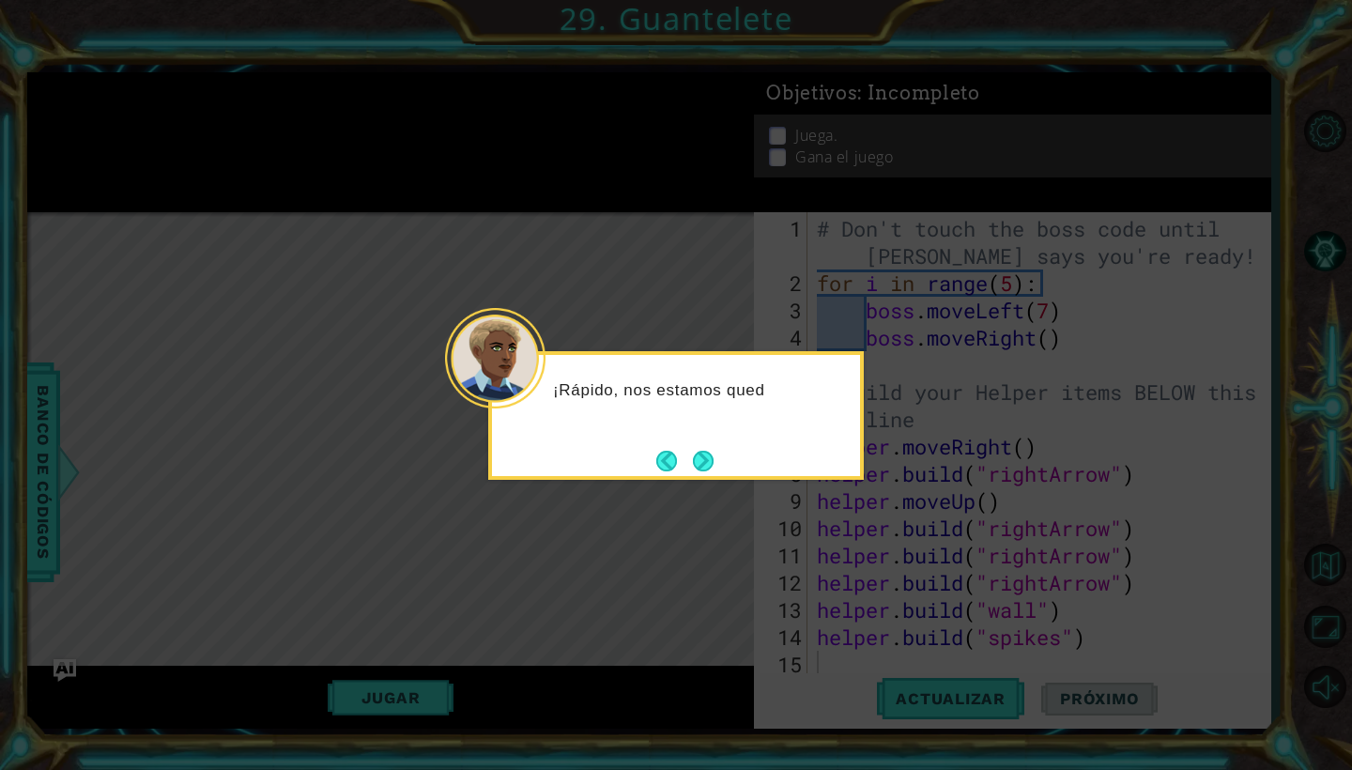
click at [724, 456] on div "¡Rápido, nos estamos qued" at bounding box center [676, 415] width 376 height 129
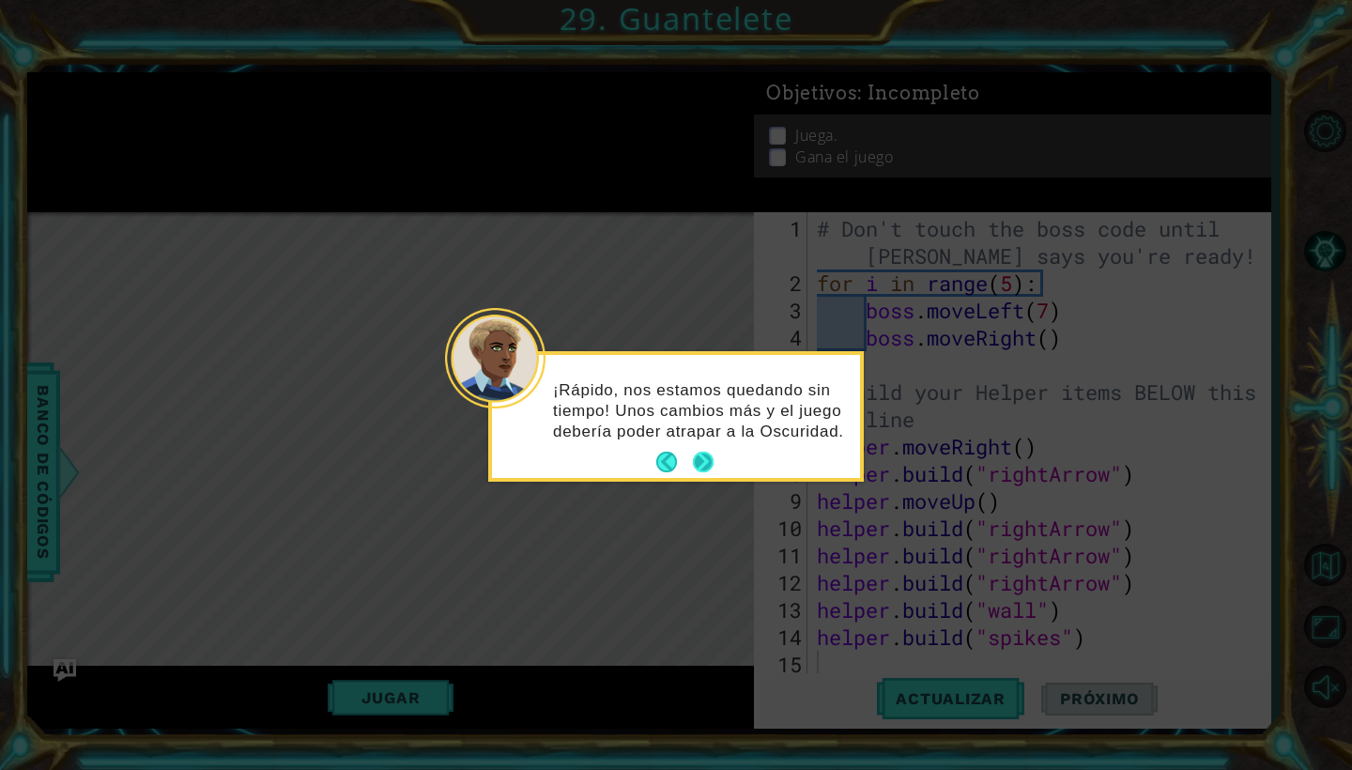
click at [702, 455] on button "Next" at bounding box center [703, 462] width 21 height 21
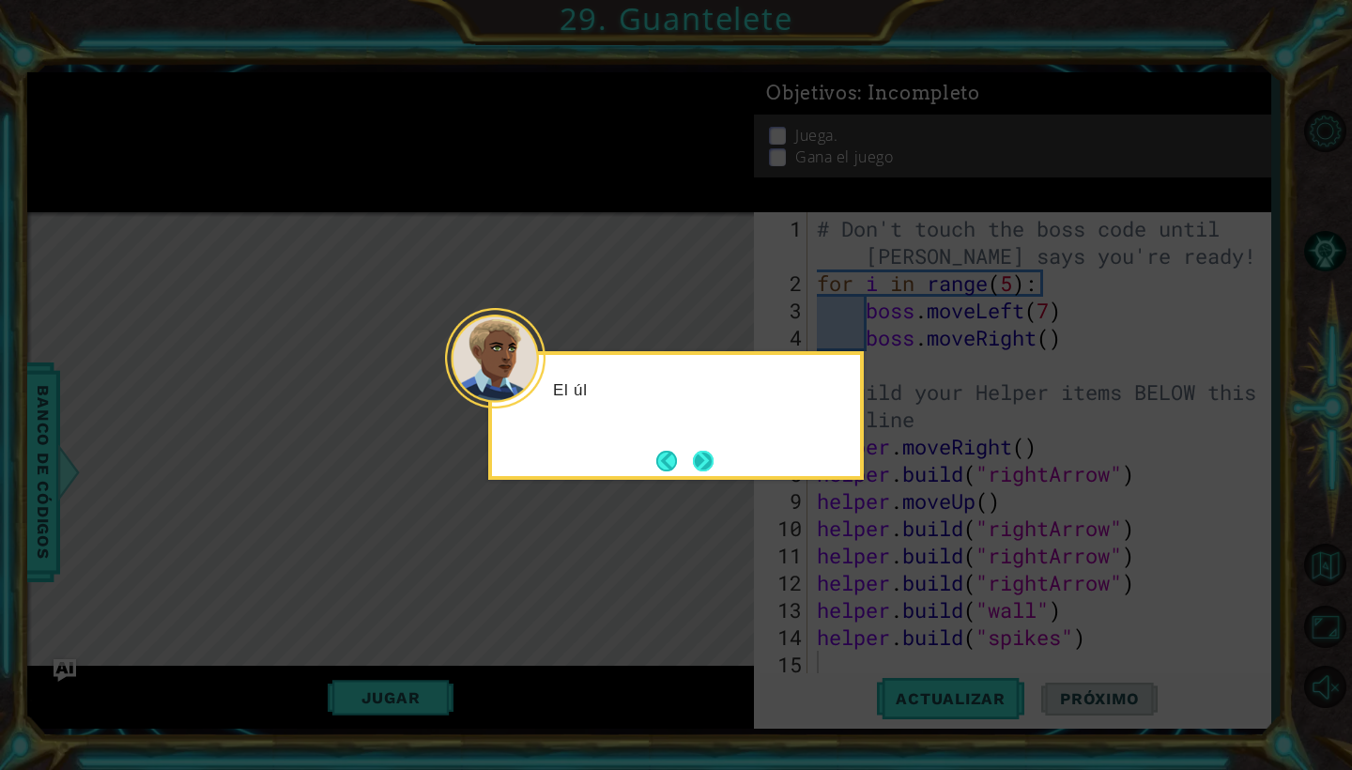
click at [702, 455] on button "Next" at bounding box center [703, 461] width 21 height 21
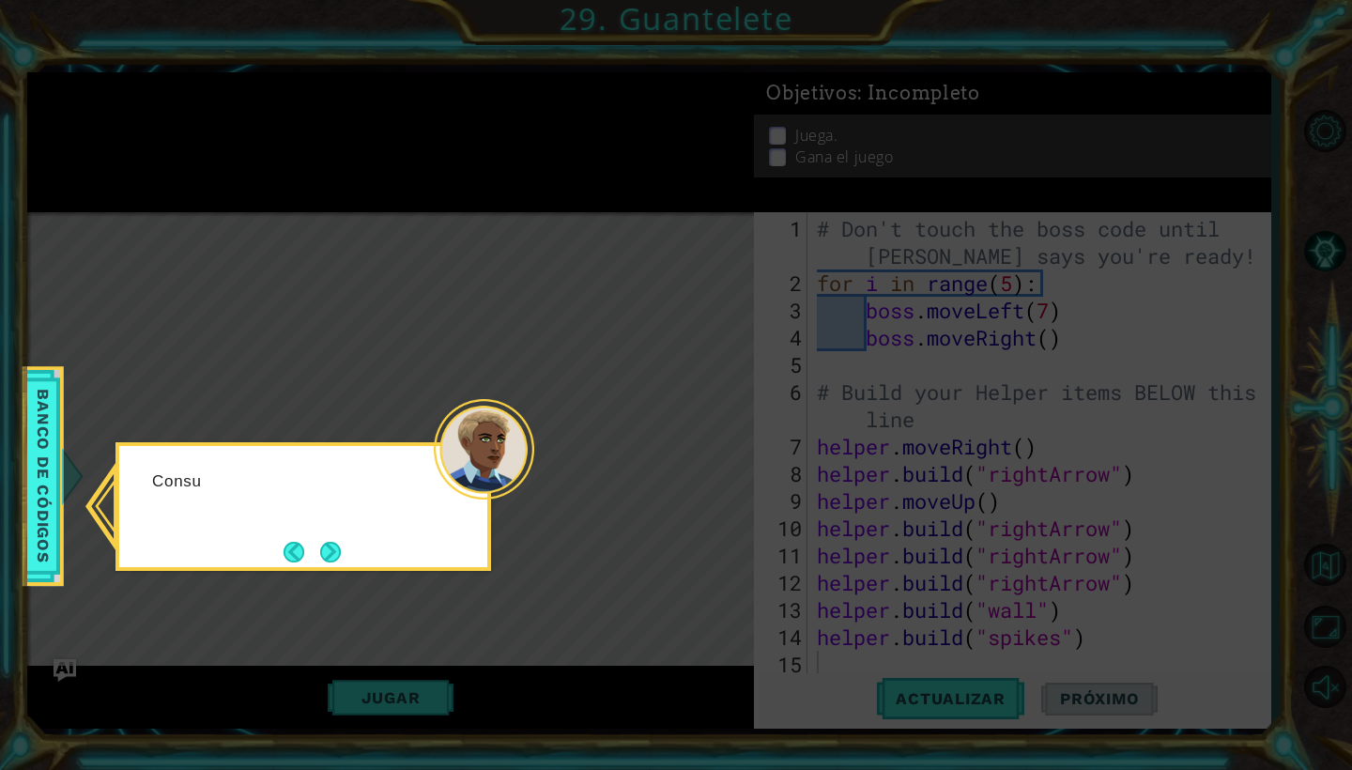
click at [702, 455] on icon at bounding box center [676, 385] width 1352 height 770
click at [331, 561] on button "Next" at bounding box center [330, 552] width 21 height 21
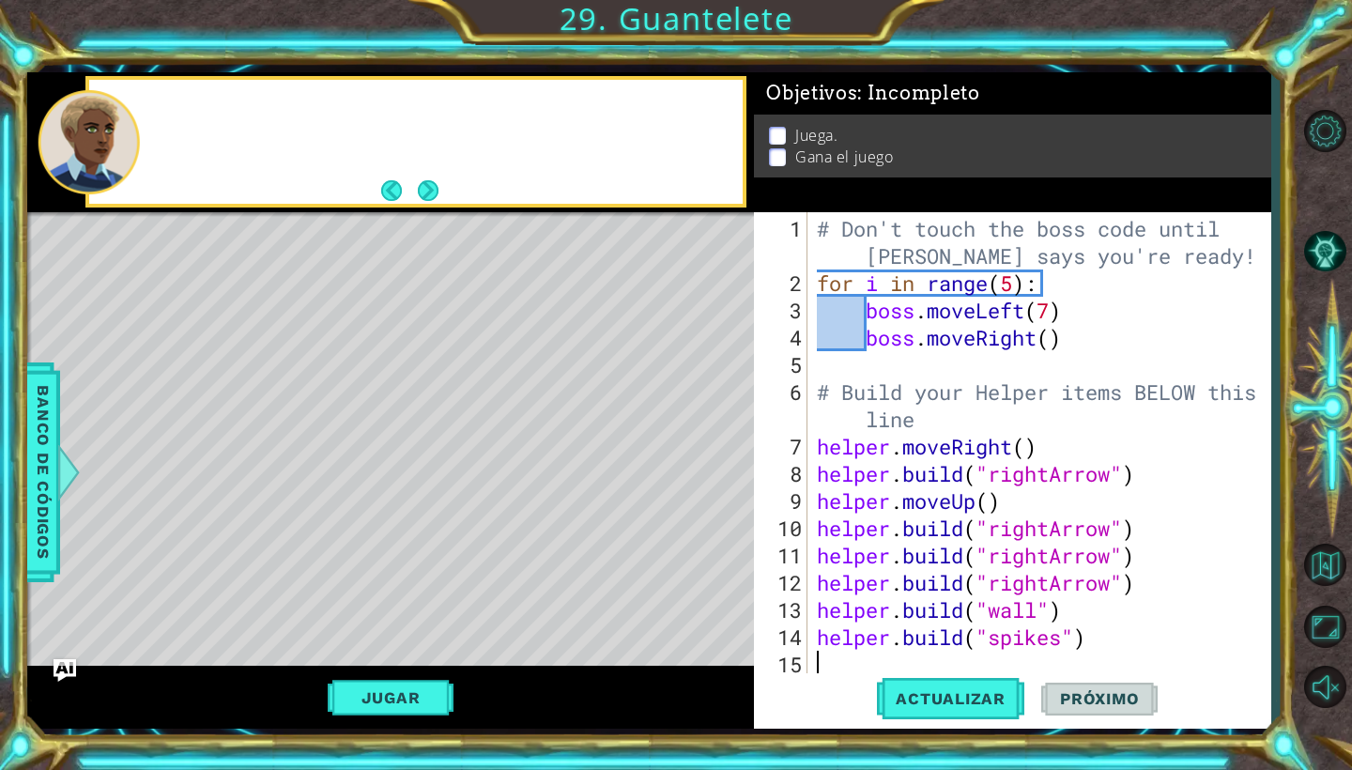
click at [331, 561] on div "Level Map" at bounding box center [460, 488] width 867 height 553
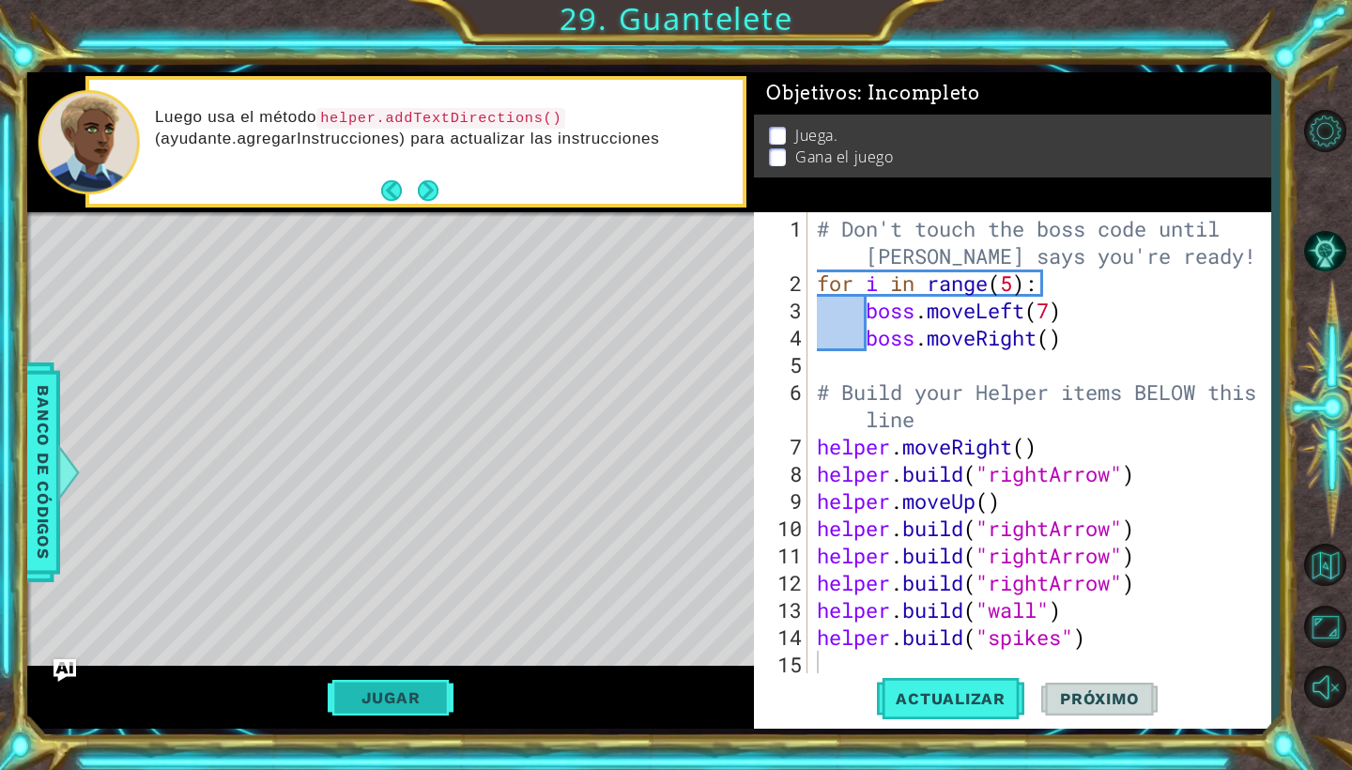
click at [415, 685] on button "Jugar" at bounding box center [391, 698] width 127 height 36
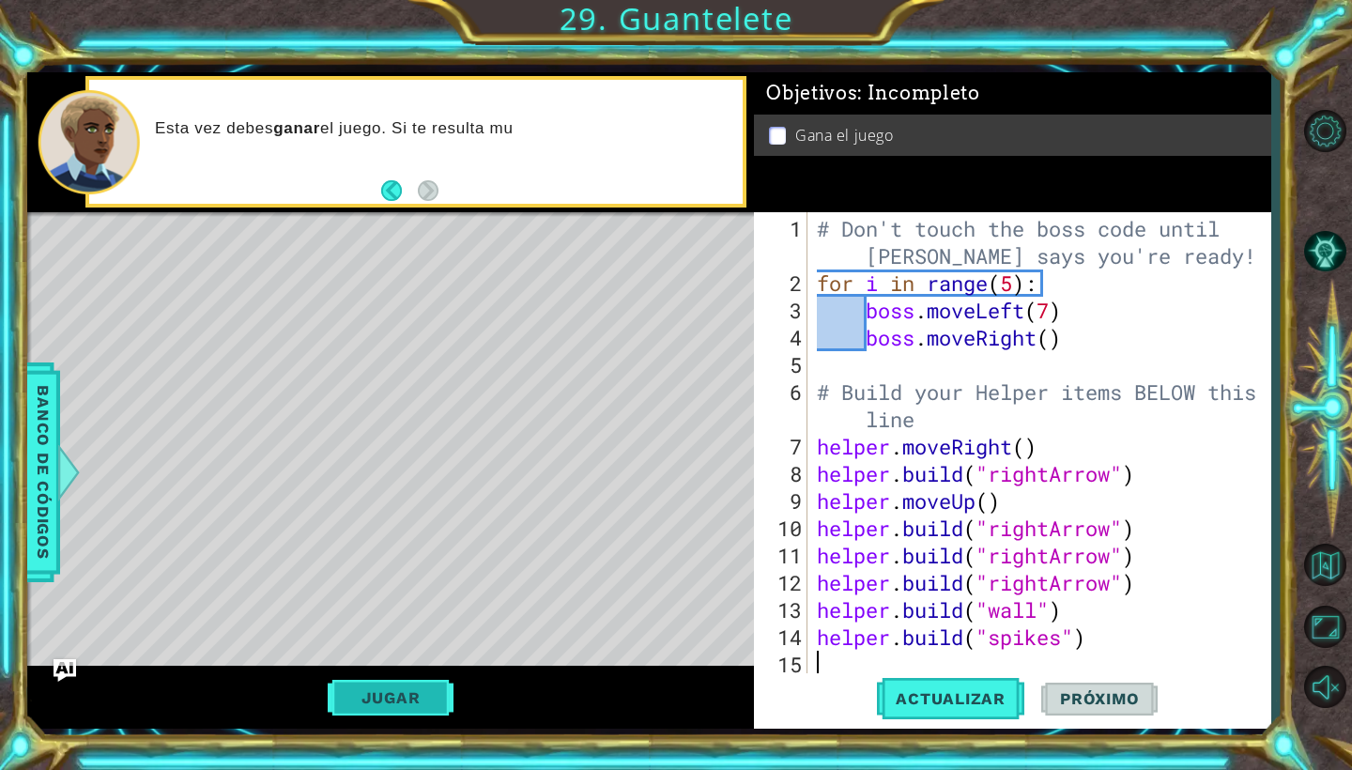
click at [415, 689] on button "Jugar" at bounding box center [391, 698] width 127 height 36
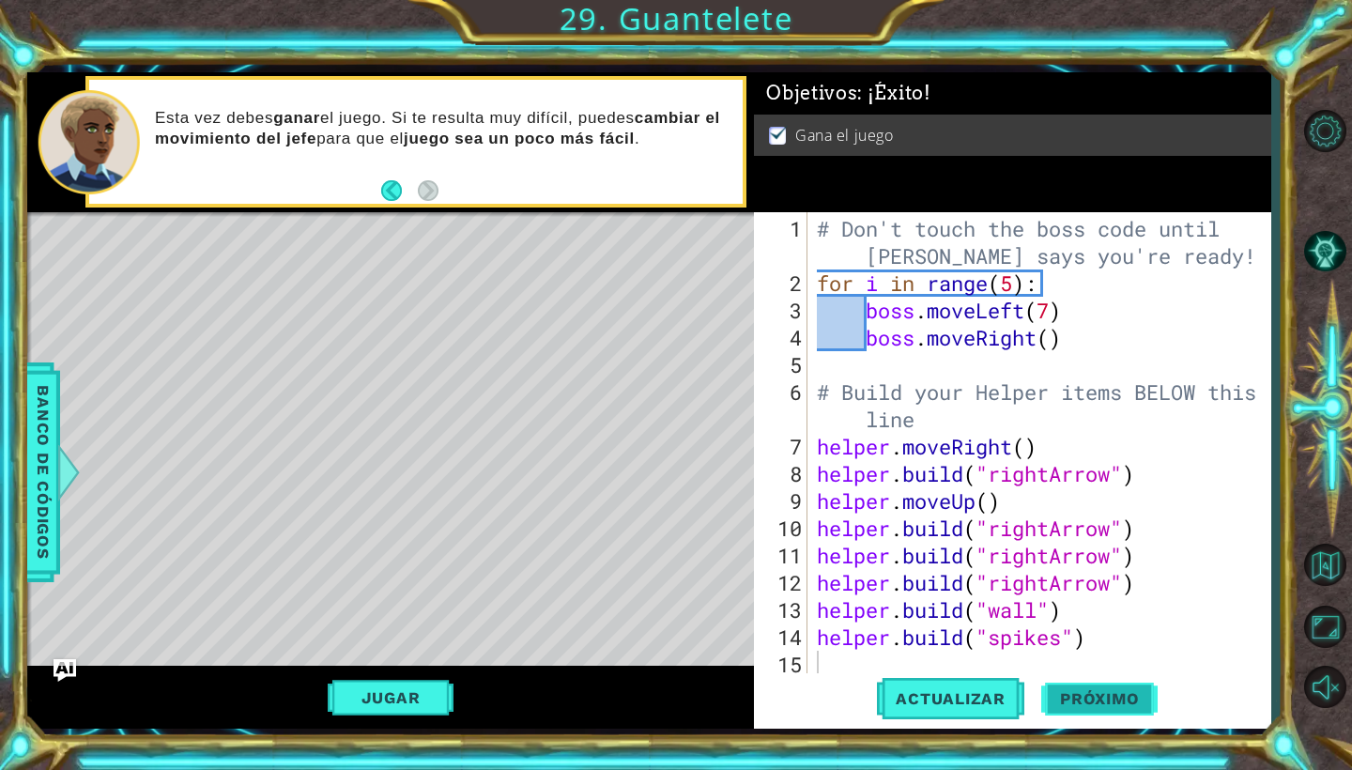
click at [1080, 697] on span "Próximo" at bounding box center [1099, 698] width 116 height 19
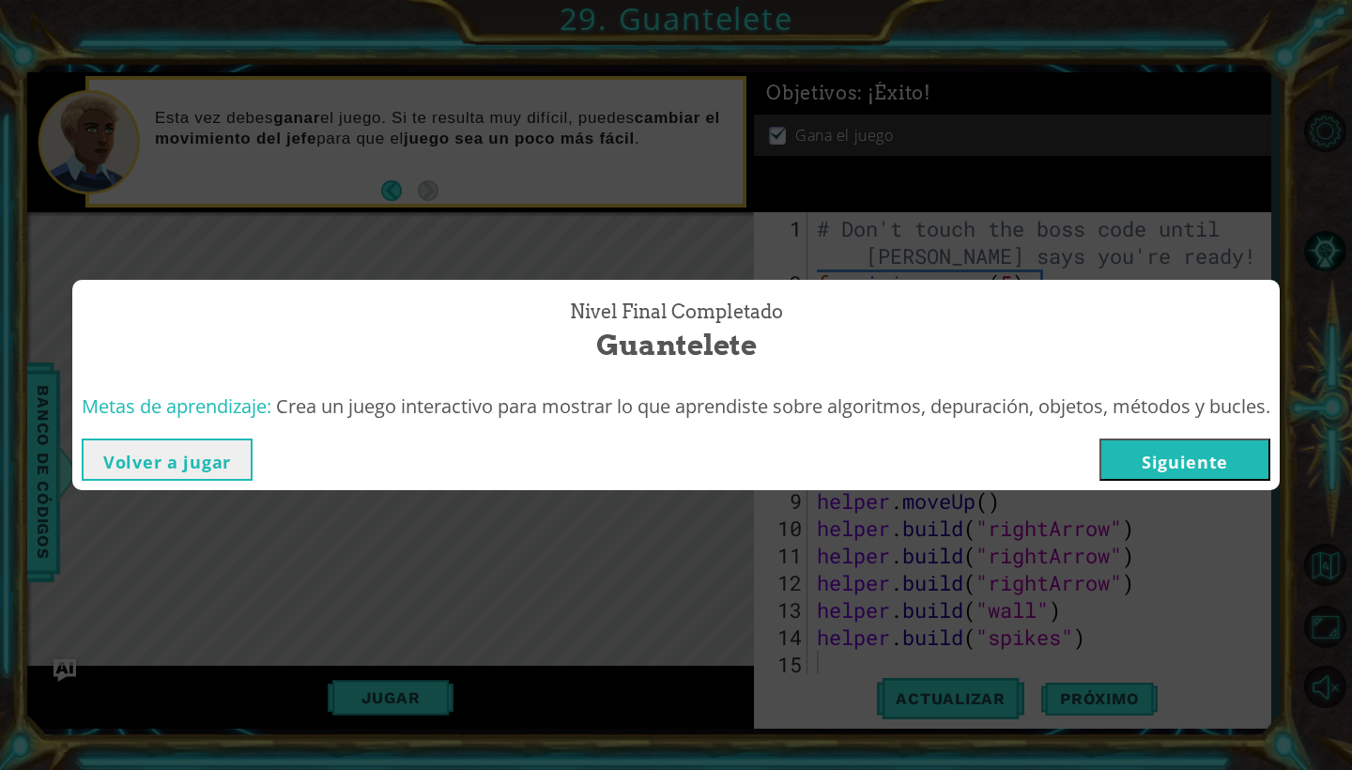
click at [1131, 464] on button "Siguiente" at bounding box center [1184, 459] width 171 height 42
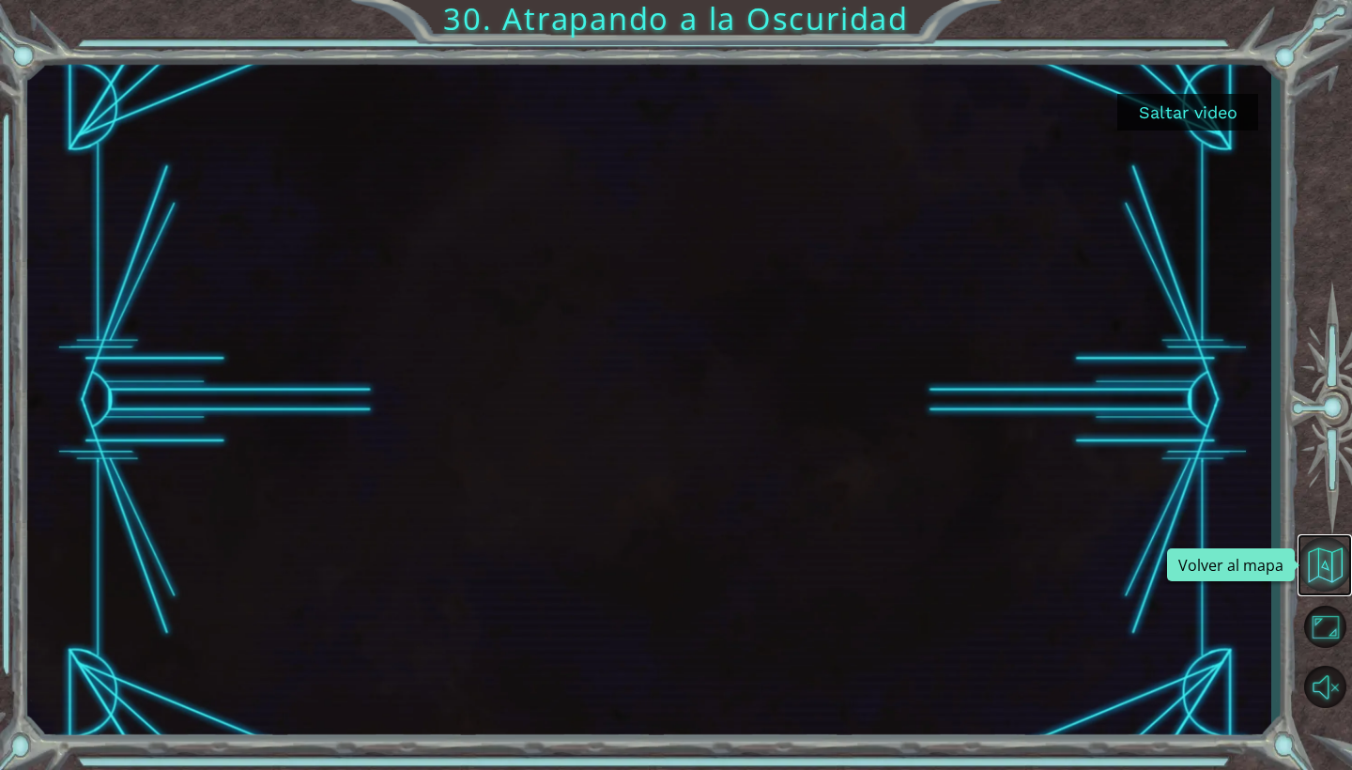
click at [1326, 564] on button "Volver al mapa" at bounding box center [1324, 564] width 54 height 54
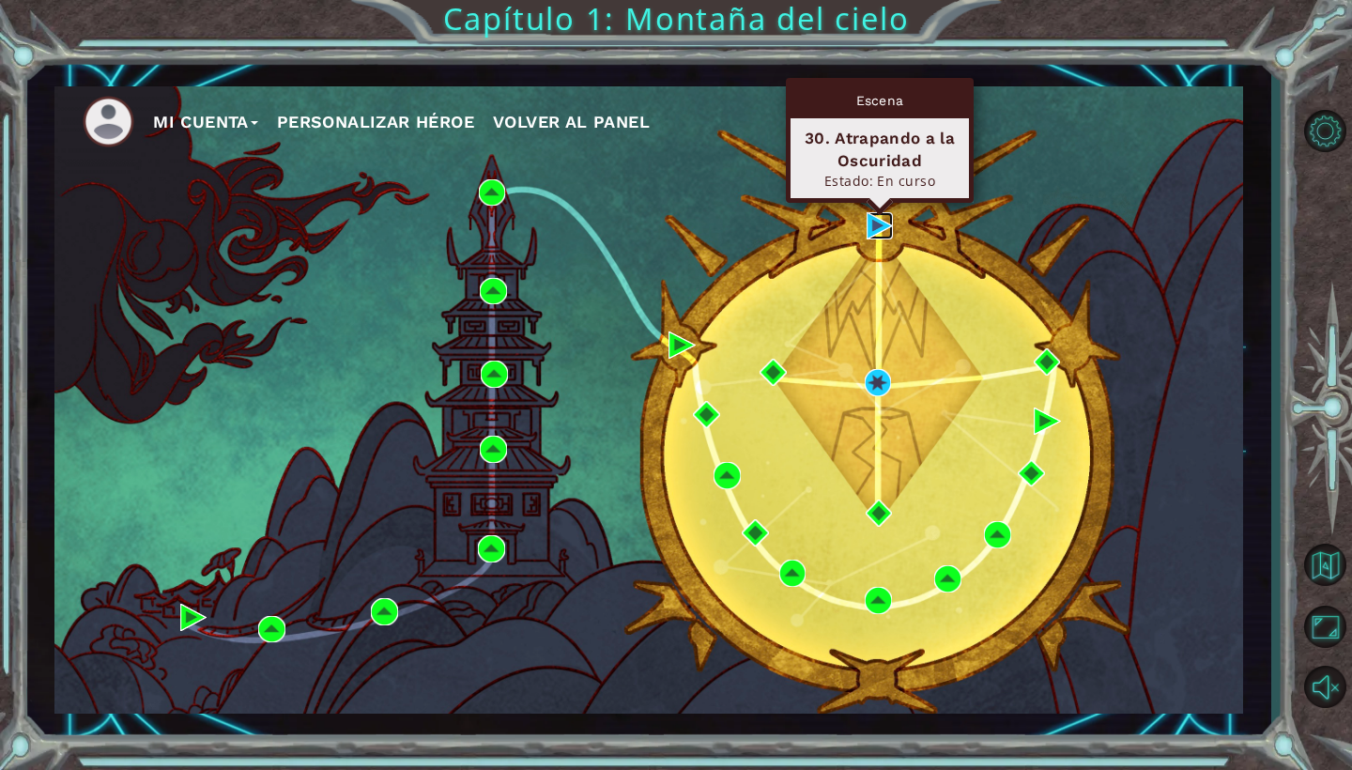
click at [877, 222] on img at bounding box center [879, 225] width 27 height 27
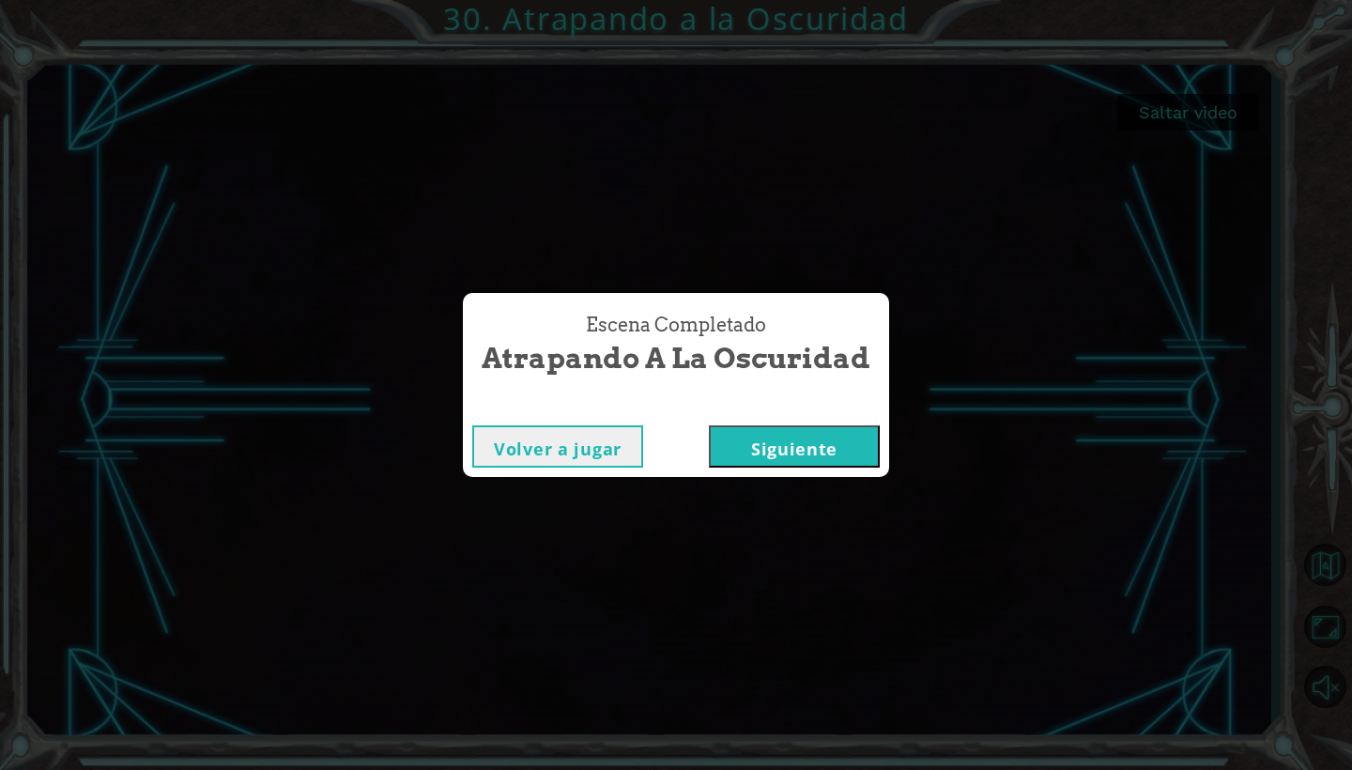
click at [810, 454] on button "Siguiente" at bounding box center [794, 446] width 171 height 42
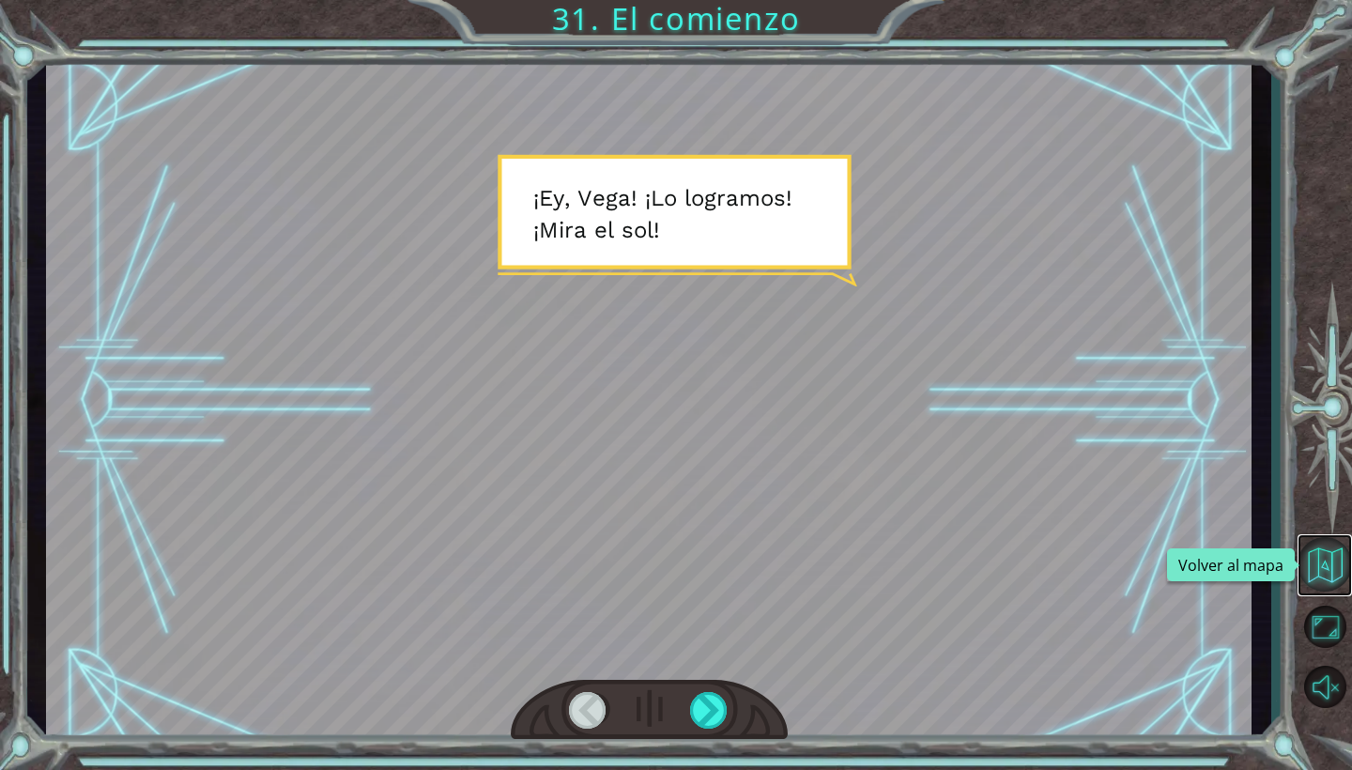
click at [1325, 559] on button "Volver al mapa" at bounding box center [1324, 564] width 54 height 54
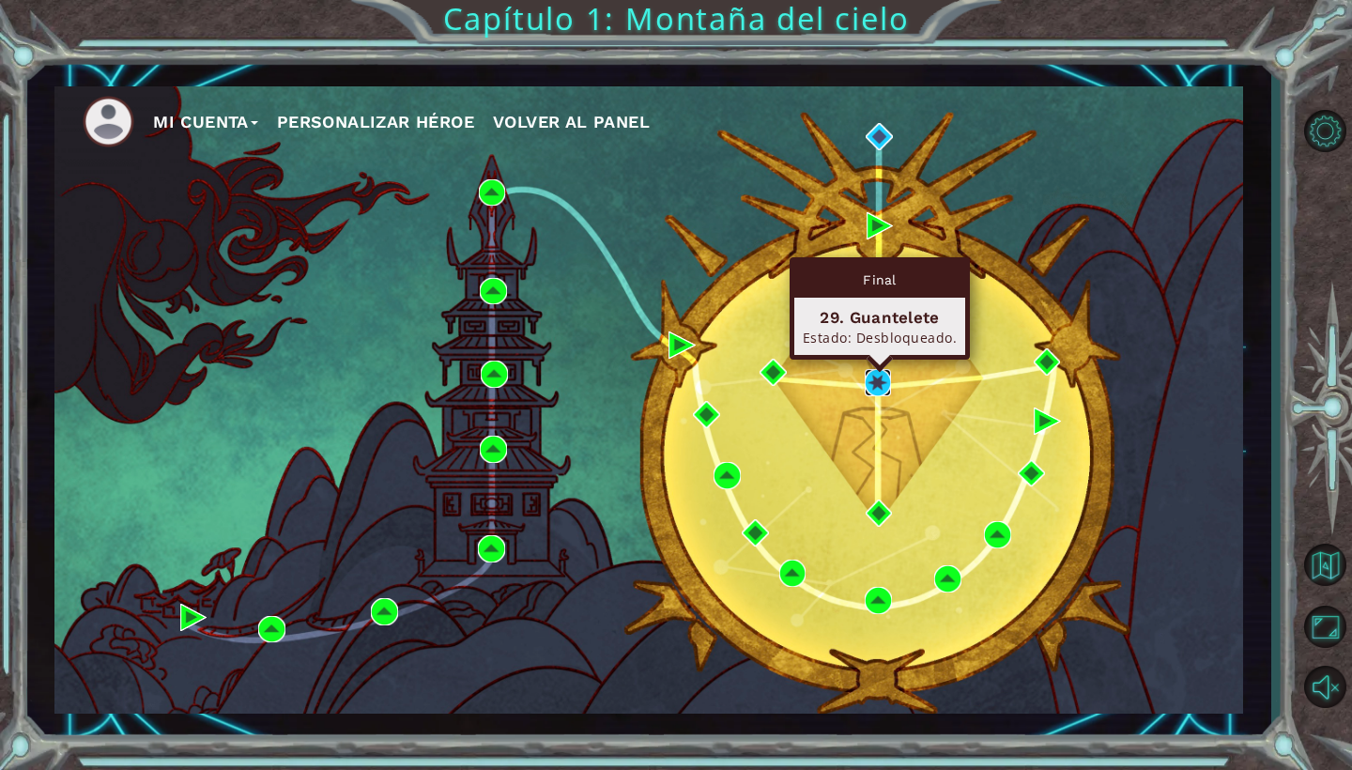
click at [881, 386] on img at bounding box center [878, 382] width 27 height 27
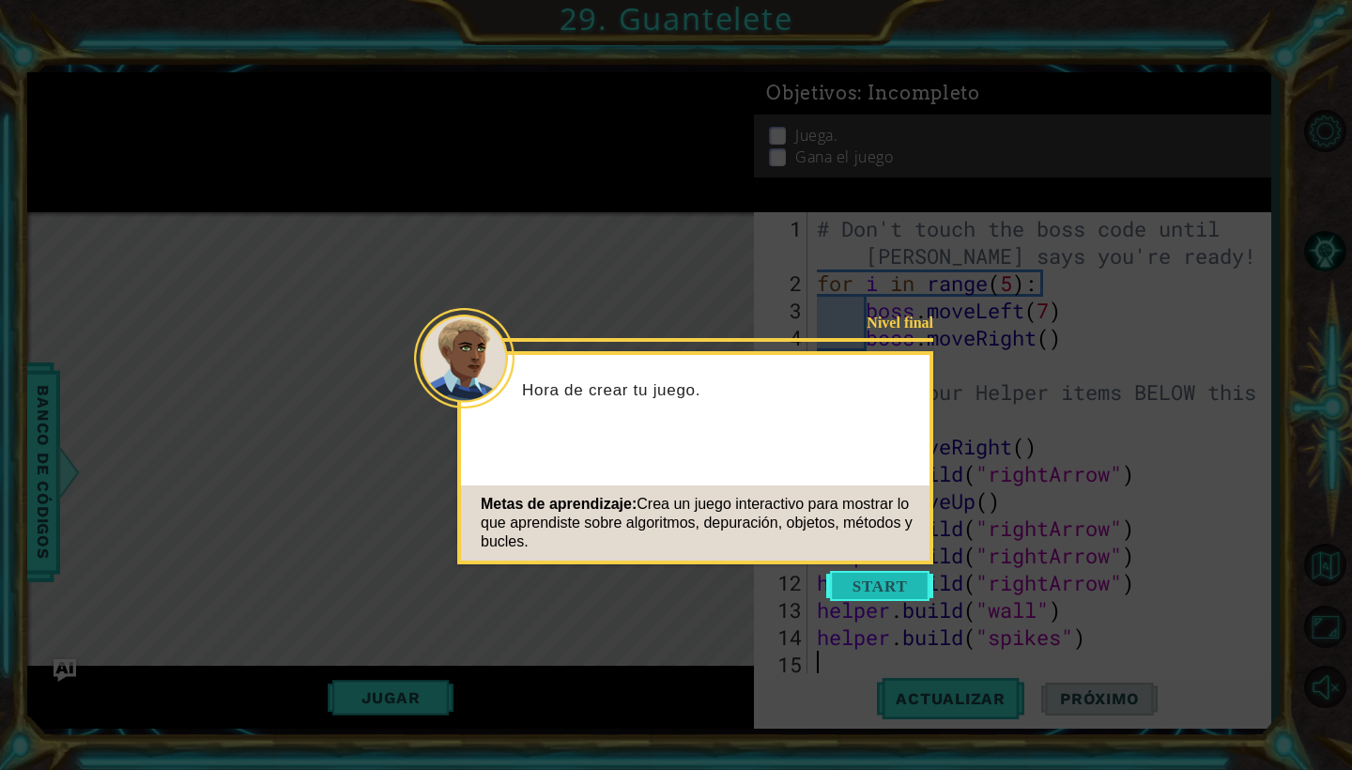
click at [871, 577] on button "Start" at bounding box center [879, 586] width 107 height 30
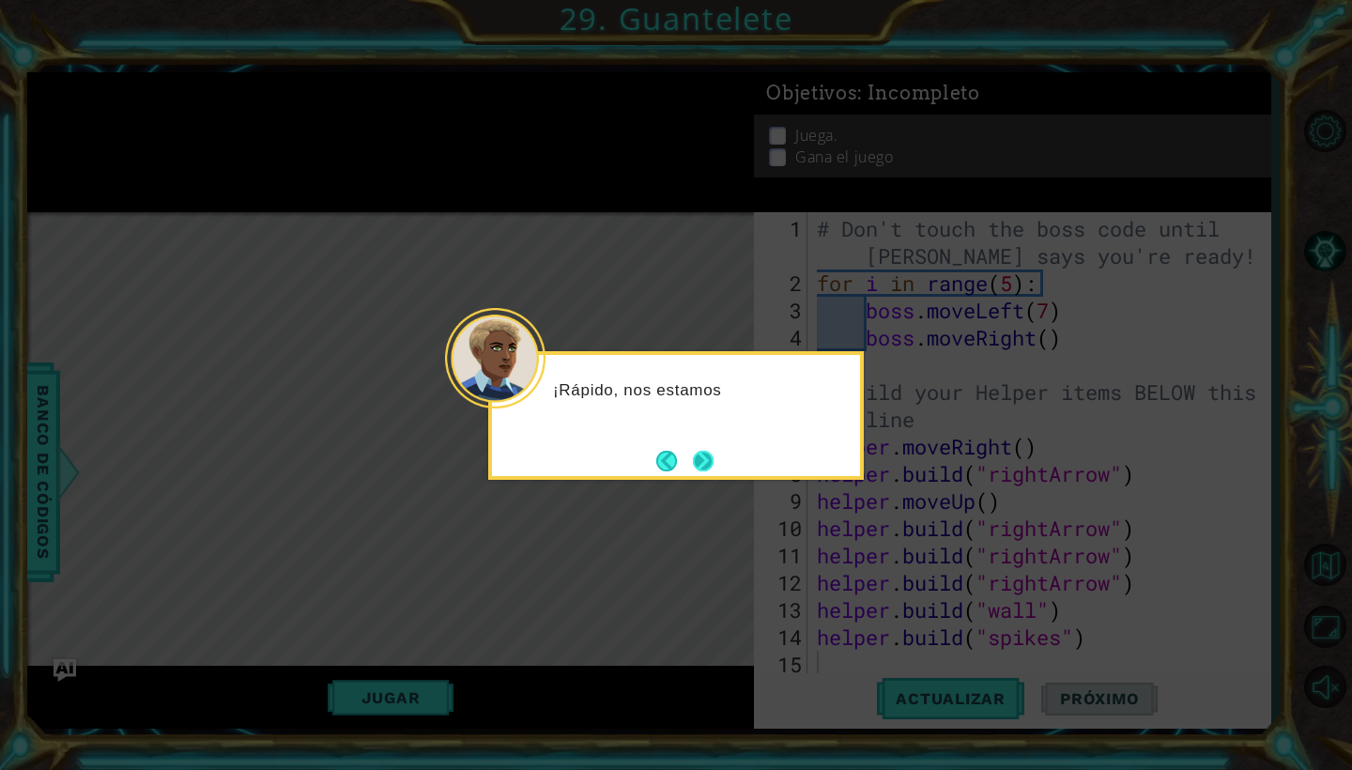
click at [693, 465] on button "Next" at bounding box center [703, 461] width 21 height 21
click at [700, 464] on button "Next" at bounding box center [703, 461] width 21 height 21
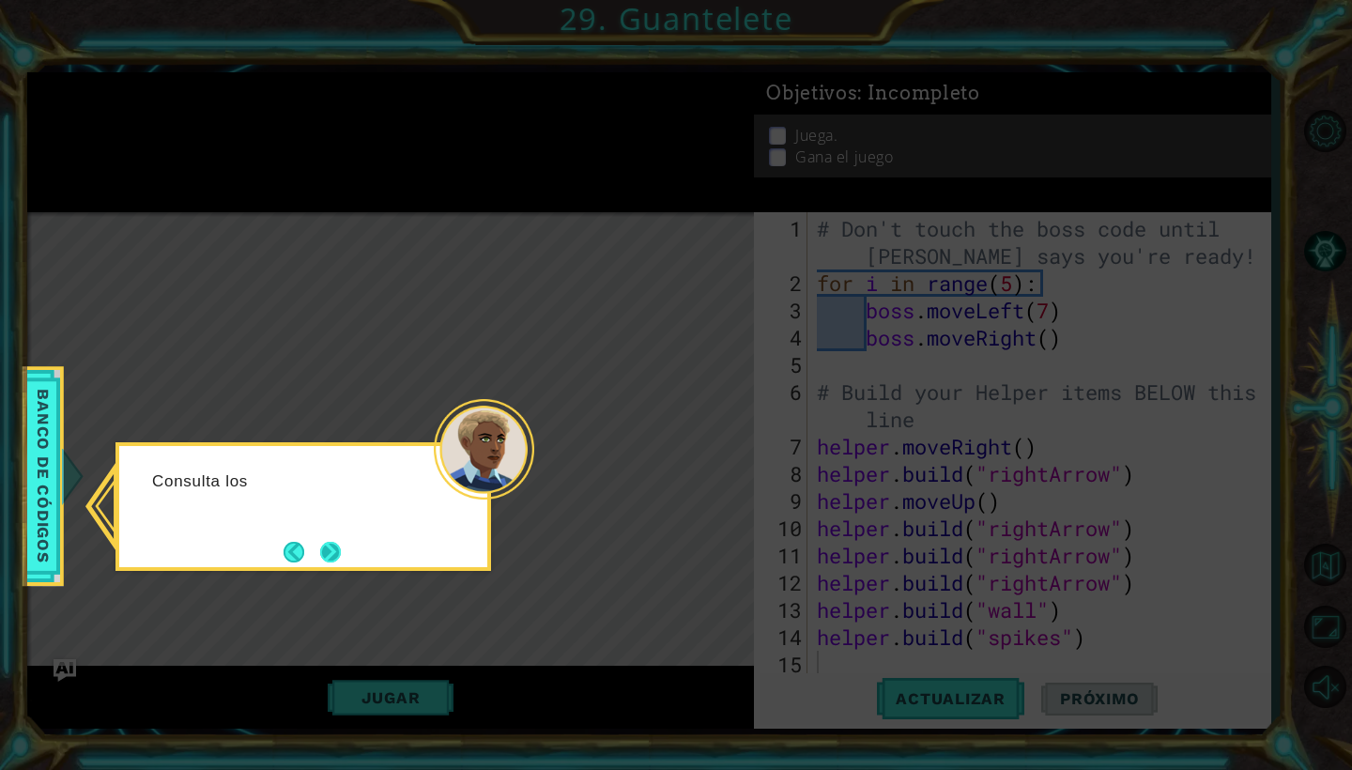
click at [340, 550] on button "Next" at bounding box center [330, 552] width 21 height 21
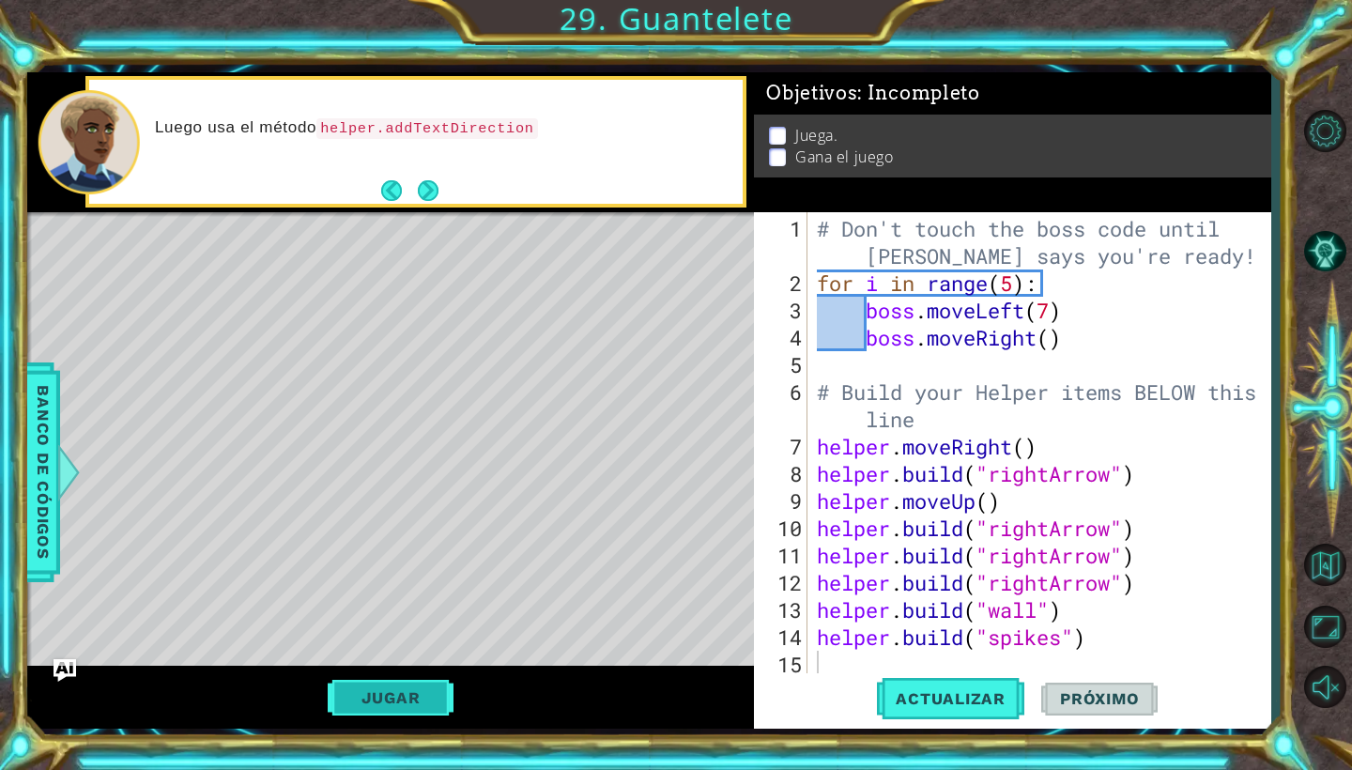
click at [402, 694] on button "Jugar" at bounding box center [391, 698] width 127 height 36
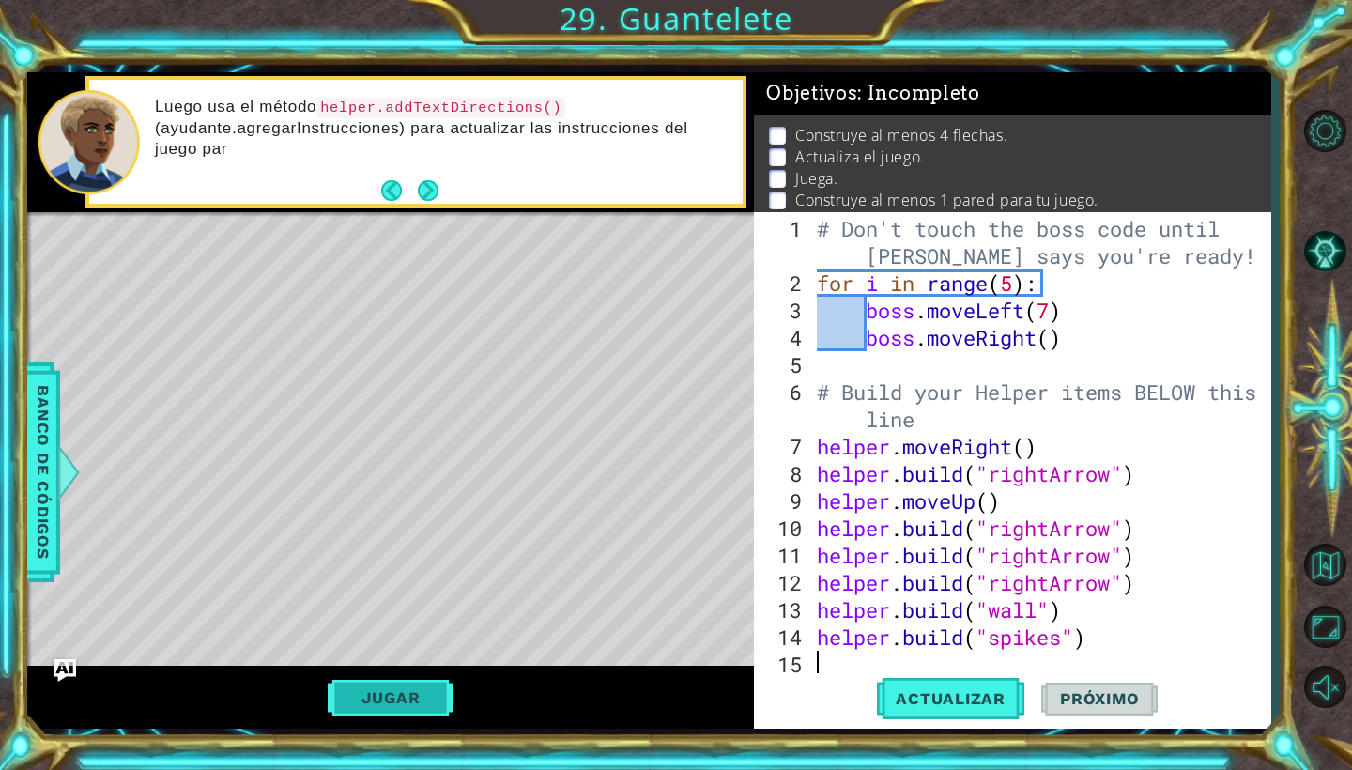
click at [431, 681] on button "Jugar" at bounding box center [391, 698] width 127 height 36
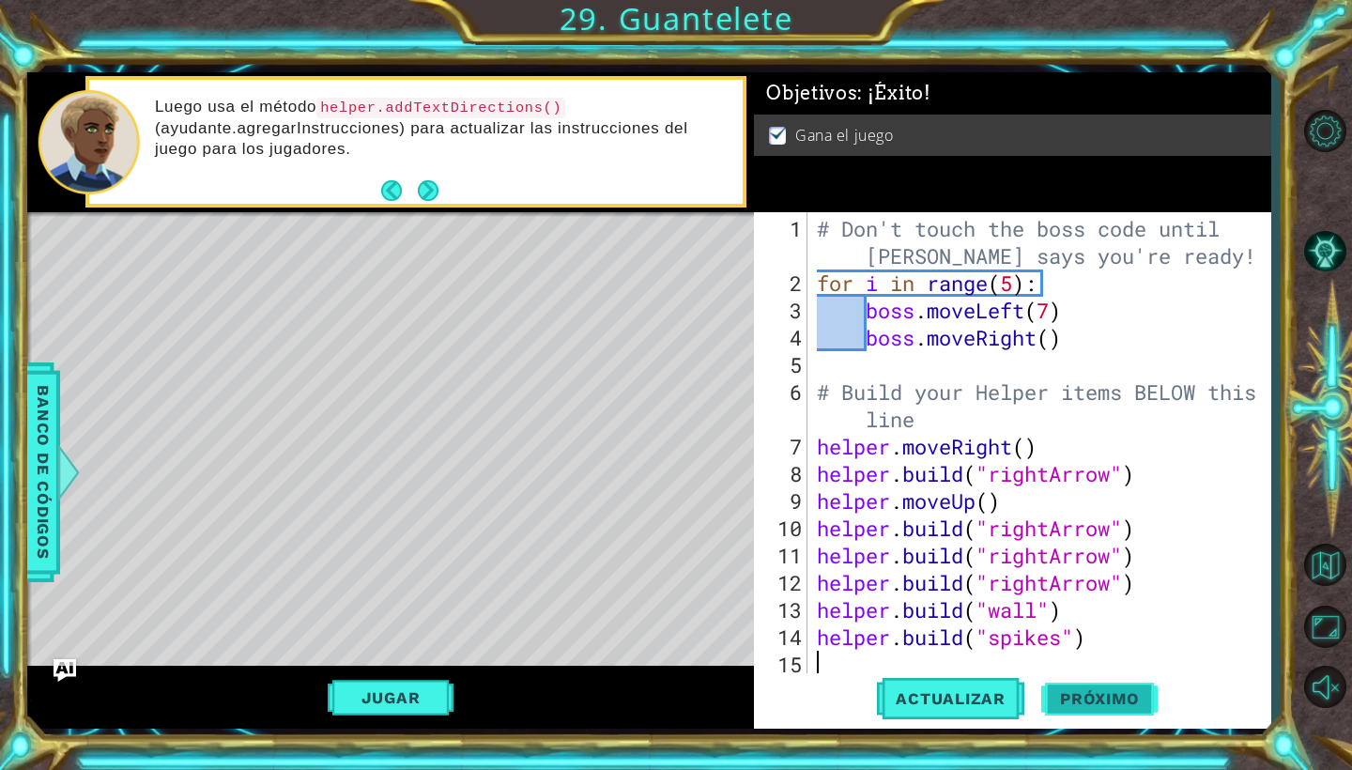
click at [1098, 682] on button "Próximo" at bounding box center [1099, 699] width 116 height 52
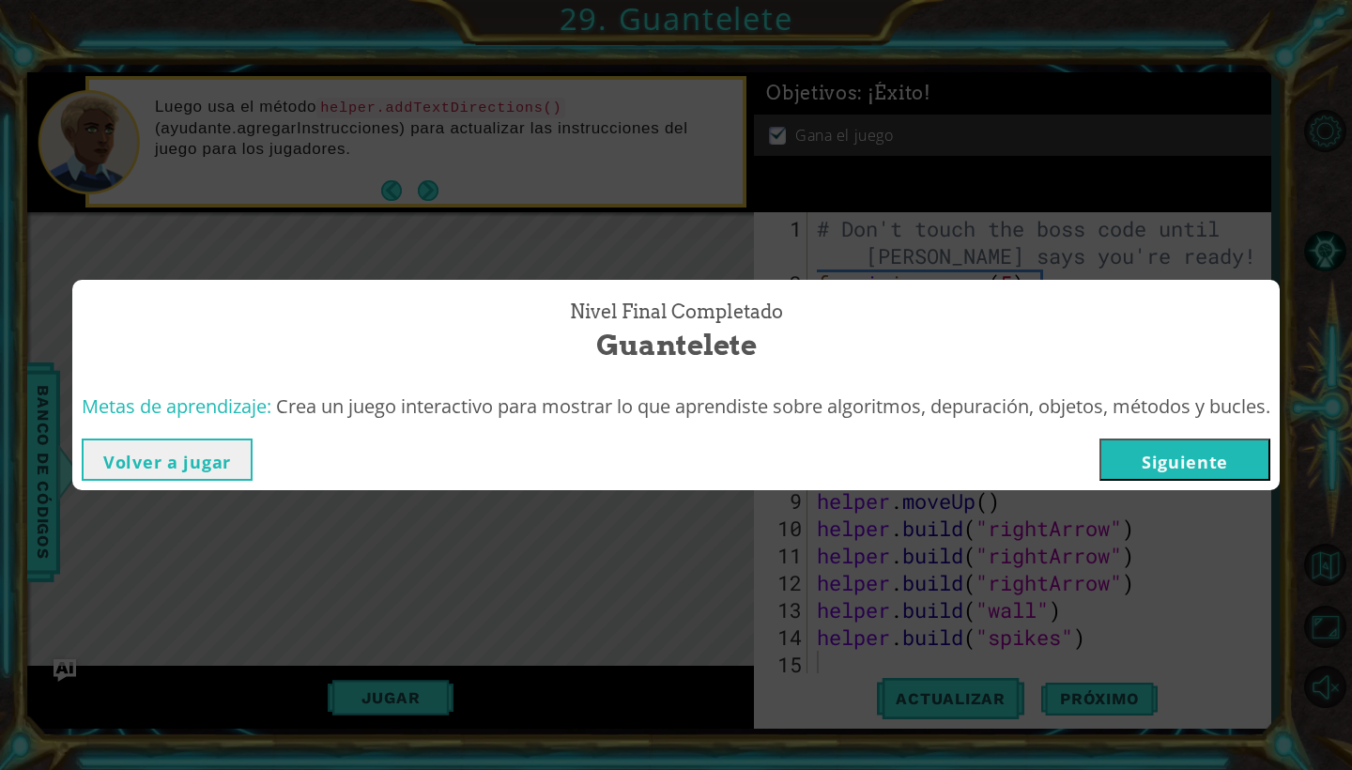
click at [1154, 462] on button "Siguiente" at bounding box center [1184, 459] width 171 height 42
